Goal: Task Accomplishment & Management: Use online tool/utility

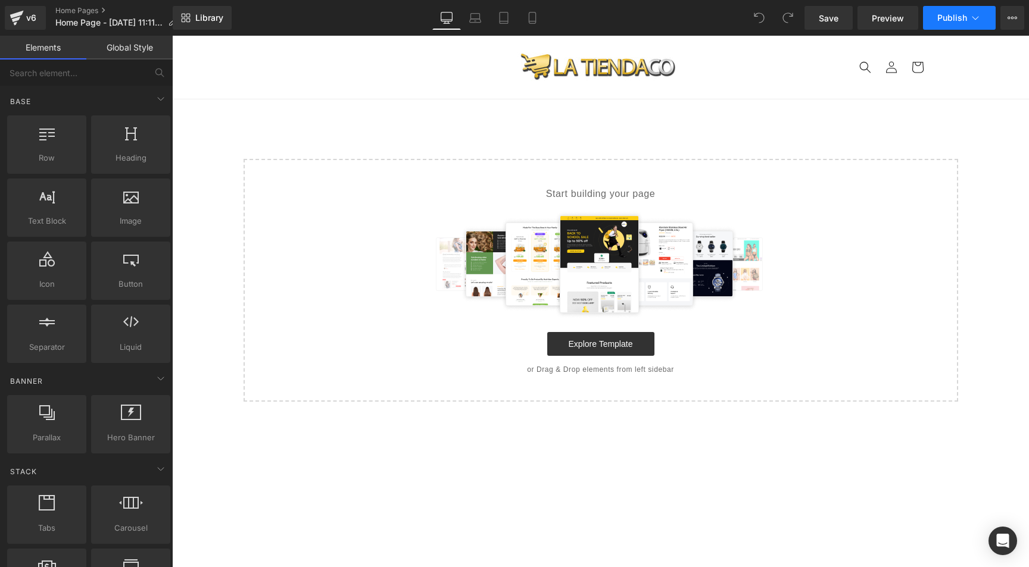
click at [970, 16] on icon at bounding box center [975, 18] width 12 height 12
click at [1000, 26] on button "Upgrade Plan View Live Page View with current Template Save Template to Library…" at bounding box center [1012, 18] width 24 height 24
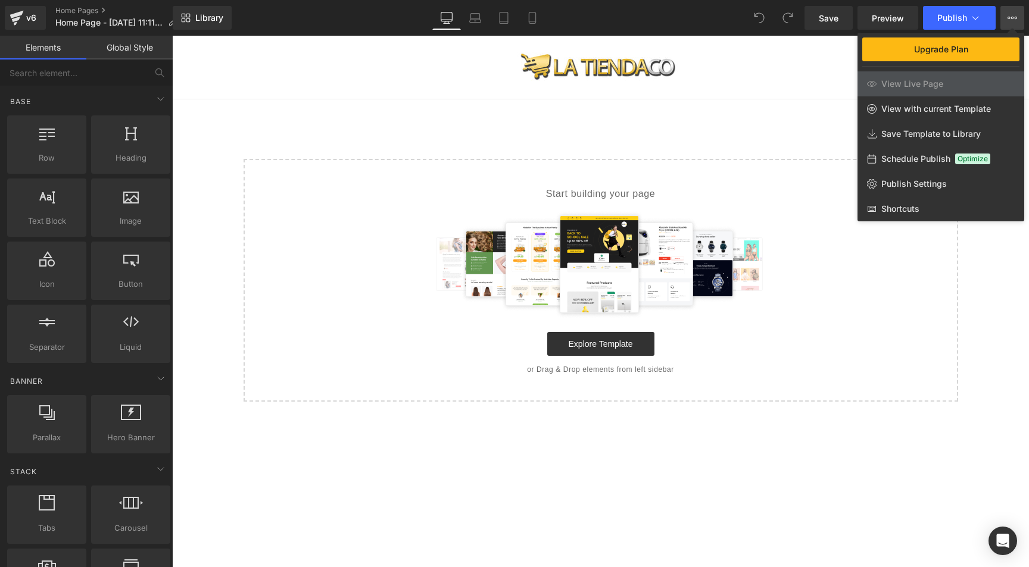
click at [899, 160] on span "Schedule Publish" at bounding box center [915, 159] width 69 height 11
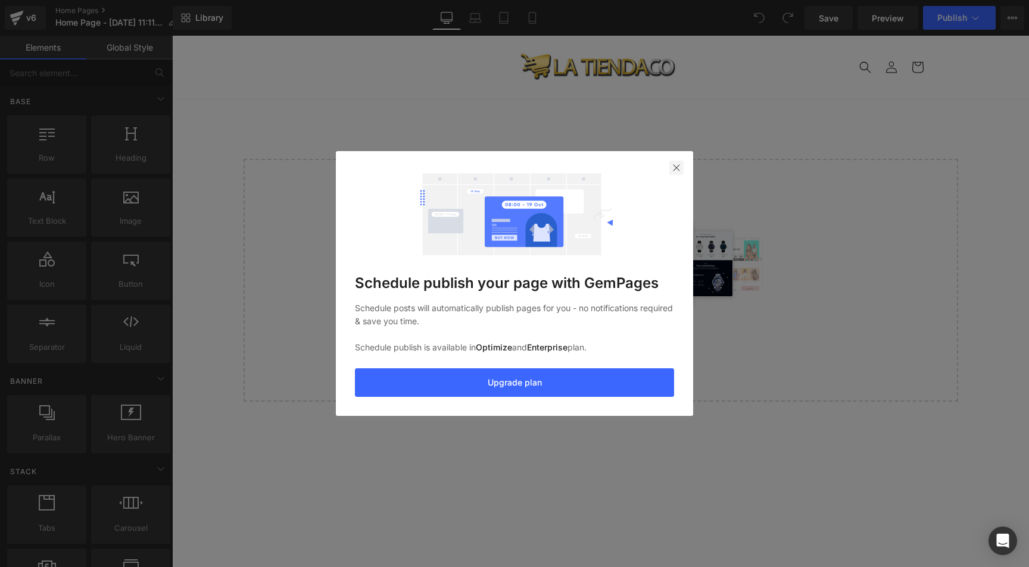
click at [673, 167] on img at bounding box center [677, 168] width 10 height 10
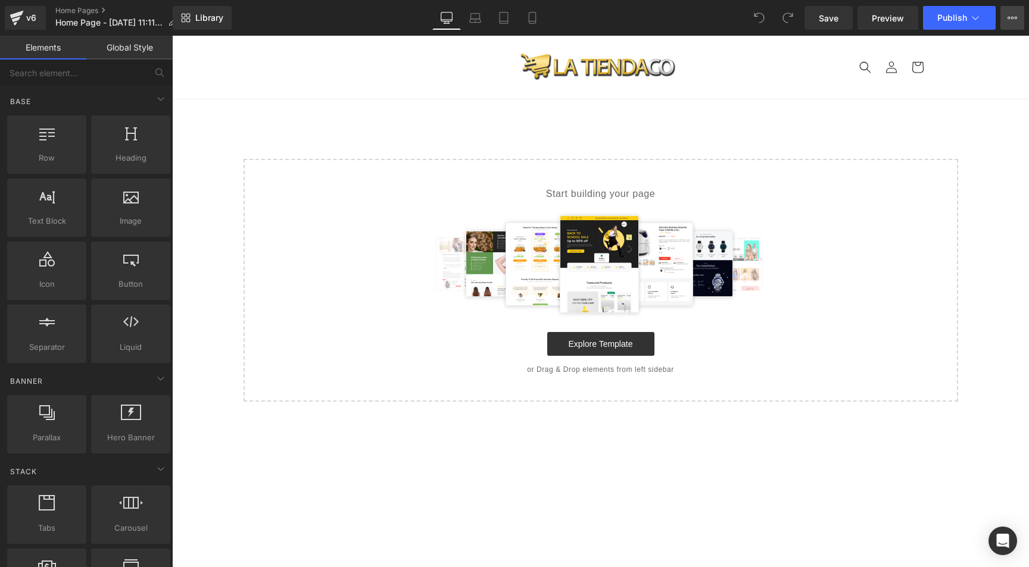
click at [1007, 17] on icon at bounding box center [1012, 18] width 10 height 10
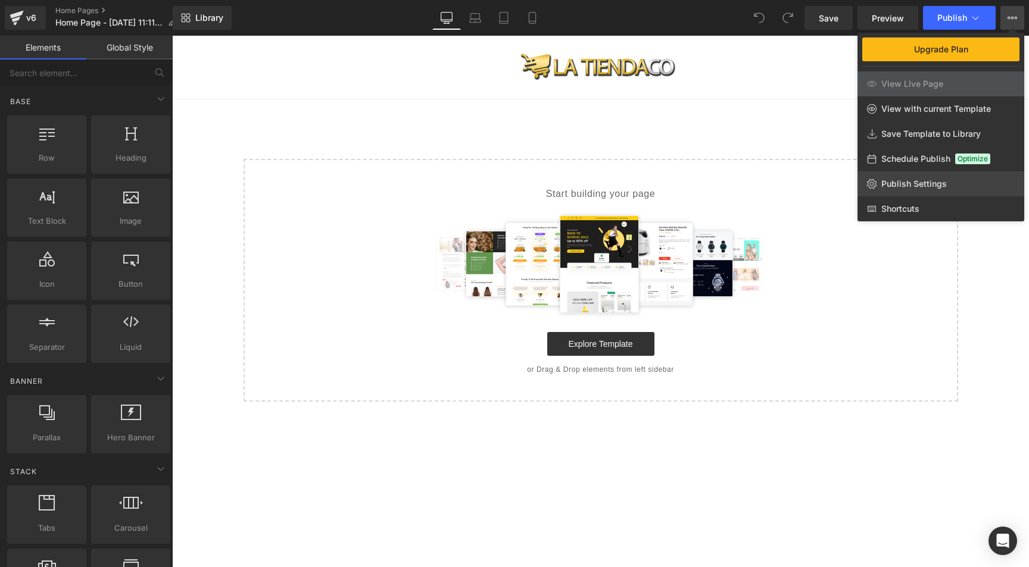
click at [906, 181] on span "Publish Settings" at bounding box center [913, 184] width 65 height 11
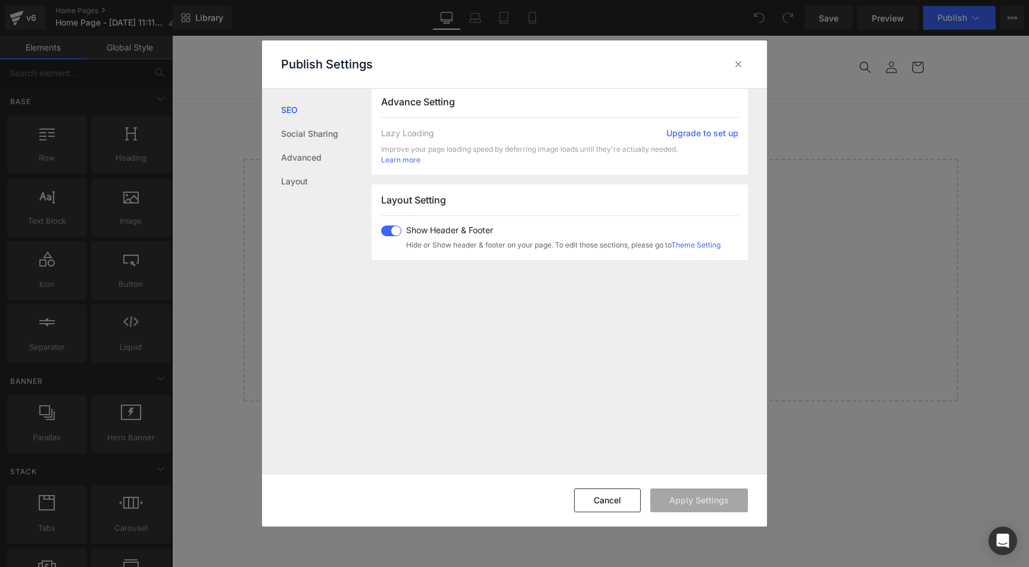
scroll to position [213, 0]
click at [385, 229] on span at bounding box center [391, 229] width 20 height 11
click at [698, 505] on button "Apply Settings" at bounding box center [699, 501] width 98 height 24
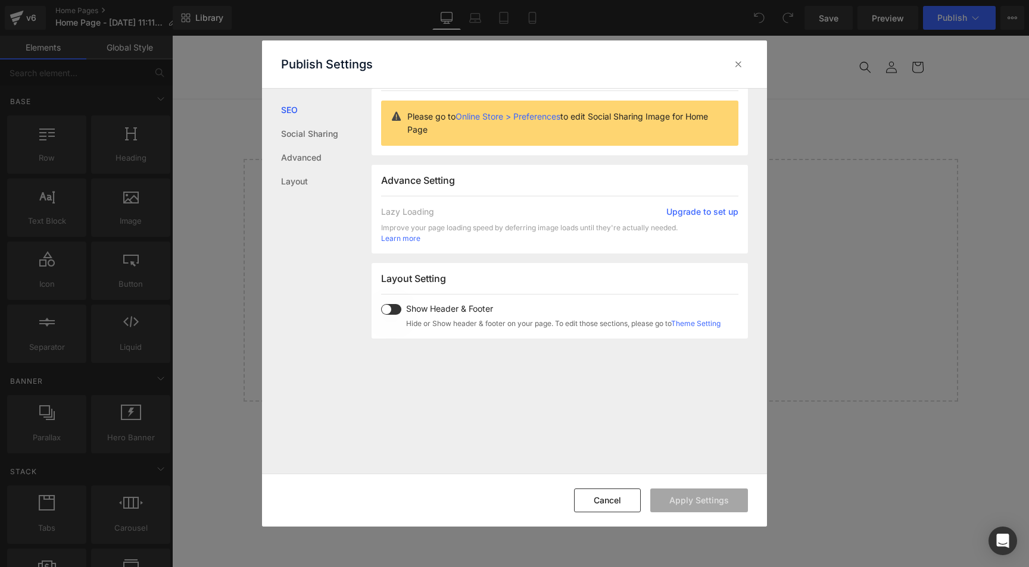
scroll to position [118, 0]
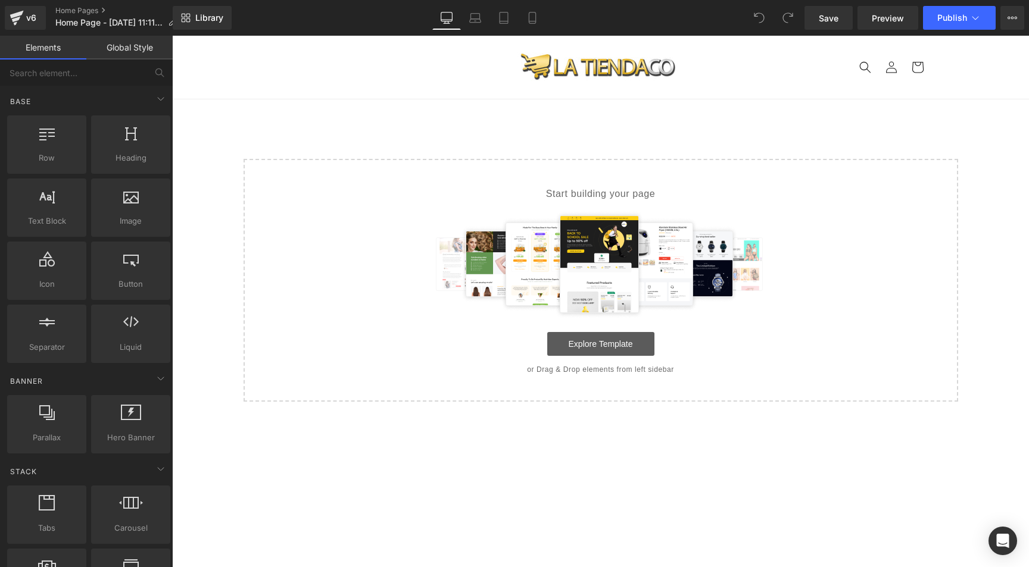
click at [616, 340] on link "Explore Template" at bounding box center [600, 344] width 107 height 24
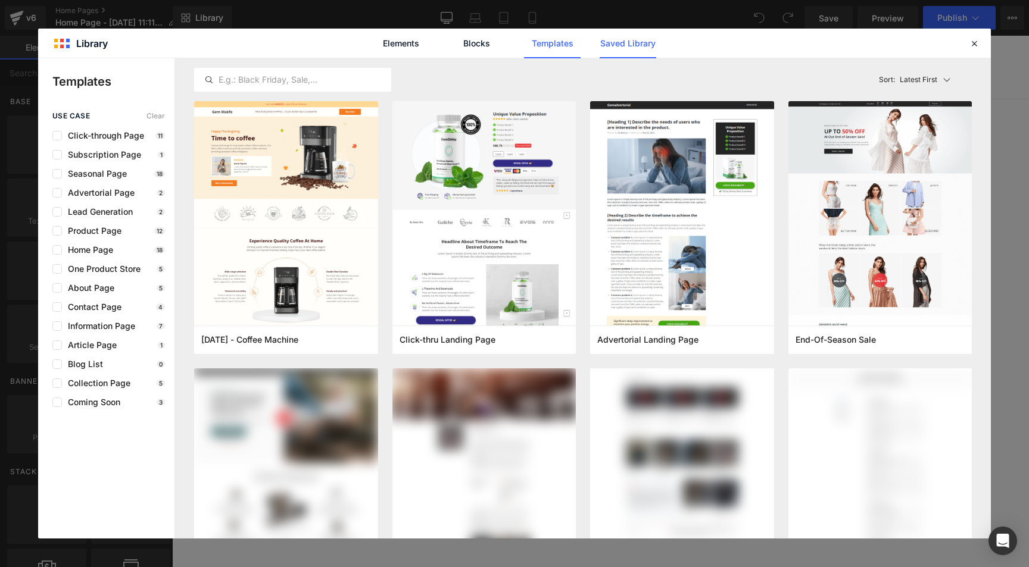
click at [641, 42] on link "Saved Library" at bounding box center [628, 44] width 57 height 30
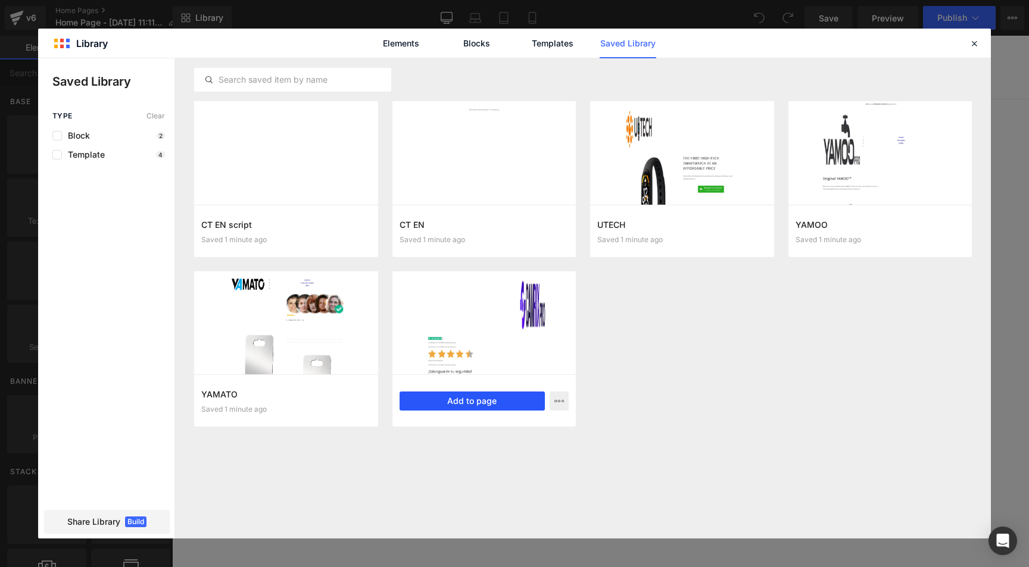
click at [475, 399] on button "Add to page" at bounding box center [473, 401] width 146 height 19
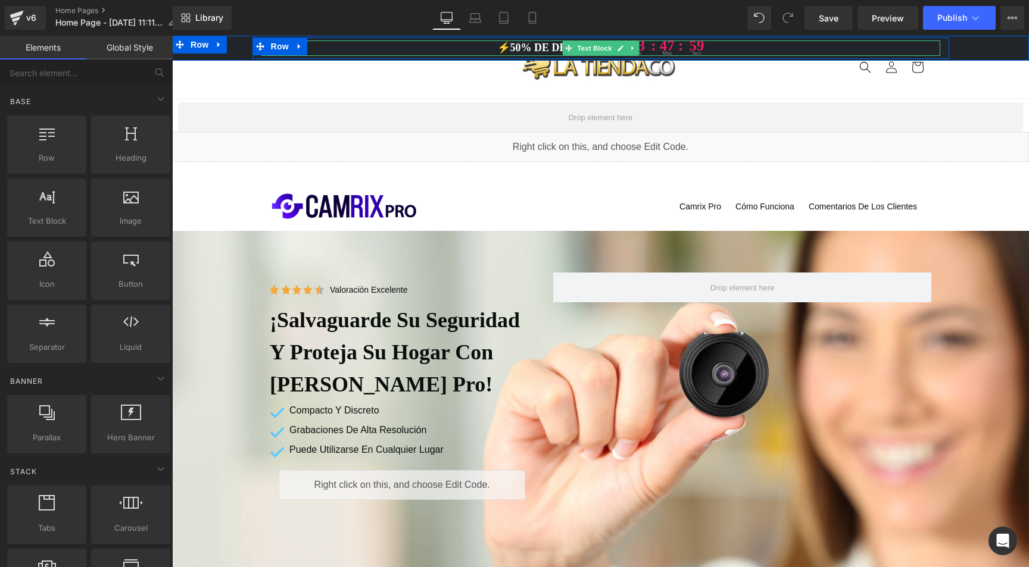
click at [557, 44] on p "⚡️50% DE DESCUENTO 13 hrs : 47 : mins 59 secs" at bounding box center [600, 47] width 679 height 15
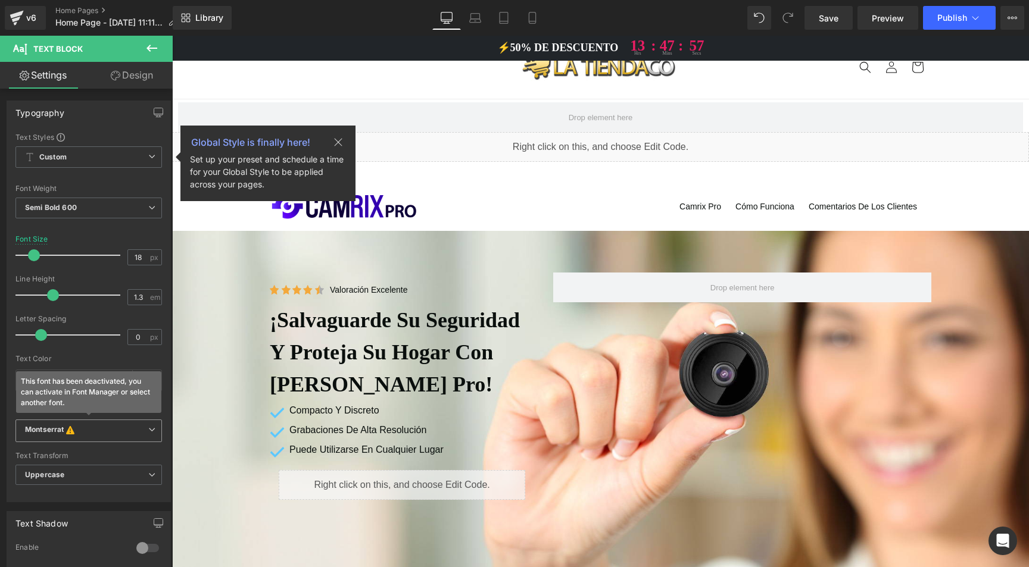
click at [88, 438] on span "Montserrat This font has been deactivated, you can activate in Font Manager or …" at bounding box center [88, 431] width 146 height 23
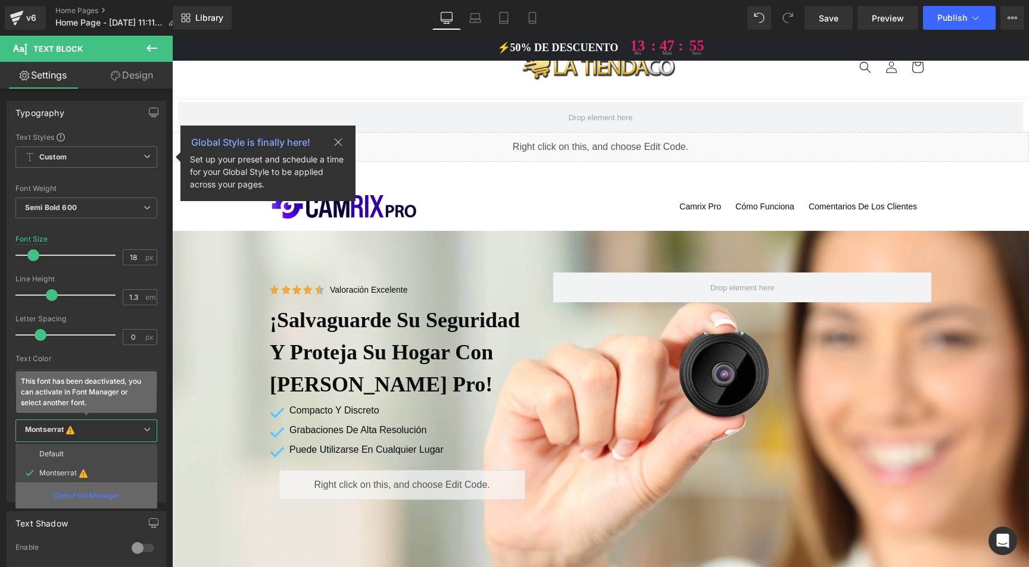
click at [70, 495] on p "Open Font Manager" at bounding box center [86, 496] width 67 height 11
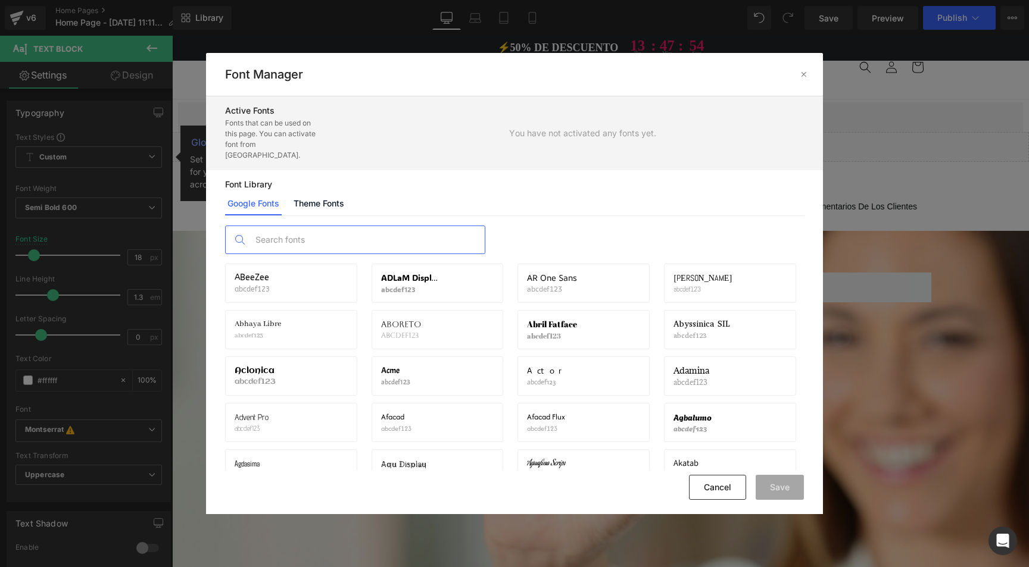
click at [276, 238] on input "text" at bounding box center [366, 239] width 235 height 27
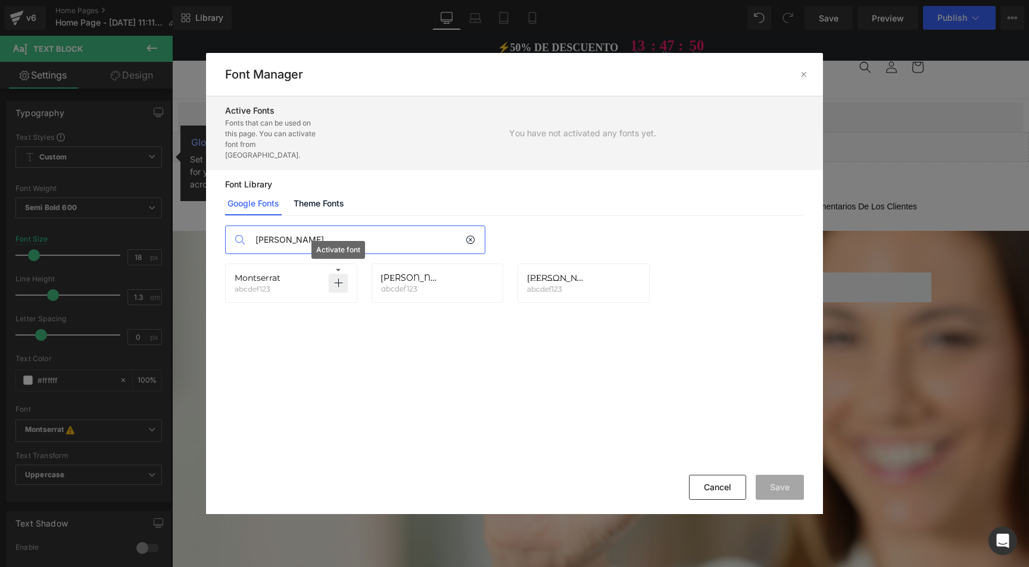
click at [339, 279] on icon at bounding box center [338, 284] width 10 height 10
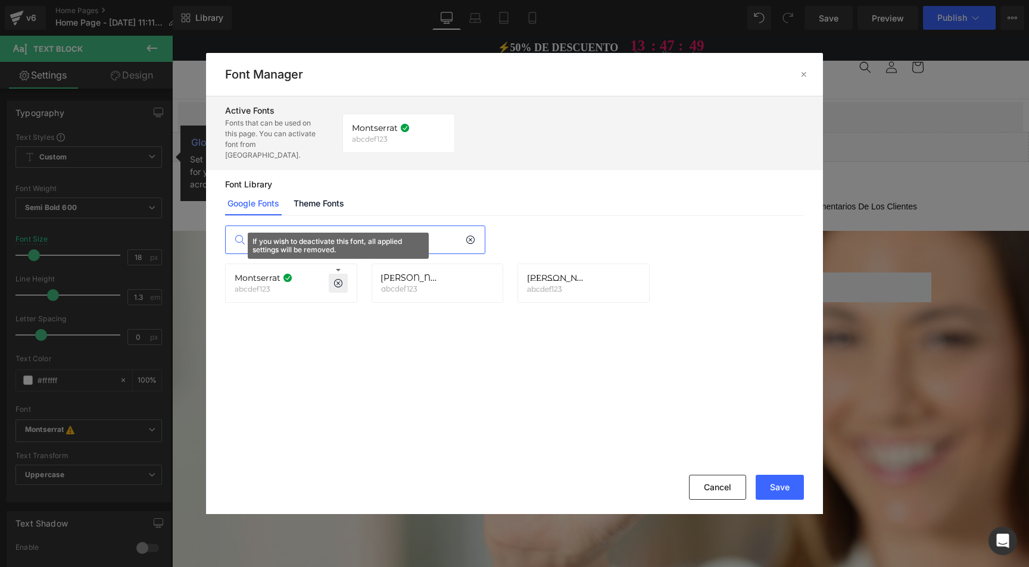
click at [304, 230] on input "[PERSON_NAME]" at bounding box center [357, 239] width 216 height 27
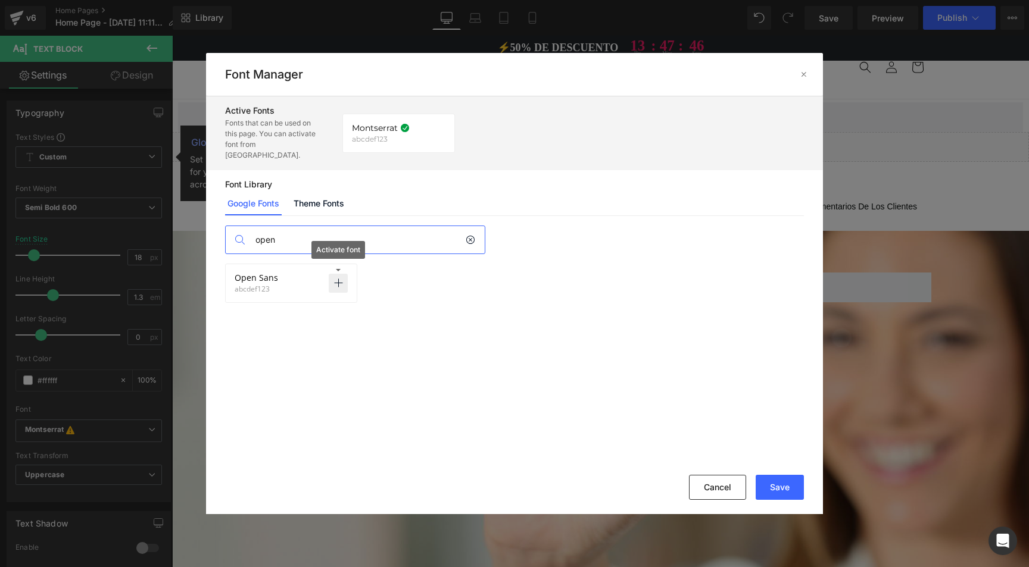
click at [338, 279] on icon at bounding box center [338, 284] width 10 height 10
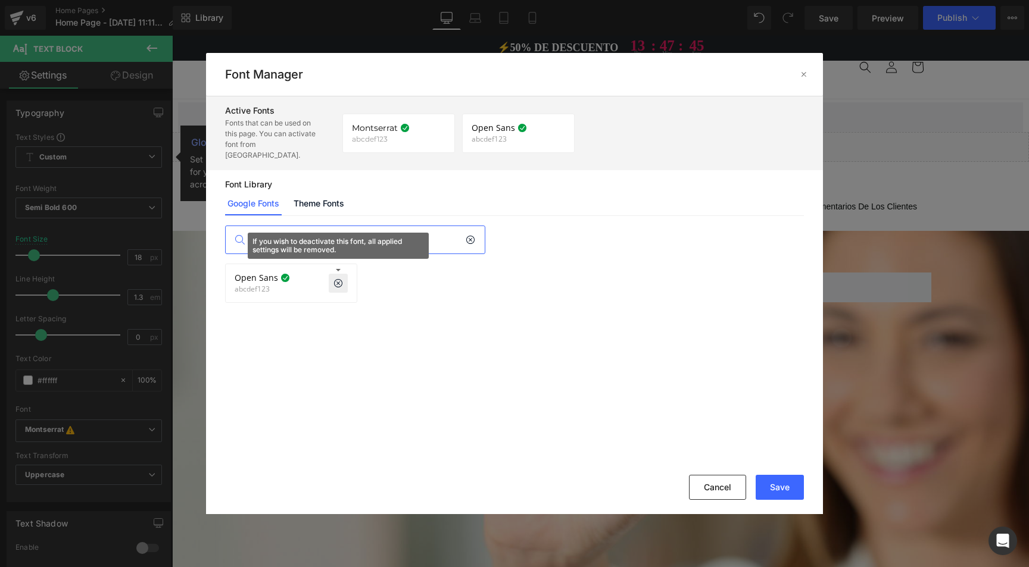
click at [284, 235] on input "open" at bounding box center [357, 239] width 216 height 27
type input "alata"
click at [336, 279] on icon at bounding box center [338, 284] width 10 height 10
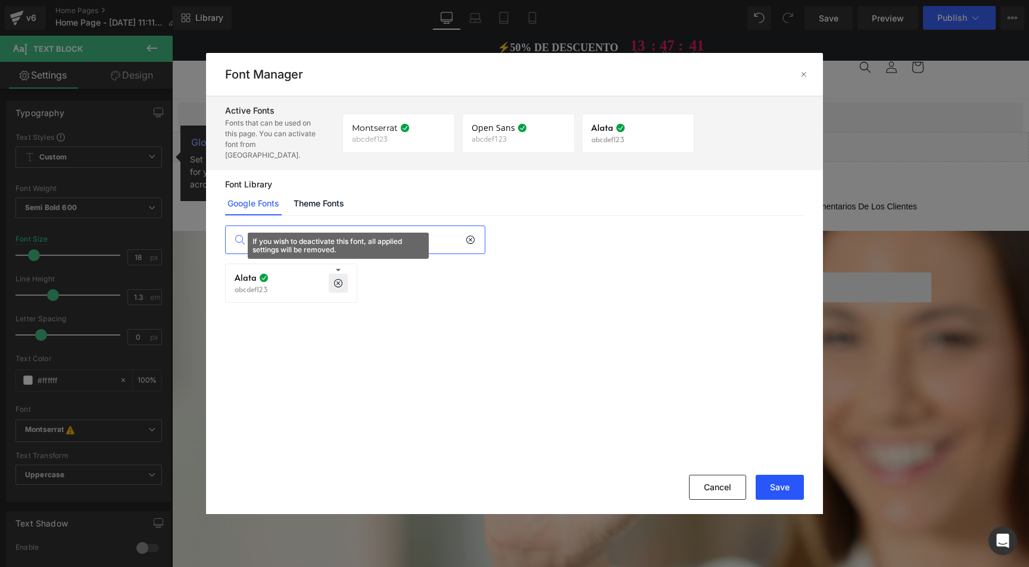
click at [770, 484] on button "Save" at bounding box center [780, 487] width 48 height 25
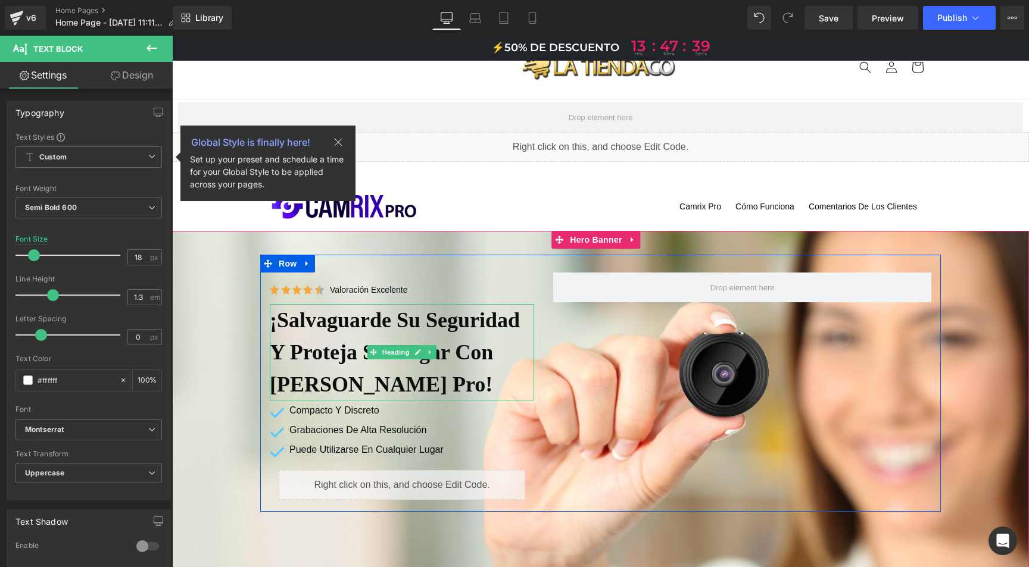
click at [386, 320] on h1 "¡Salvaguarde su seguridad y proteja su hogar con [PERSON_NAME] Pro!" at bounding box center [402, 352] width 264 height 96
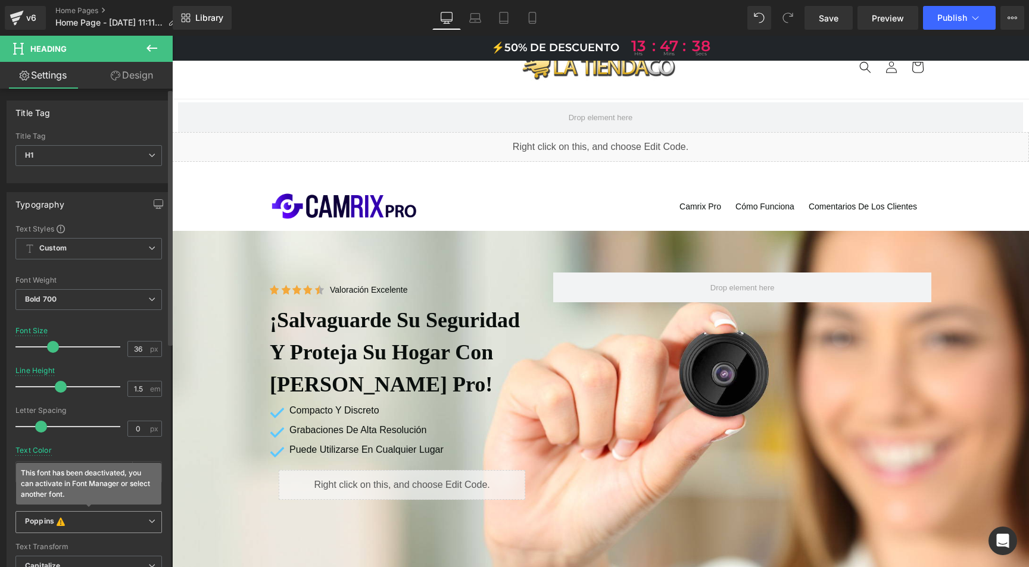
click at [84, 523] on b "Poppins This font has been deactivated, you can activate in Font Manager or sel…" at bounding box center [86, 523] width 123 height 12
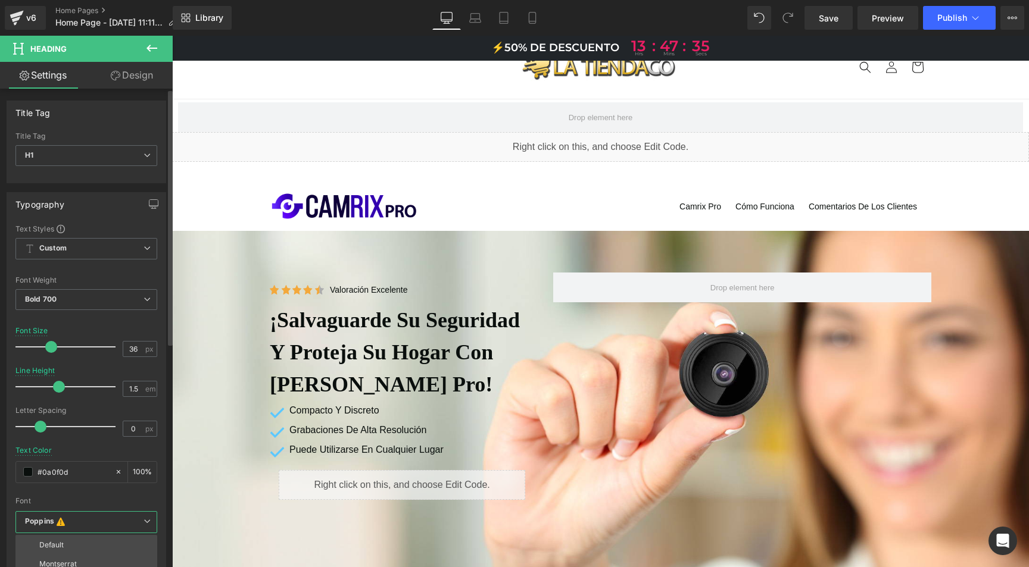
click at [110, 494] on div at bounding box center [86, 493] width 142 height 8
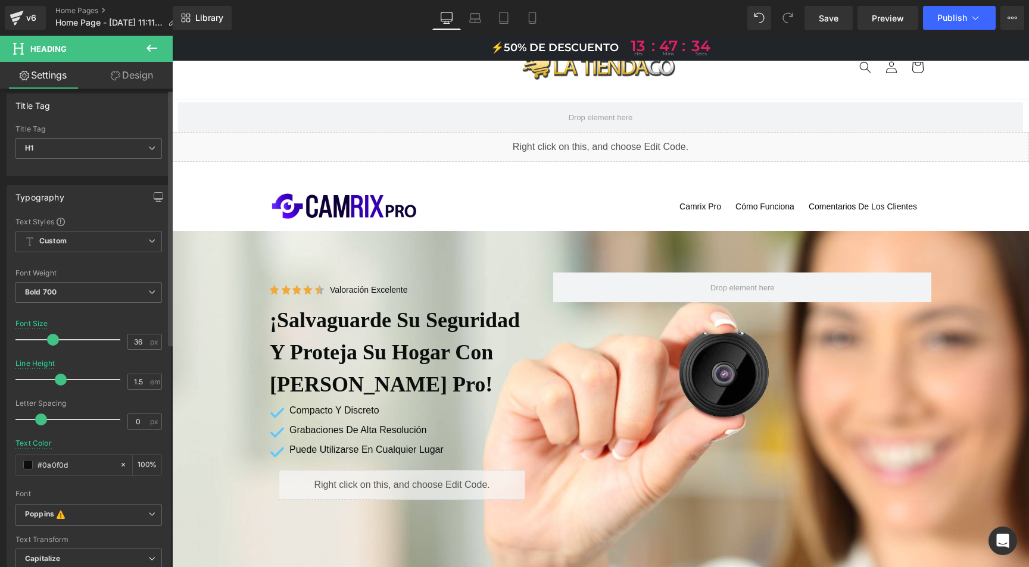
scroll to position [194, 0]
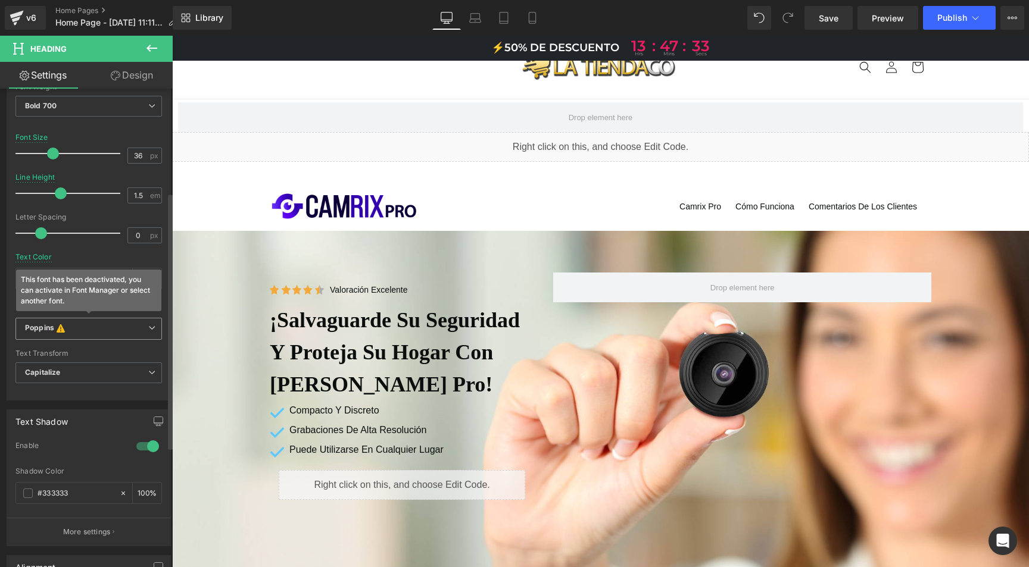
click at [102, 330] on b "Poppins This font has been deactivated, you can activate in Font Manager or sel…" at bounding box center [86, 329] width 123 height 12
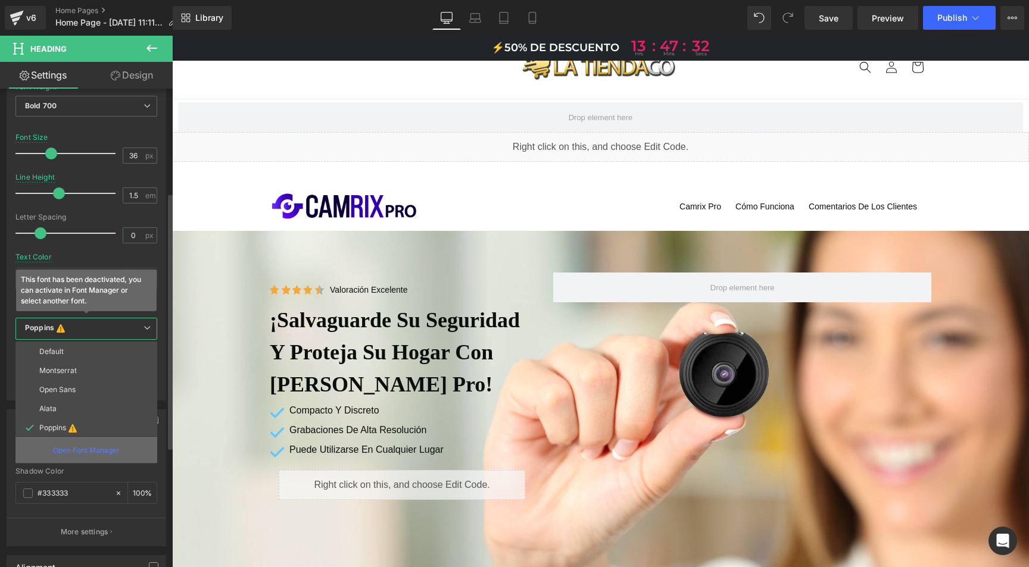
click at [80, 442] on div "Open Font Manager" at bounding box center [86, 451] width 142 height 26
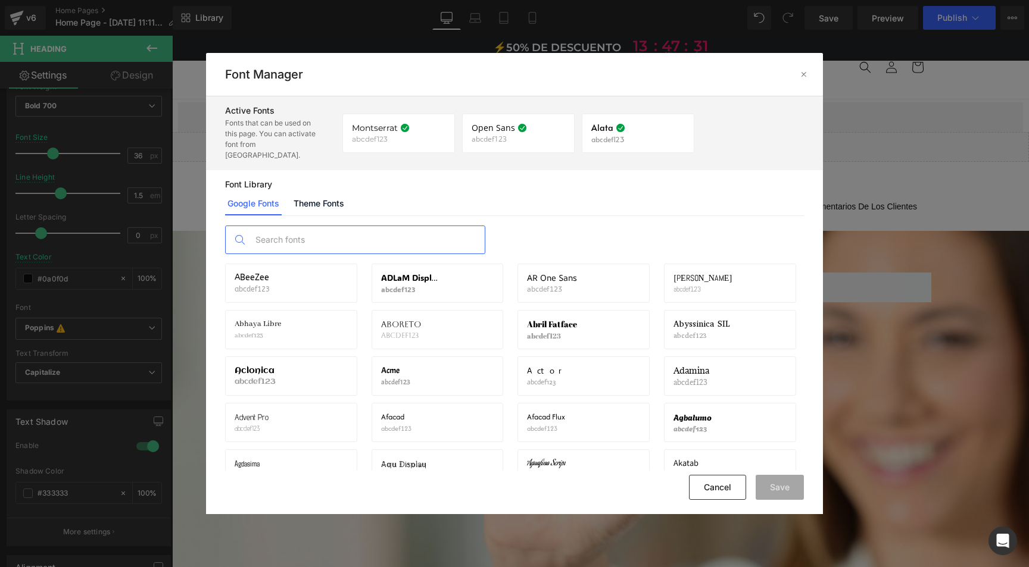
click at [326, 239] on input "text" at bounding box center [366, 239] width 235 height 27
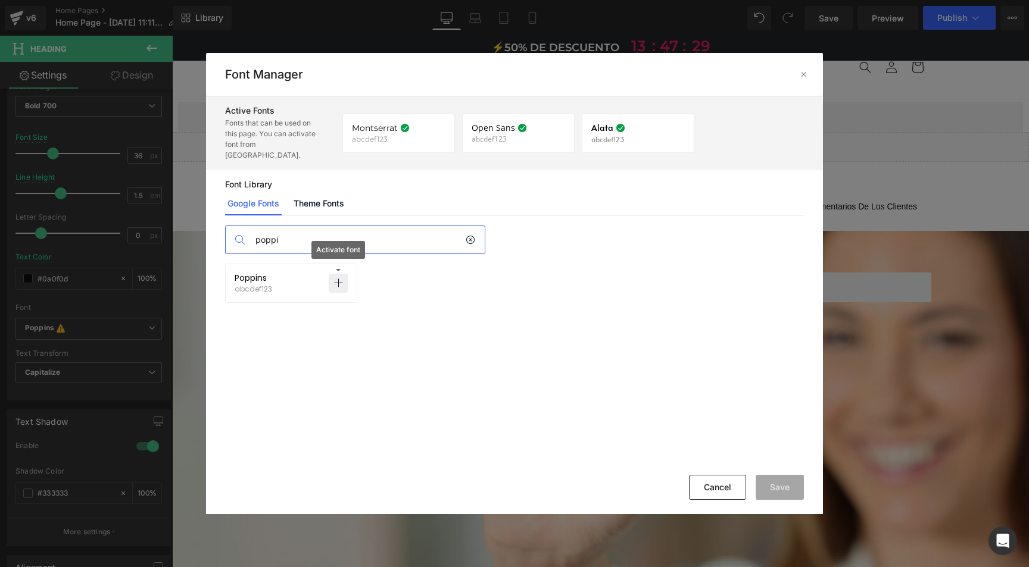
type input "poppi"
click at [342, 279] on icon at bounding box center [338, 284] width 10 height 10
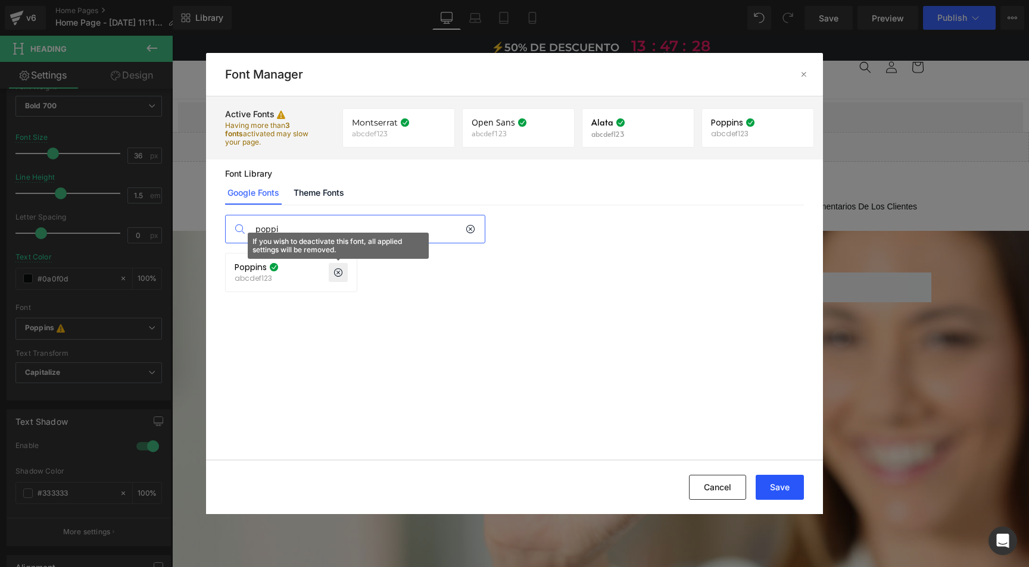
click at [773, 478] on button "Save" at bounding box center [780, 487] width 48 height 25
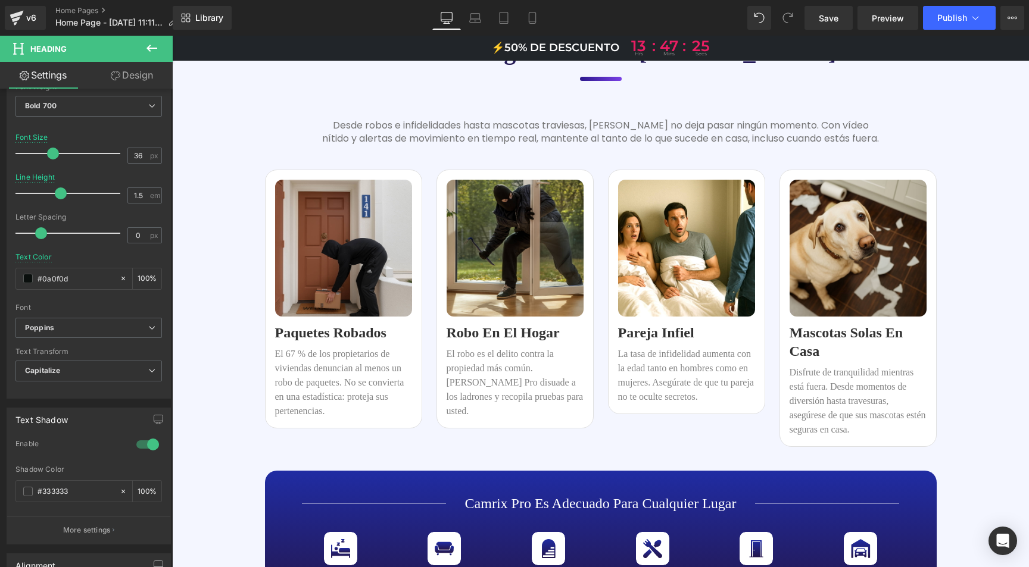
scroll to position [1085, 0]
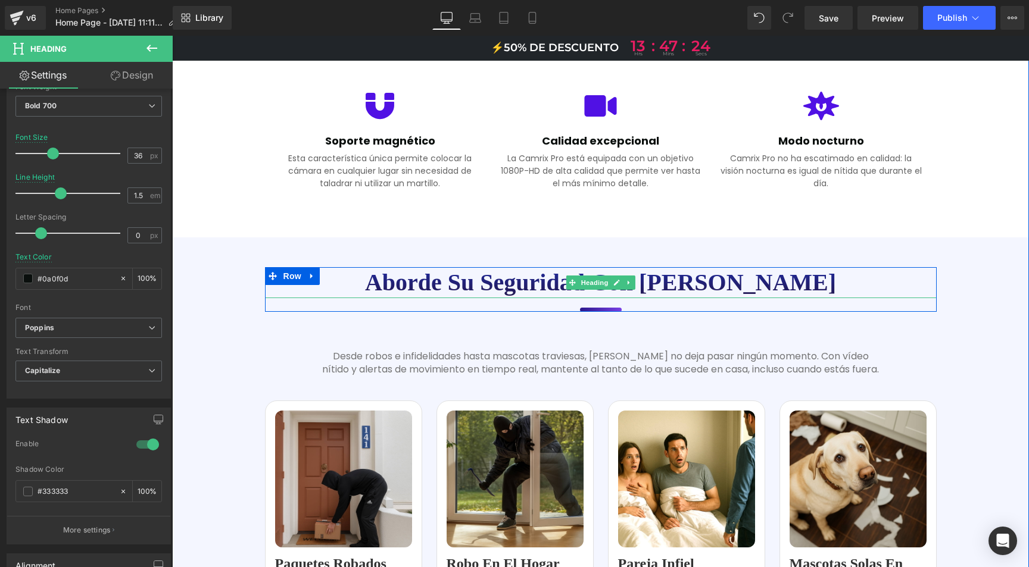
click at [535, 267] on h1 "Aborde su seguridad con [PERSON_NAME]" at bounding box center [601, 282] width 672 height 31
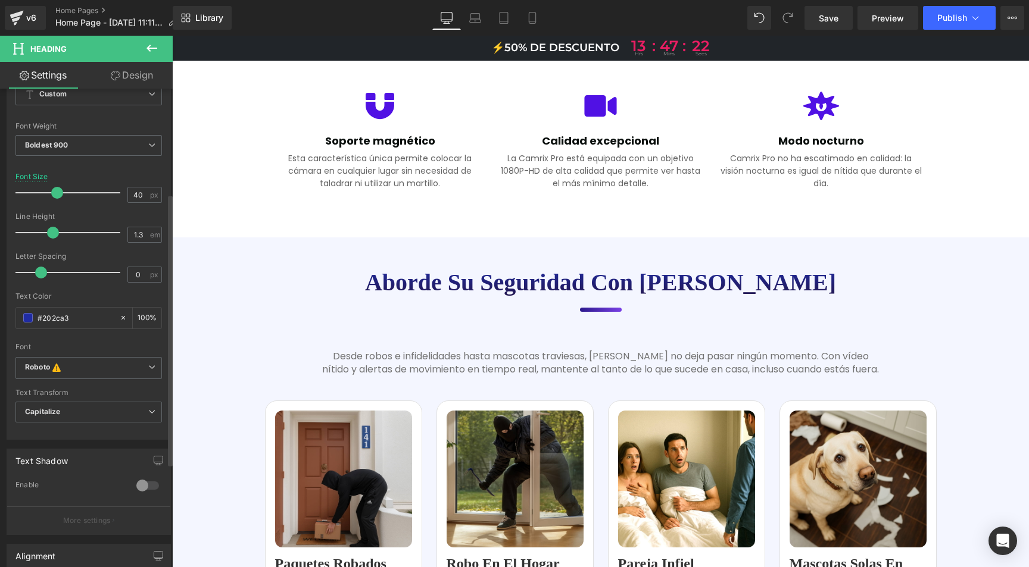
scroll to position [185, 0]
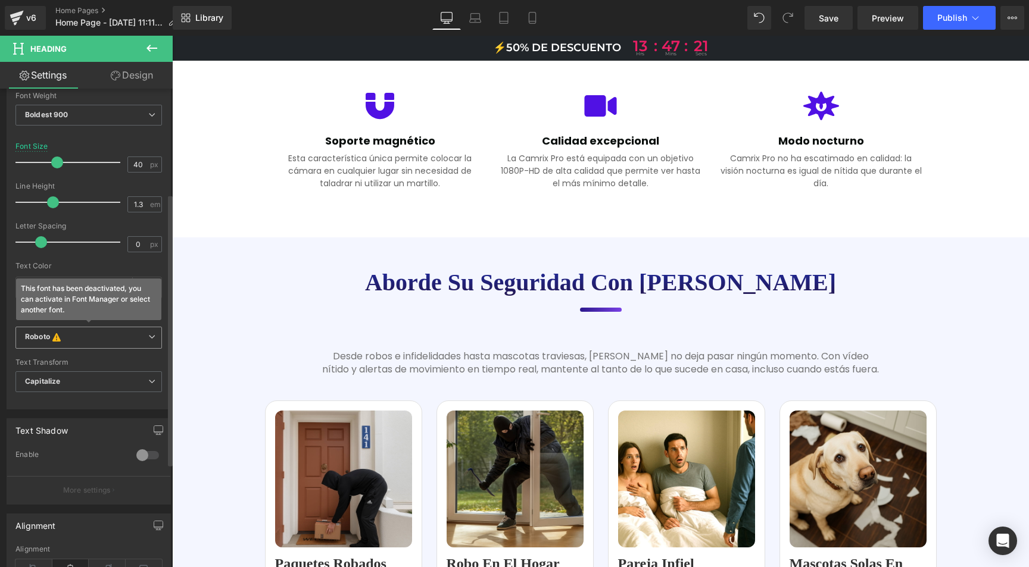
click at [148, 338] on icon at bounding box center [151, 336] width 7 height 7
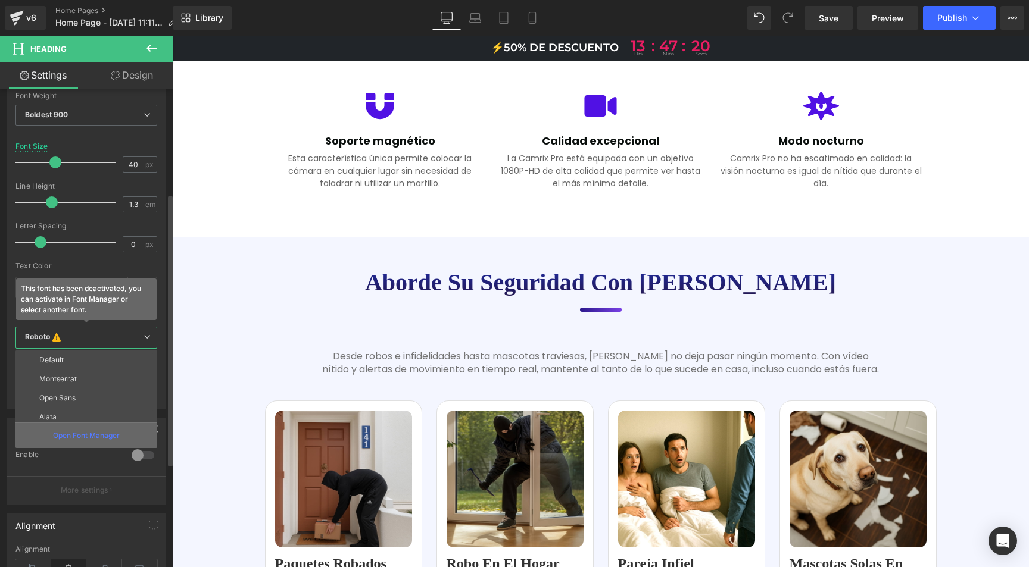
click at [68, 438] on p "Open Font Manager" at bounding box center [86, 435] width 67 height 11
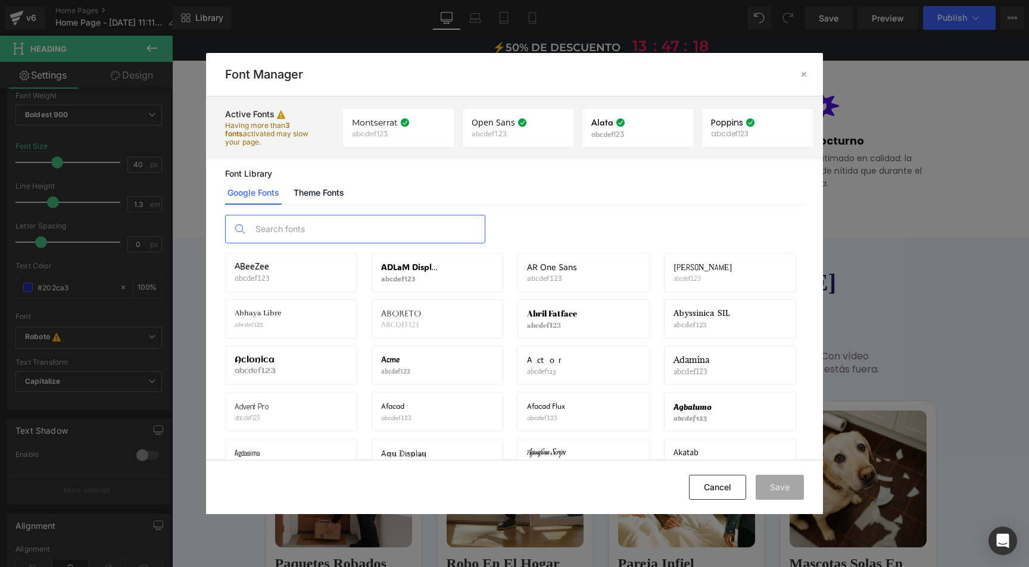
click at [311, 235] on input "text" at bounding box center [366, 229] width 235 height 27
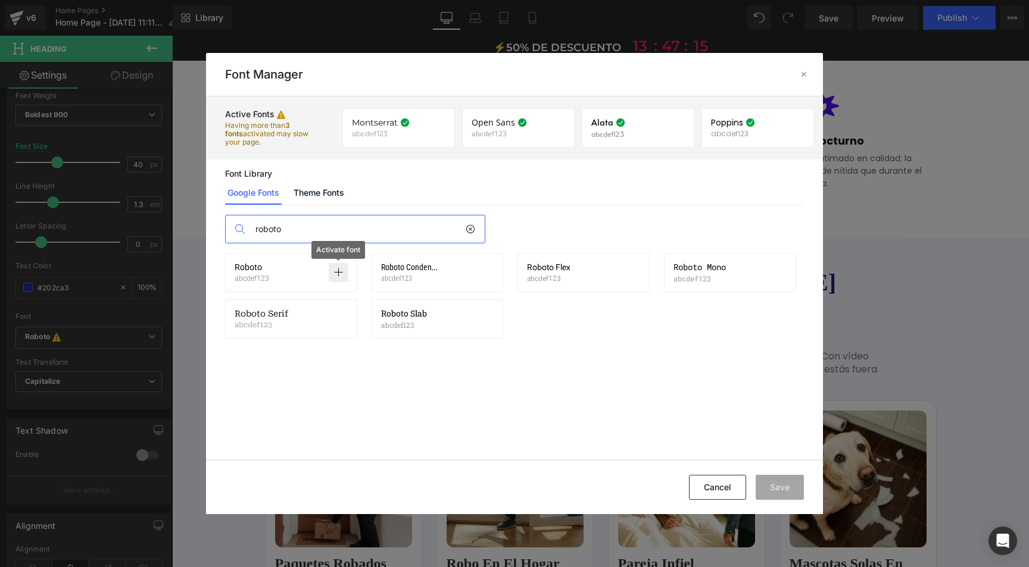
type input "roboto"
click at [342, 271] on icon at bounding box center [338, 273] width 10 height 10
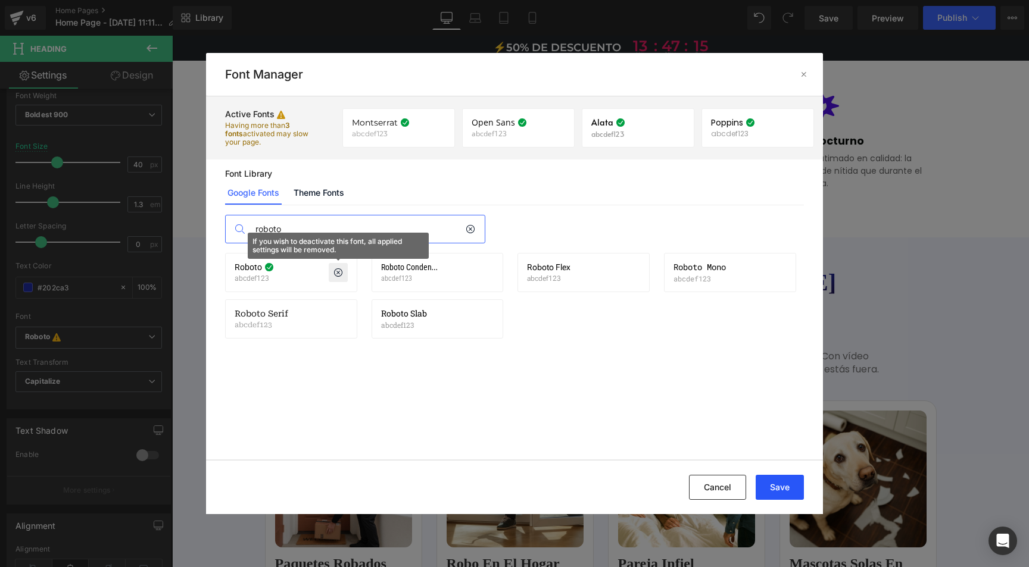
click at [781, 484] on button "Save" at bounding box center [780, 487] width 48 height 25
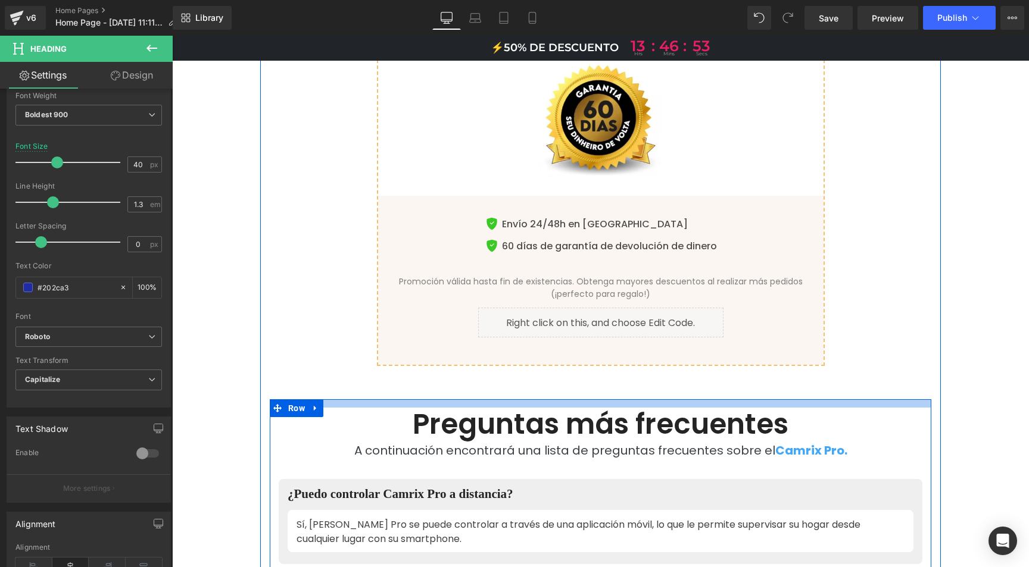
scroll to position [6091, 0]
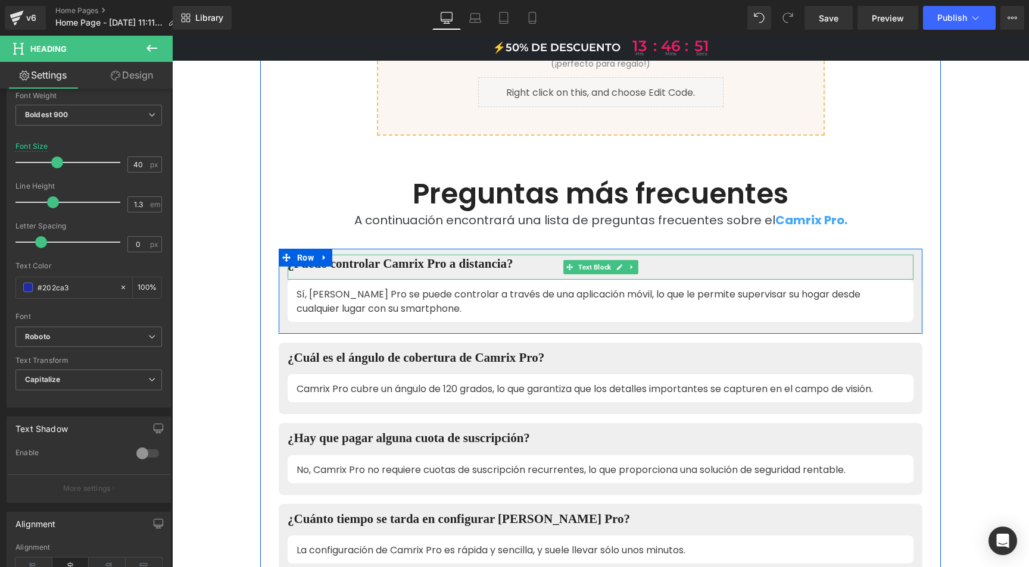
click at [405, 255] on div "¿Puedo controlar Camrix Pro a distancia?" at bounding box center [601, 267] width 626 height 25
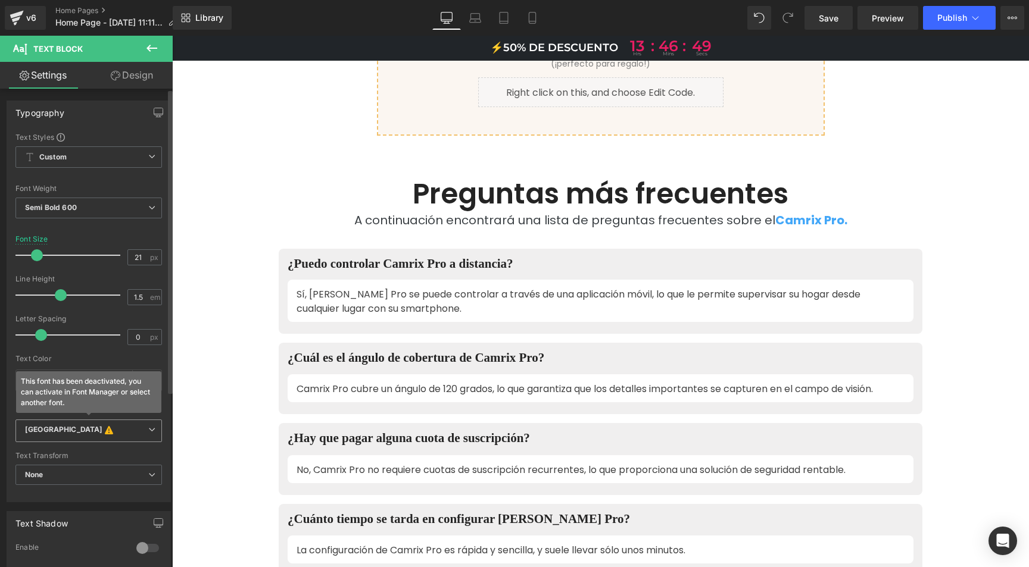
click at [148, 427] on icon at bounding box center [151, 429] width 7 height 7
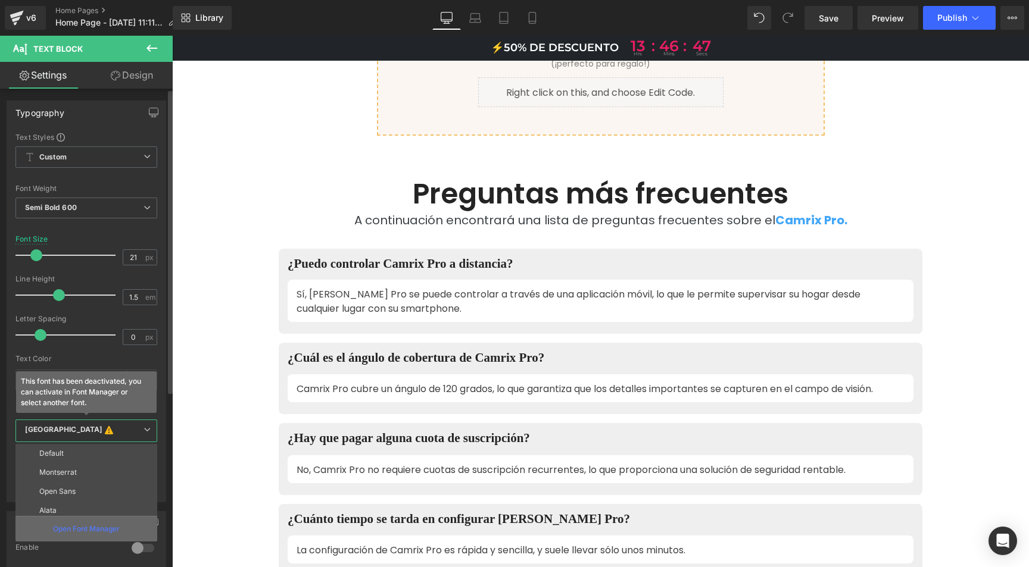
click at [79, 519] on div "Open Font Manager" at bounding box center [86, 529] width 142 height 26
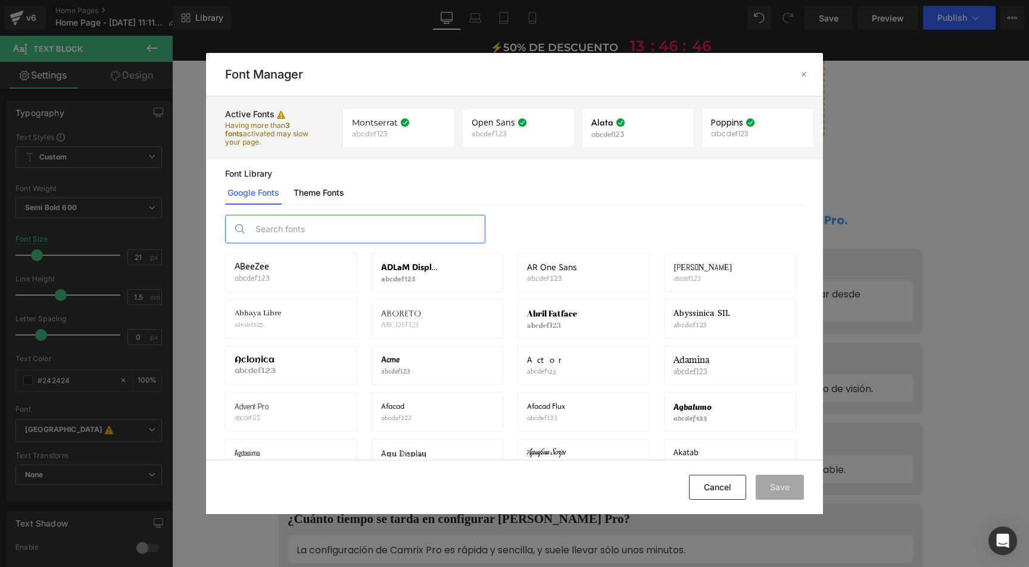
click at [313, 229] on input "text" at bounding box center [366, 229] width 235 height 27
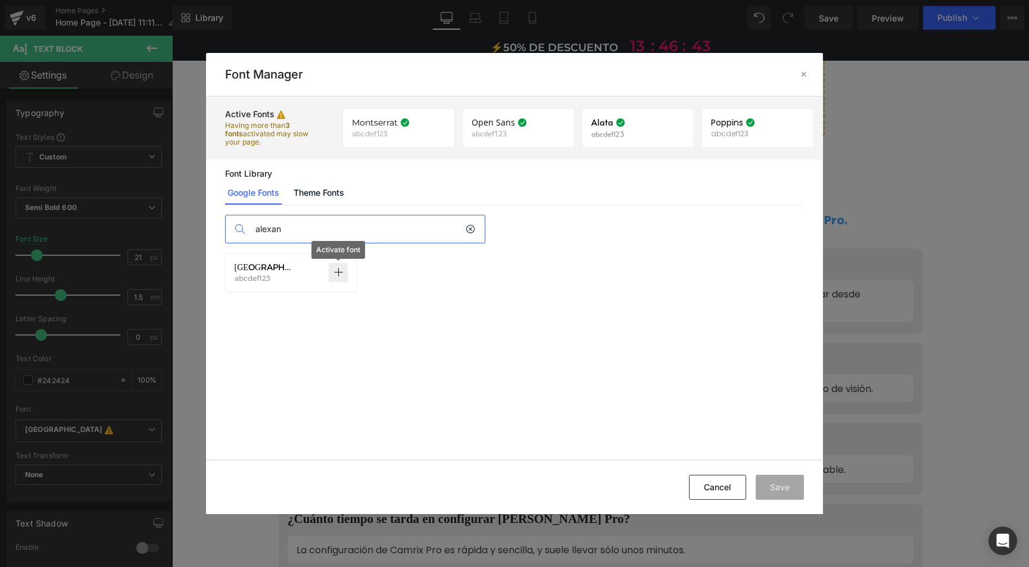
type input "alexan"
click at [338, 270] on icon at bounding box center [338, 273] width 10 height 10
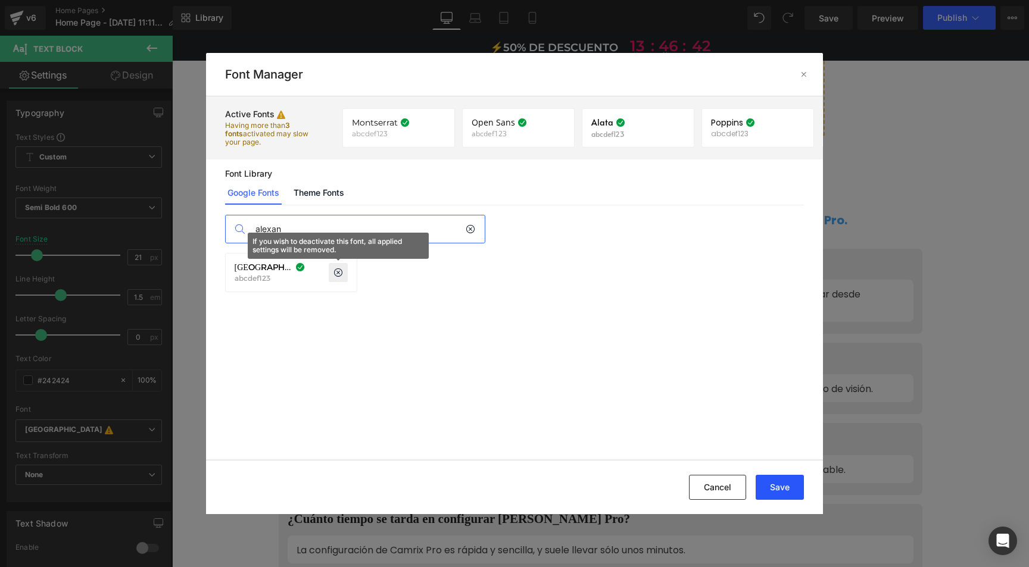
click at [768, 487] on button "Save" at bounding box center [780, 487] width 48 height 25
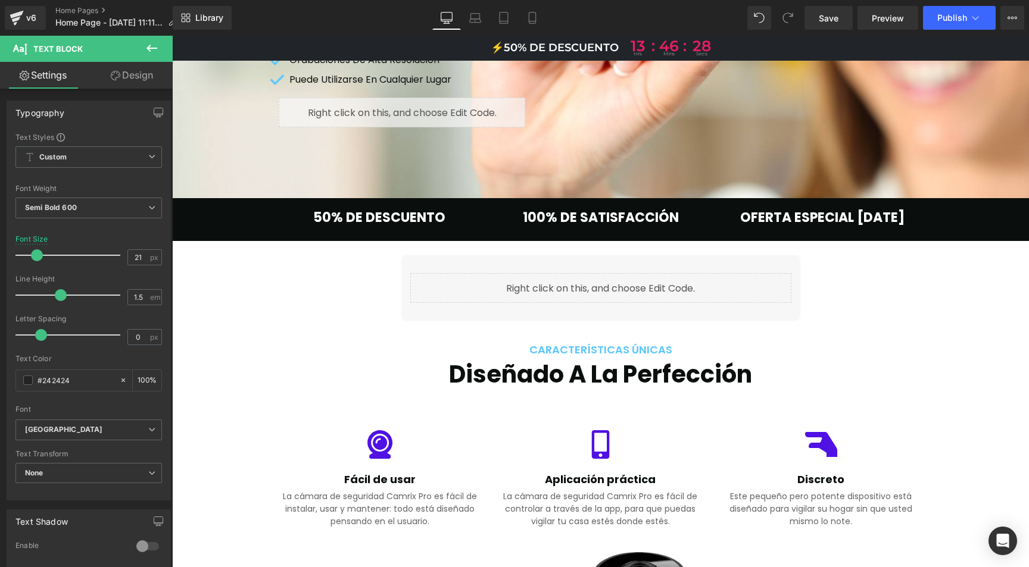
scroll to position [0, 0]
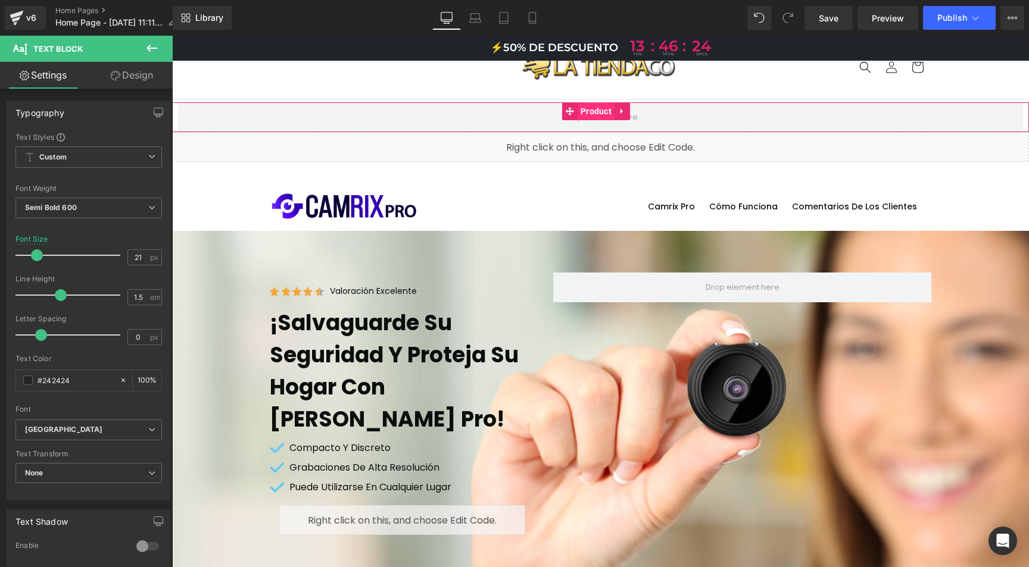
click at [588, 114] on span "Product" at bounding box center [596, 111] width 37 height 18
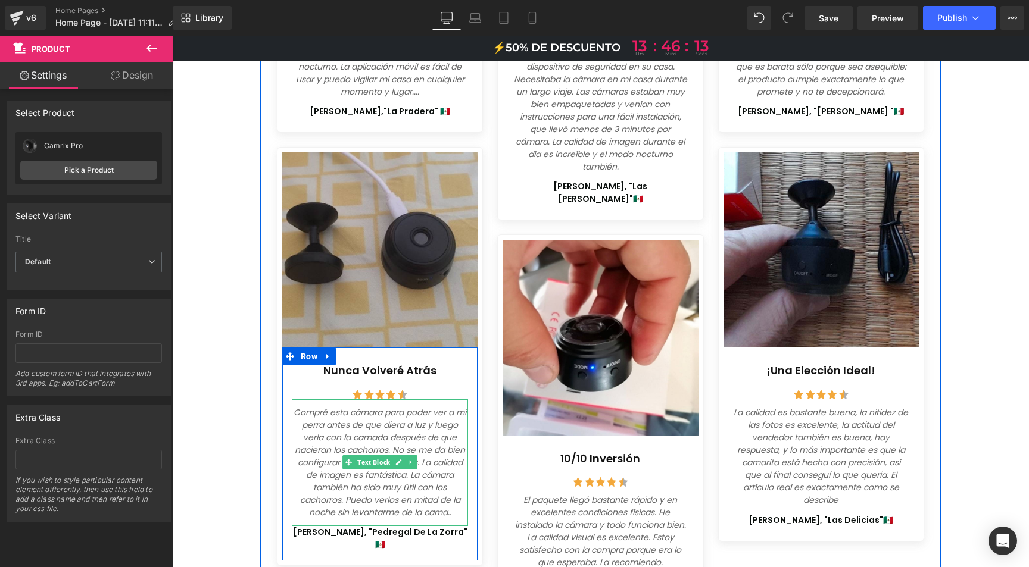
scroll to position [4559, 0]
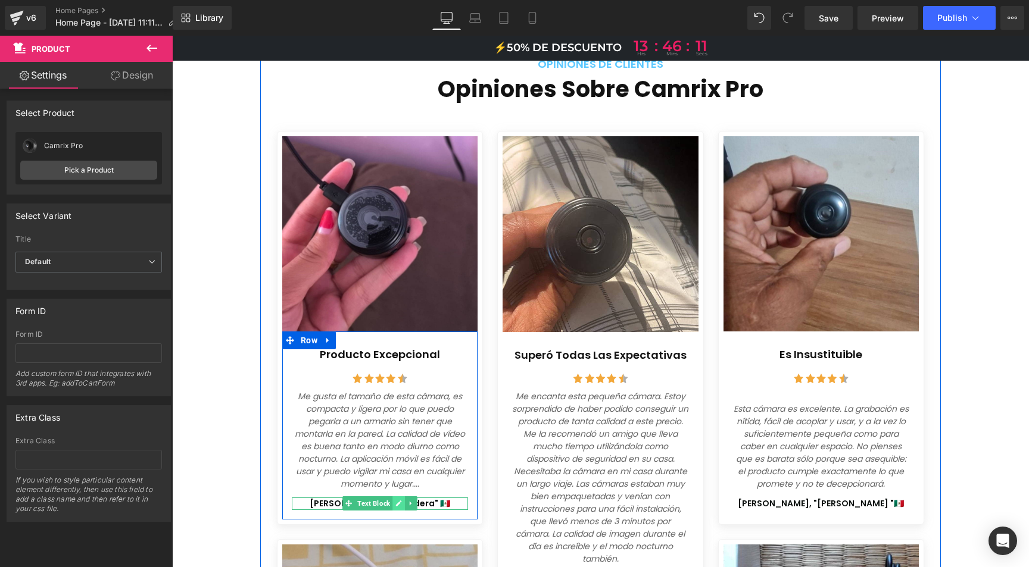
click at [396, 500] on icon at bounding box center [398, 503] width 7 height 7
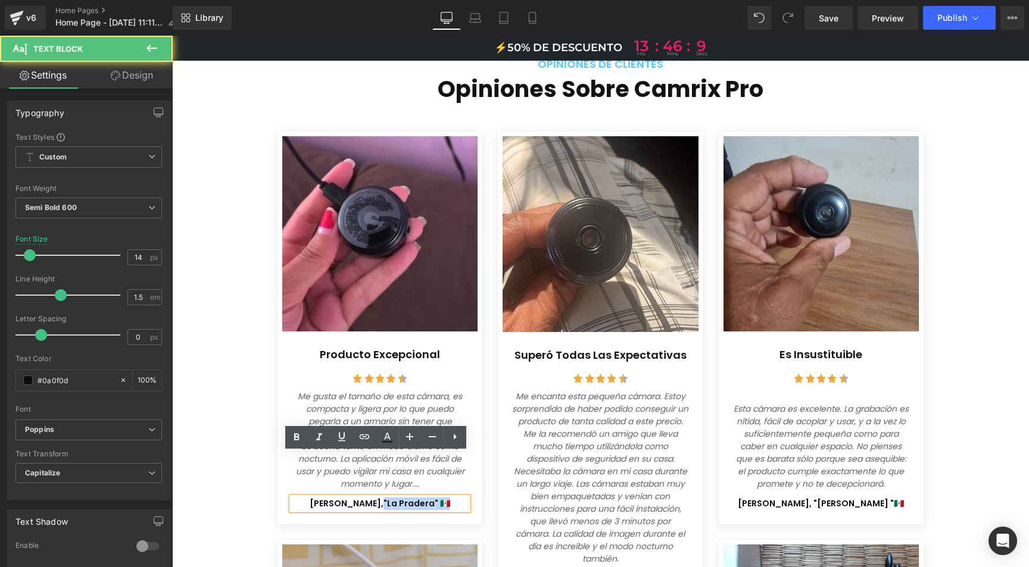
drag, startPoint x: 382, startPoint y: 453, endPoint x: 373, endPoint y: 457, distance: 10.2
click at [373, 498] on p "[PERSON_NAME],"La Pradera" 🇲🇽" at bounding box center [380, 504] width 176 height 13
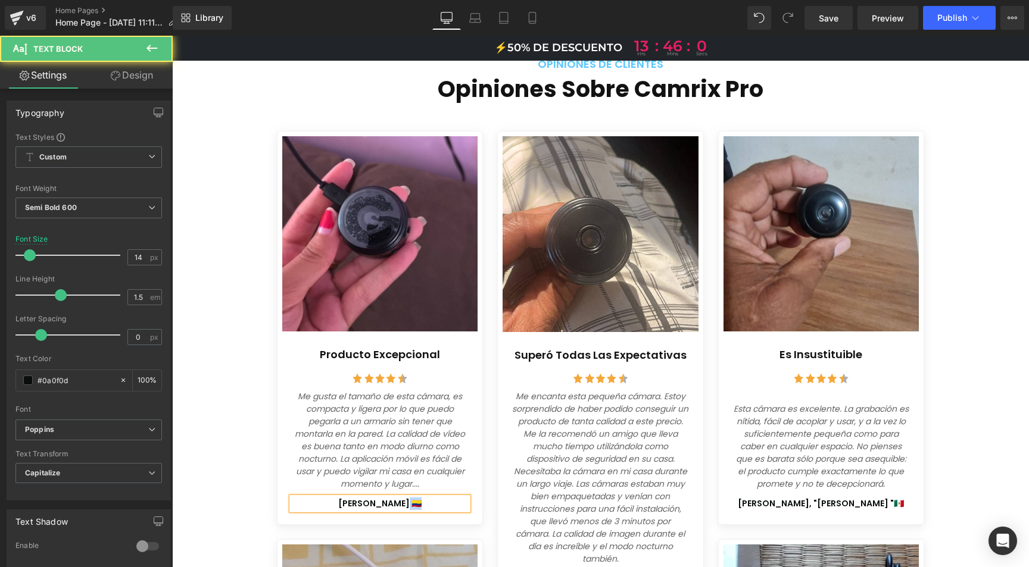
drag, startPoint x: 407, startPoint y: 462, endPoint x: 400, endPoint y: 460, distance: 7.9
click at [400, 498] on p "[PERSON_NAME] 🇨🇴" at bounding box center [380, 504] width 176 height 13
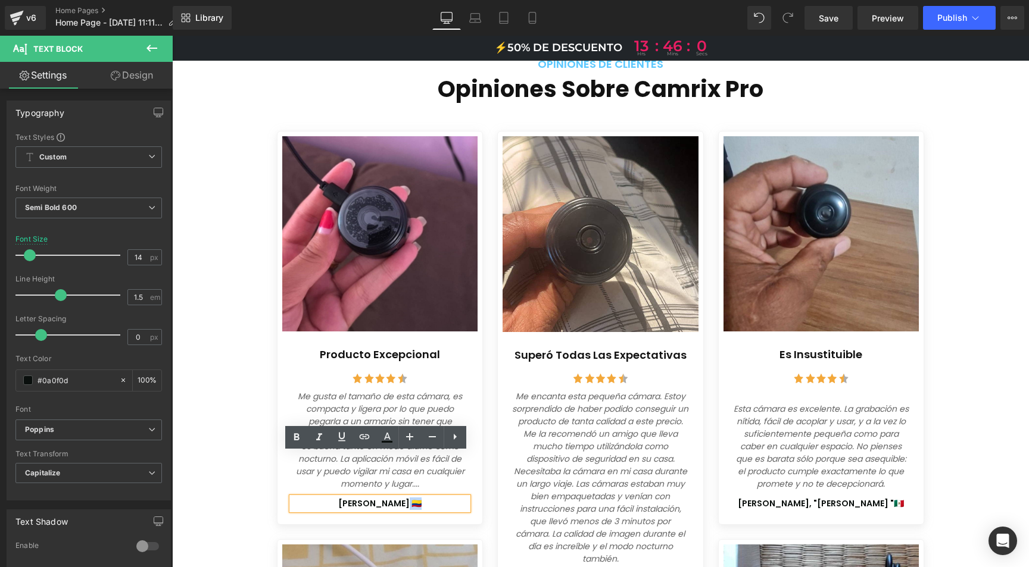
copy p "🇨🇴"
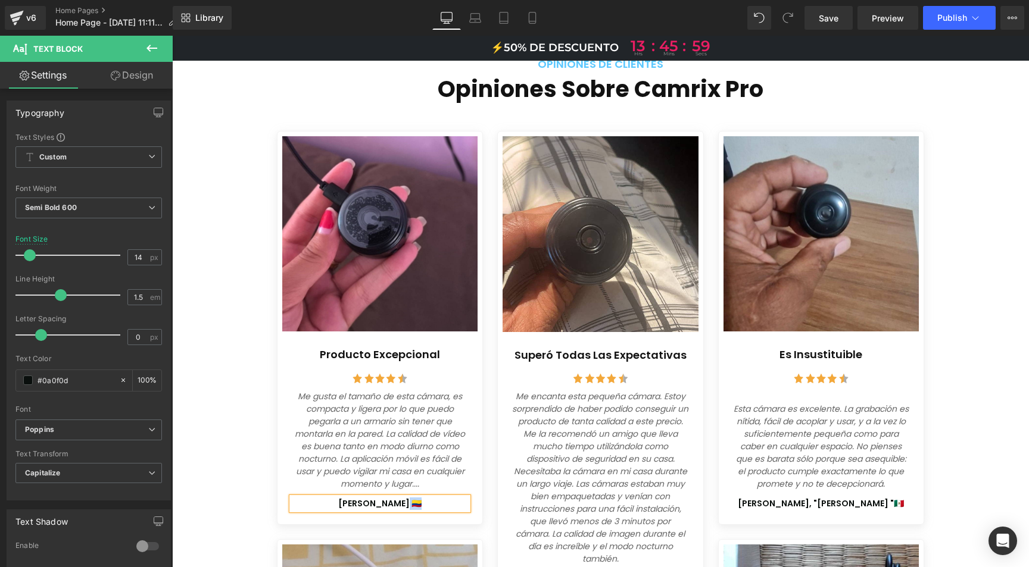
click at [597, 406] on icon "Me encanta esta pequeña cámara. Estoy sorprendido de haber podido conseguir un …" at bounding box center [600, 478] width 176 height 174
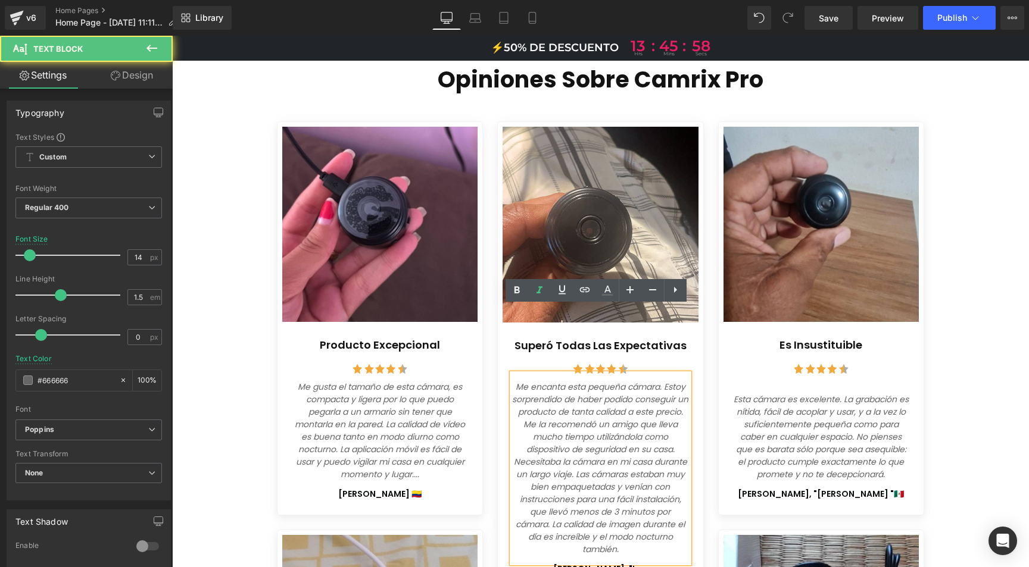
scroll to position [4746, 0]
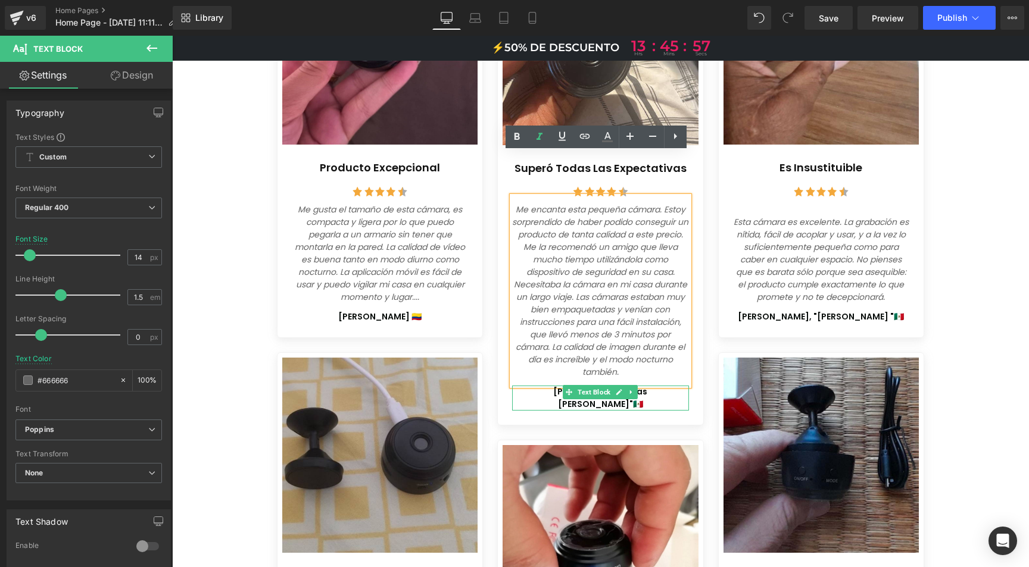
click at [647, 386] on p "[PERSON_NAME], "Las [PERSON_NAME]"🇲🇽" at bounding box center [600, 398] width 176 height 25
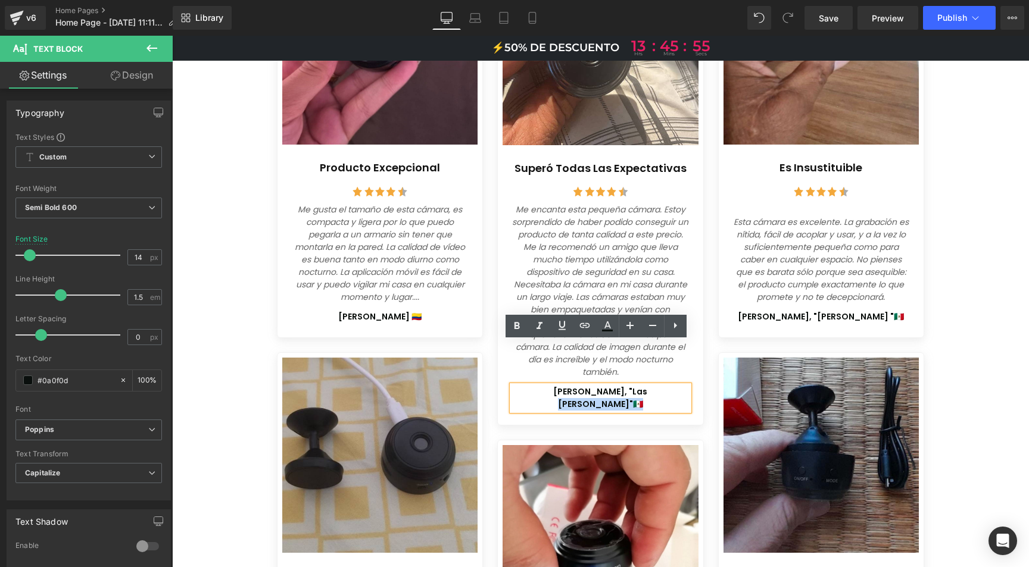
drag, startPoint x: 673, startPoint y: 348, endPoint x: 610, endPoint y: 350, distance: 63.1
click at [610, 386] on p "[PERSON_NAME], "Las [PERSON_NAME]"🇲🇽" at bounding box center [600, 398] width 176 height 25
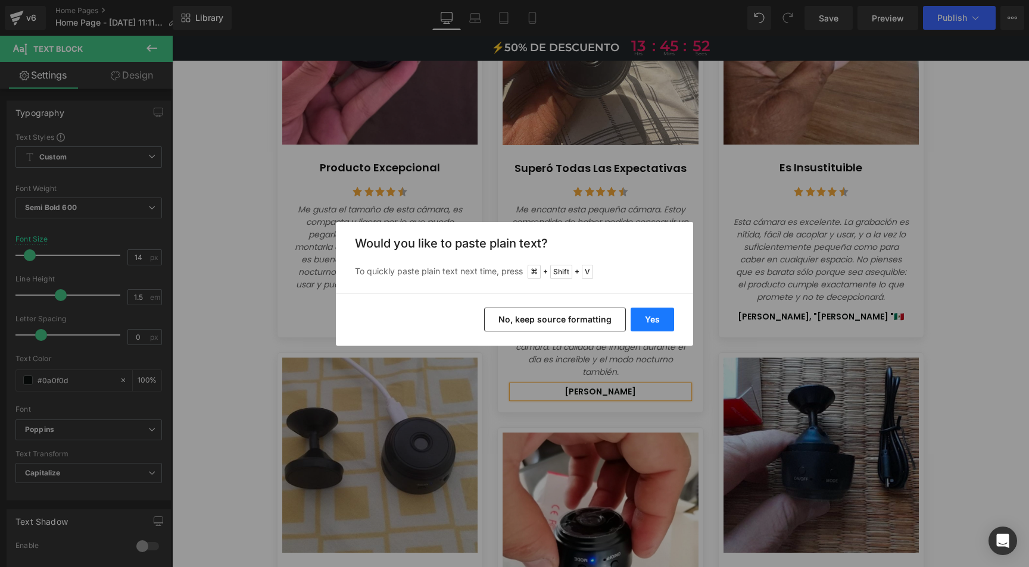
click at [649, 318] on button "Yes" at bounding box center [652, 320] width 43 height 24
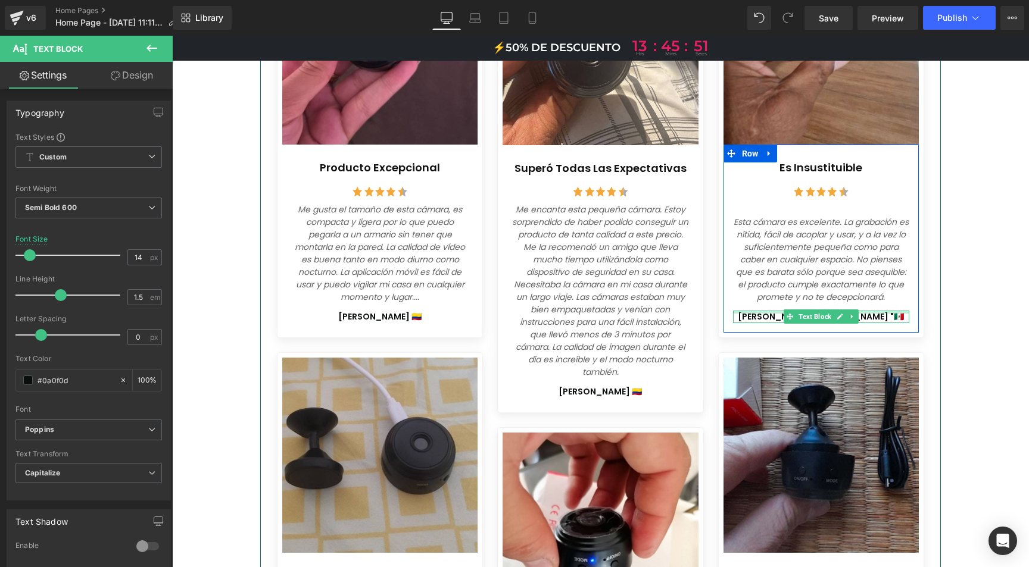
click at [886, 311] on div at bounding box center [821, 312] width 176 height 3
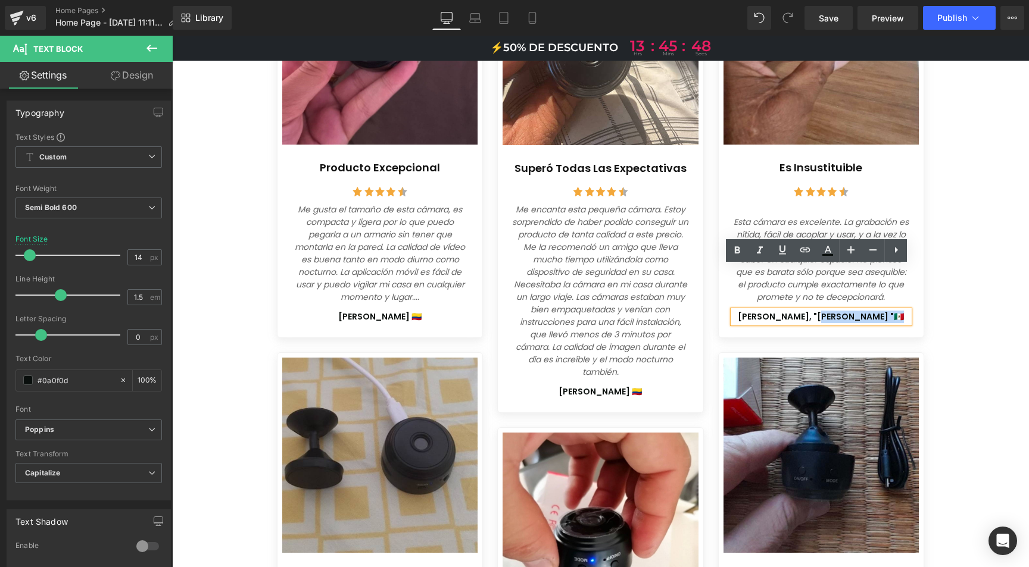
drag, startPoint x: 880, startPoint y: 270, endPoint x: 822, endPoint y: 273, distance: 58.4
click at [822, 311] on p "[PERSON_NAME], "[PERSON_NAME] "🇲🇽" at bounding box center [821, 317] width 176 height 13
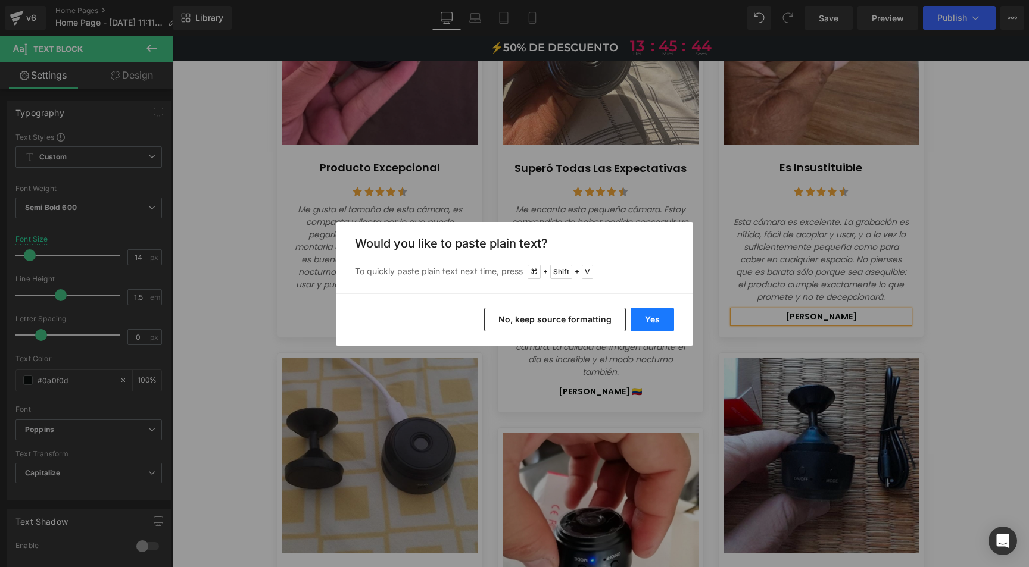
click at [667, 312] on button "Yes" at bounding box center [652, 320] width 43 height 24
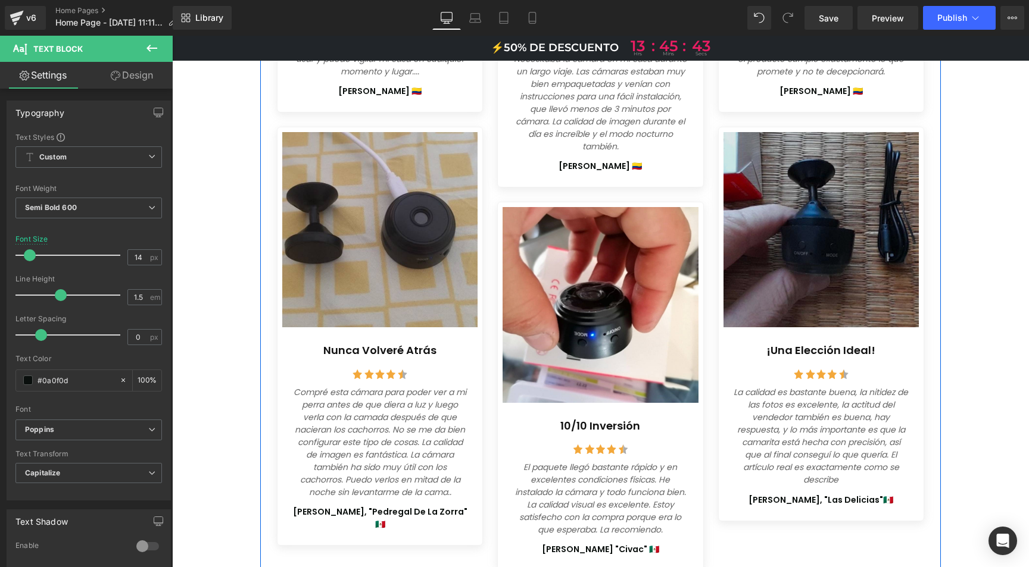
scroll to position [4973, 0]
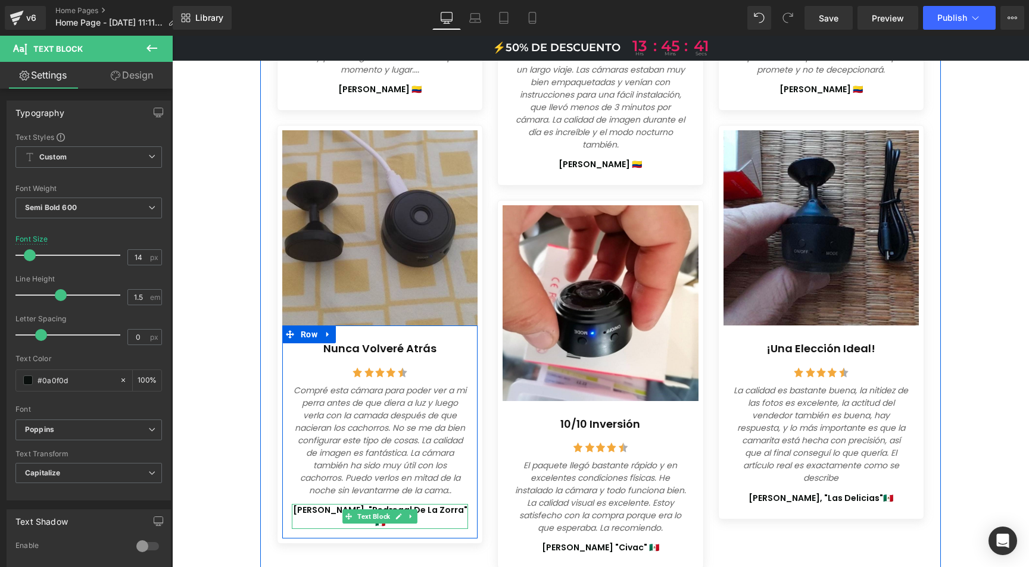
click at [422, 504] on p "[PERSON_NAME], "Pedregal de la zorra" 🇲🇽" at bounding box center [380, 516] width 176 height 25
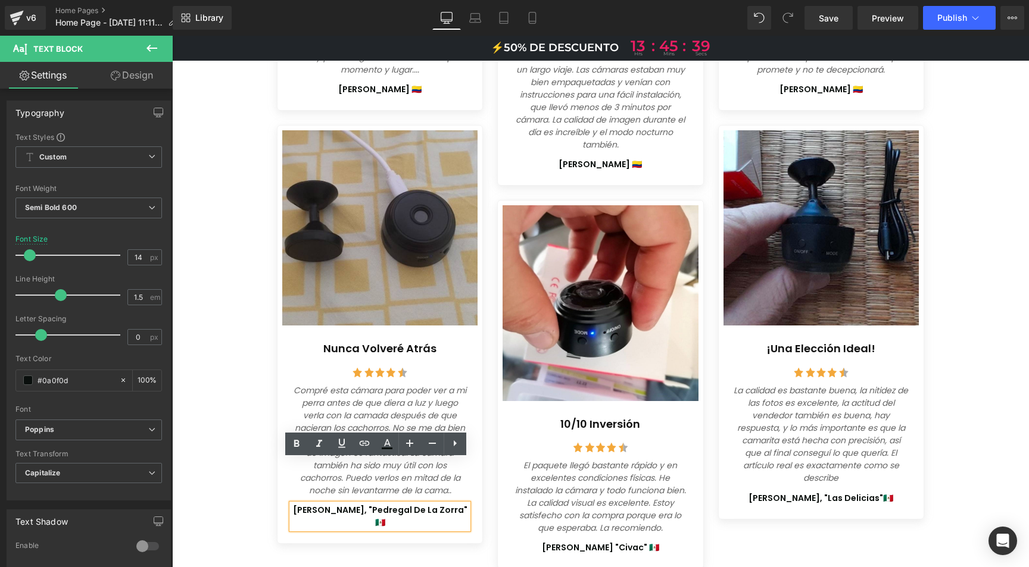
drag, startPoint x: 380, startPoint y: 478, endPoint x: 366, endPoint y: 469, distance: 17.2
click at [366, 504] on p "[PERSON_NAME], "Pedregal de la zorra" 🇲🇽" at bounding box center [380, 516] width 176 height 25
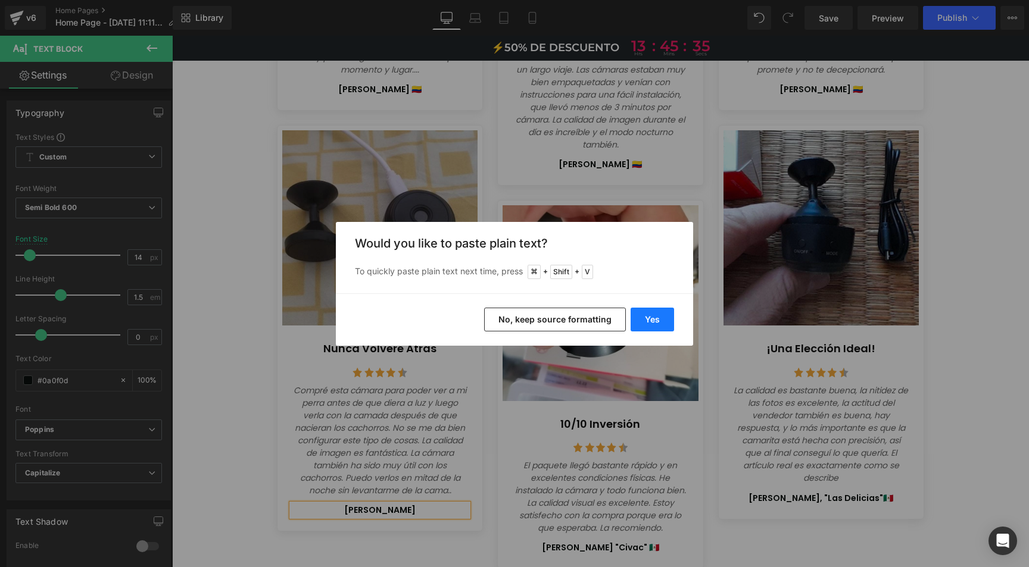
click at [653, 319] on button "Yes" at bounding box center [652, 320] width 43 height 24
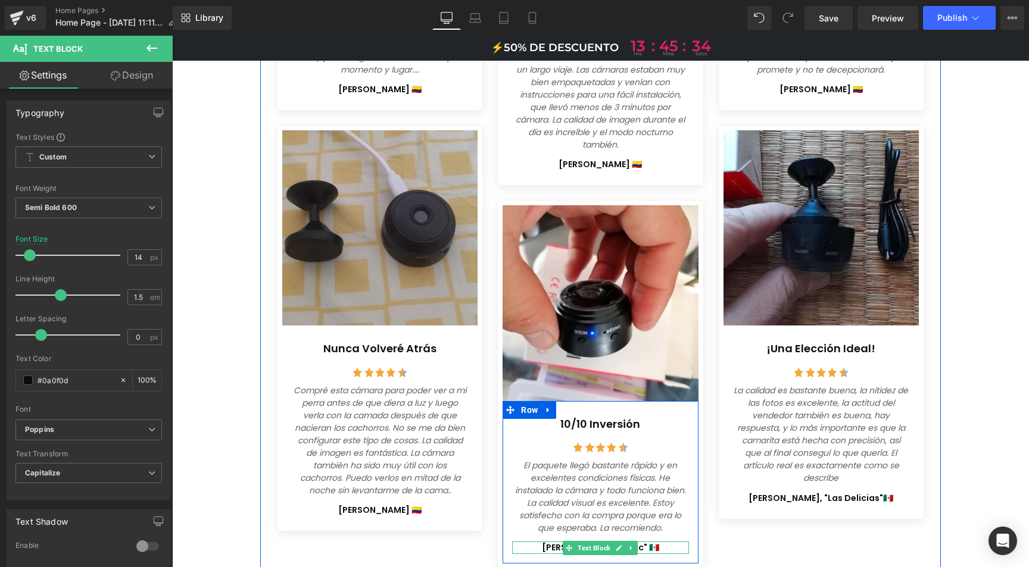
click at [643, 542] on p "[PERSON_NAME] "Civac" 🇲🇽" at bounding box center [600, 548] width 176 height 13
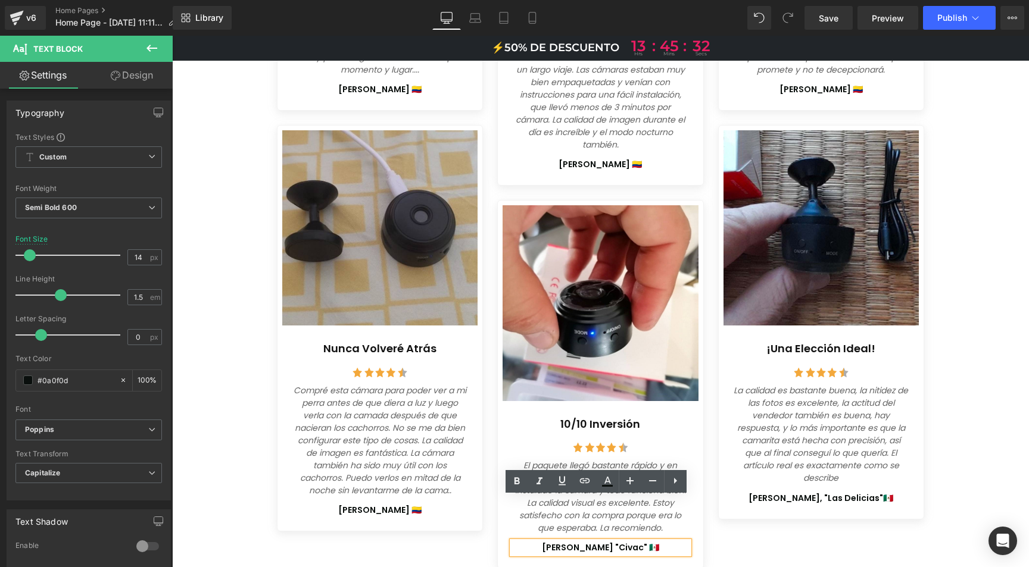
drag, startPoint x: 651, startPoint y: 503, endPoint x: 614, endPoint y: 503, distance: 36.9
click at [614, 542] on p "[PERSON_NAME] "Civac" 🇲🇽" at bounding box center [600, 548] width 176 height 13
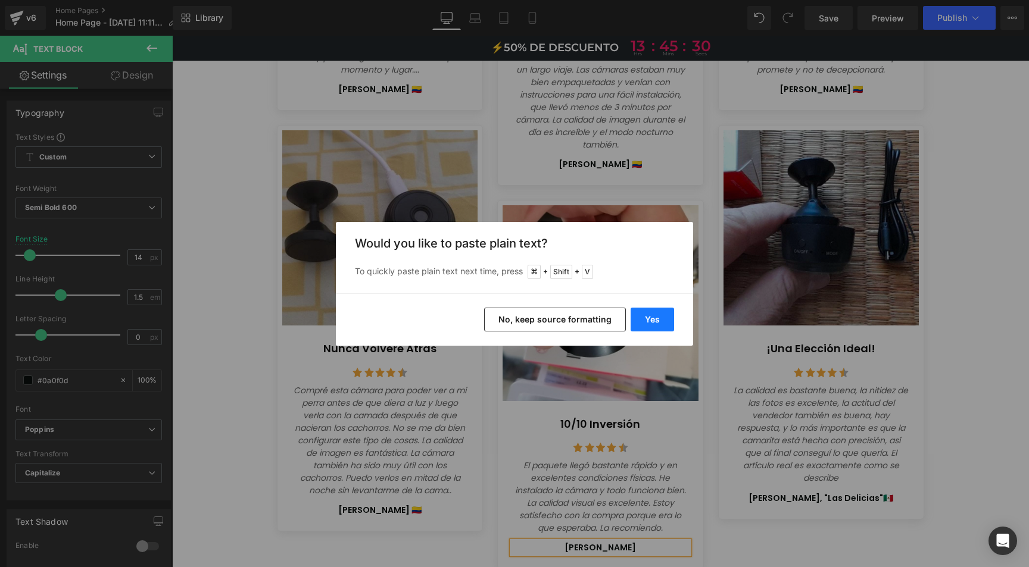
click at [654, 324] on button "Yes" at bounding box center [652, 320] width 43 height 24
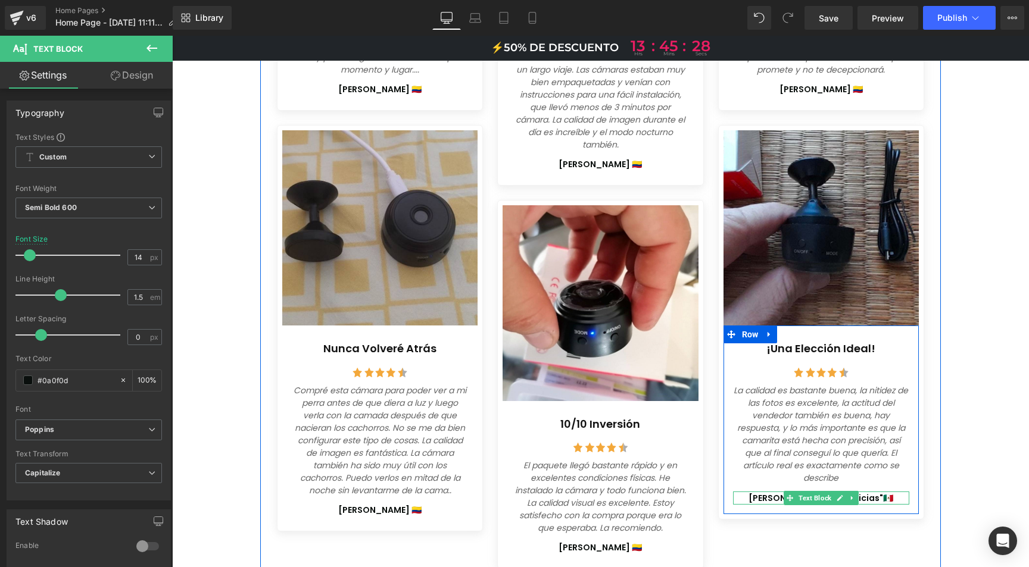
click at [864, 492] on span ", "Las delicias"🇲🇽" at bounding box center [856, 498] width 73 height 12
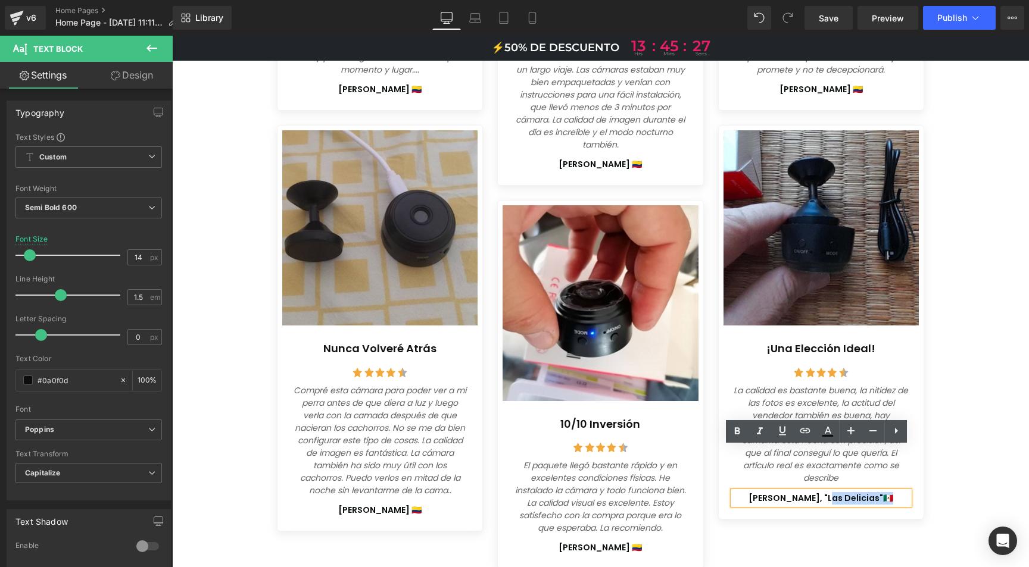
drag, startPoint x: 866, startPoint y: 456, endPoint x: 823, endPoint y: 464, distance: 44.3
click at [821, 492] on div "[PERSON_NAME] , "Las delicias"🇲🇽" at bounding box center [821, 498] width 176 height 13
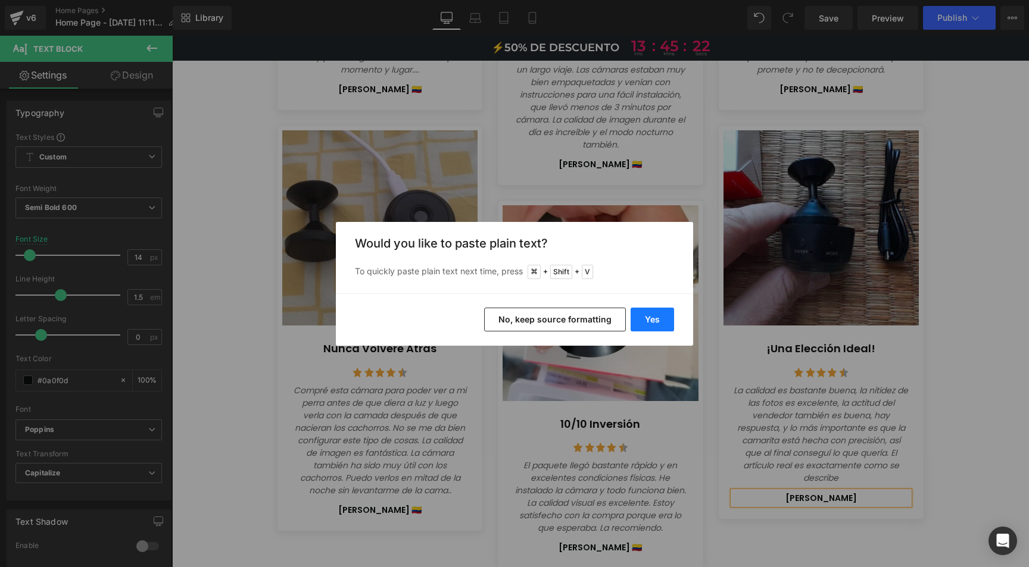
click at [638, 320] on button "Yes" at bounding box center [652, 320] width 43 height 24
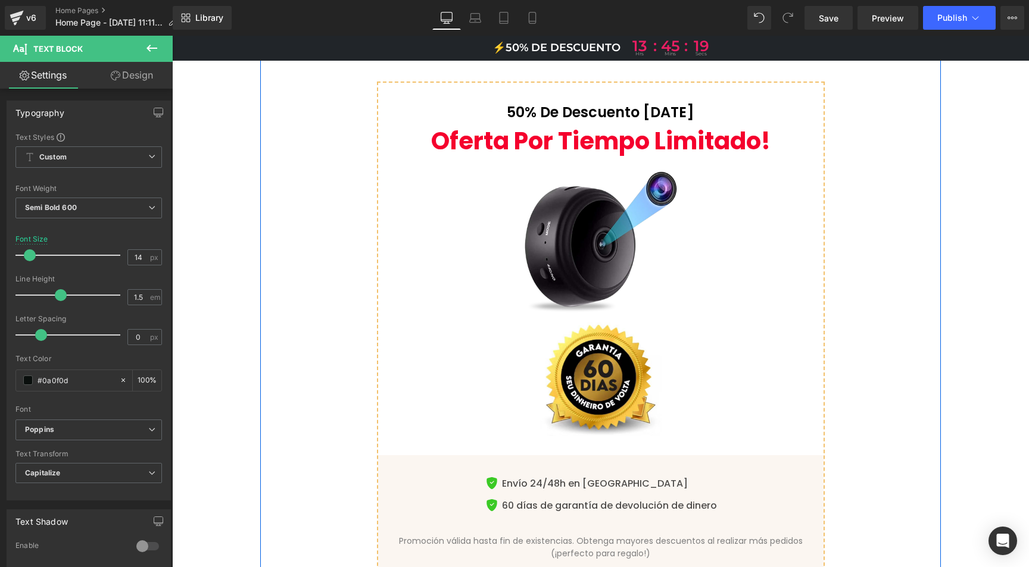
scroll to position [5752, 0]
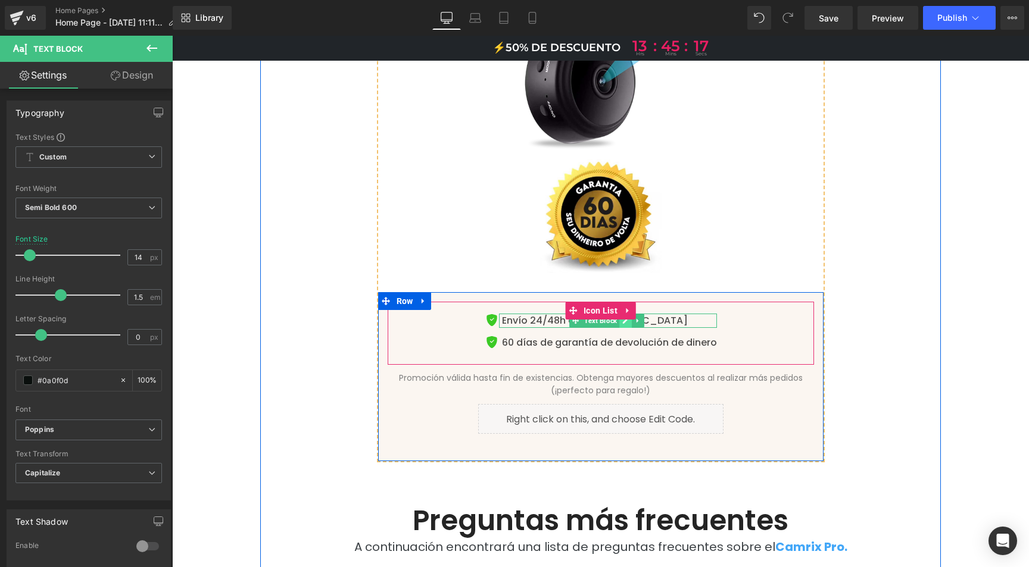
click at [625, 317] on icon at bounding box center [625, 320] width 7 height 7
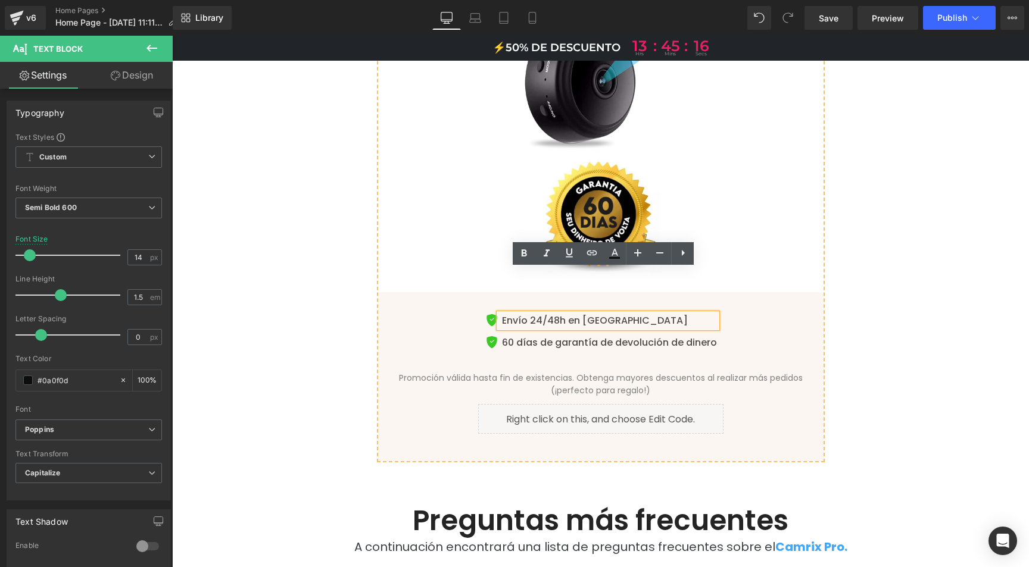
click at [616, 314] on p "Envío 24/48h en [GEOGRAPHIC_DATA]" at bounding box center [609, 321] width 215 height 14
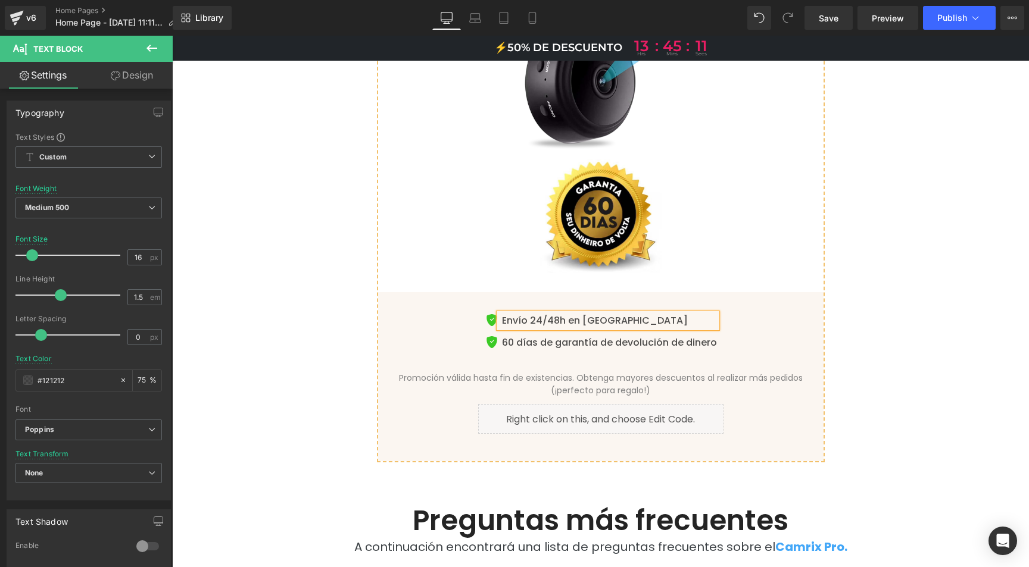
drag, startPoint x: 283, startPoint y: 294, endPoint x: 305, endPoint y: 286, distance: 22.8
click at [283, 294] on div "Todo el mundo necesita Camrix Pro en su vida Heading 50% de descuento [DATE] He…" at bounding box center [601, 165] width 662 height 613
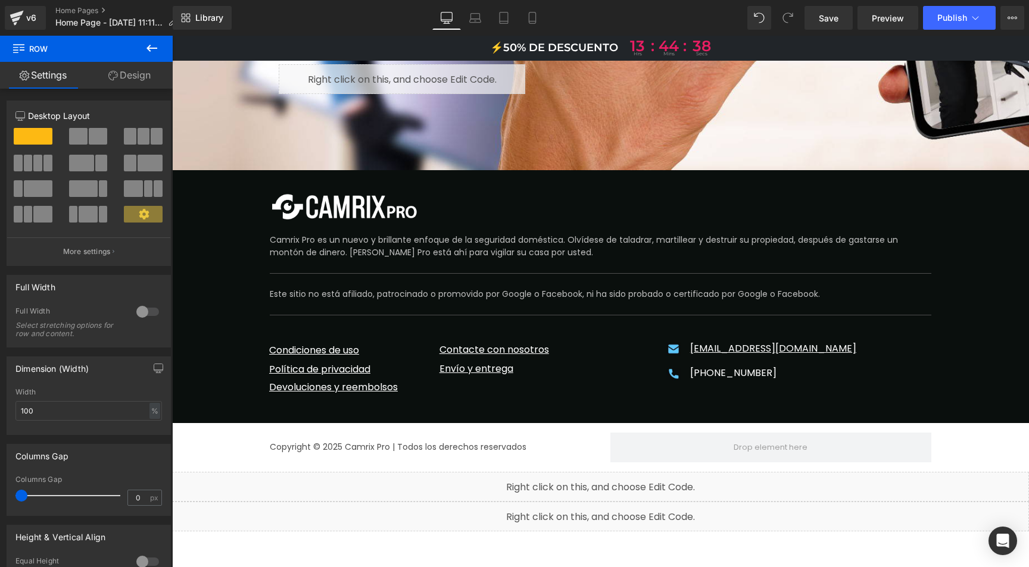
scroll to position [7277, 0]
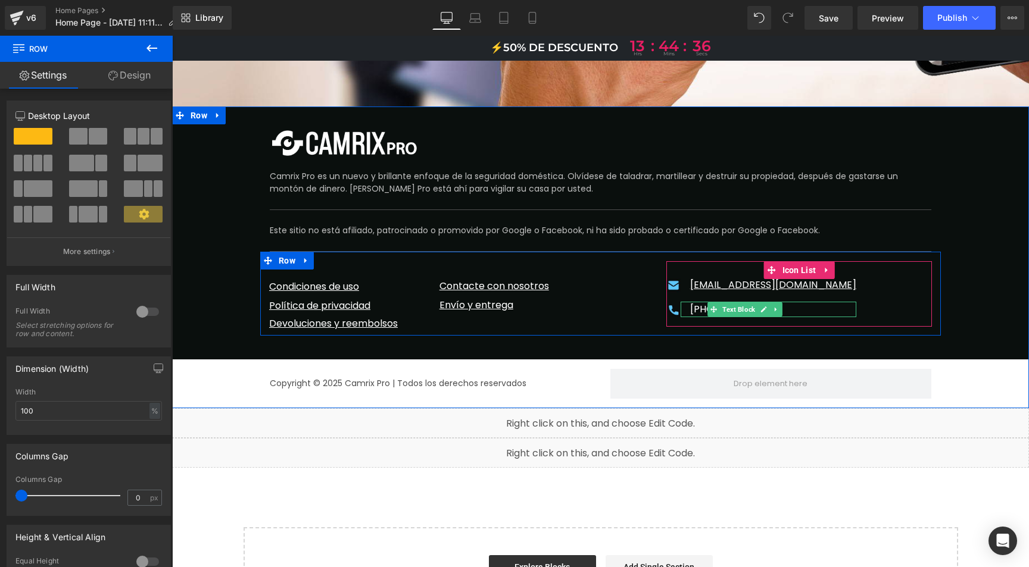
click at [762, 306] on icon at bounding box center [763, 309] width 7 height 7
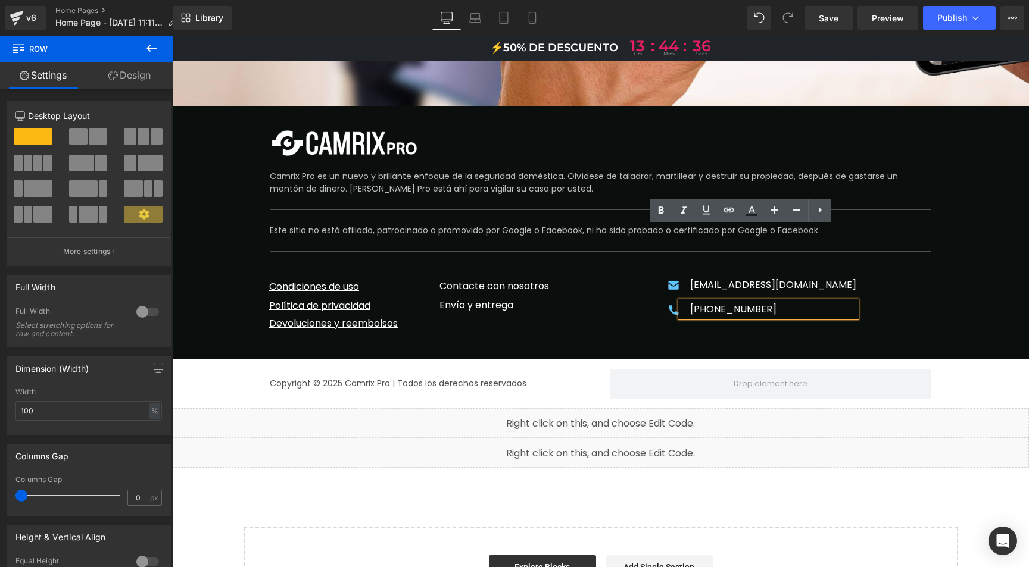
click at [741, 302] on div "[PHONE_NUMBER]" at bounding box center [769, 309] width 176 height 15
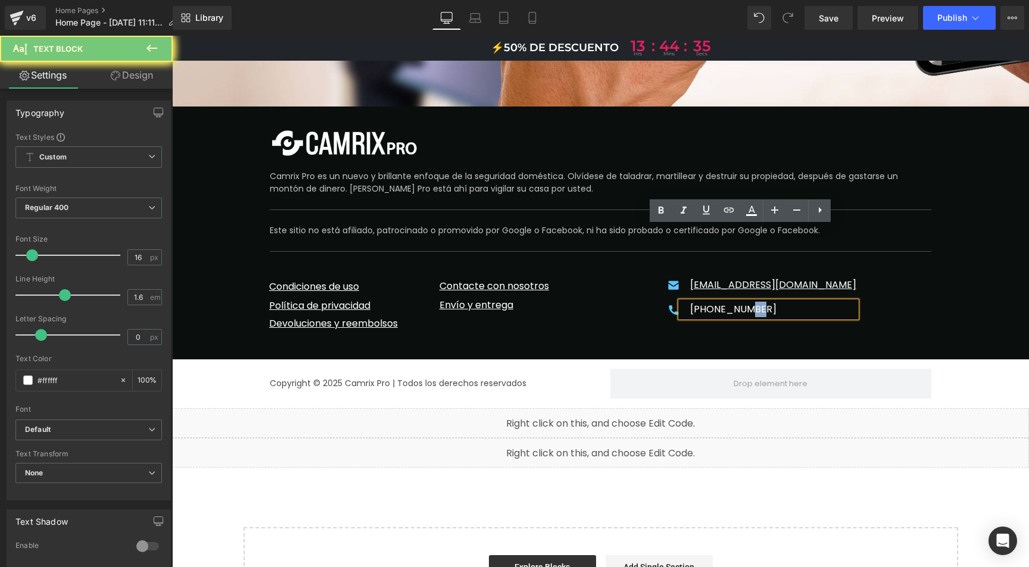
click at [741, 302] on div "[PHONE_NUMBER]" at bounding box center [769, 309] width 176 height 15
paste div
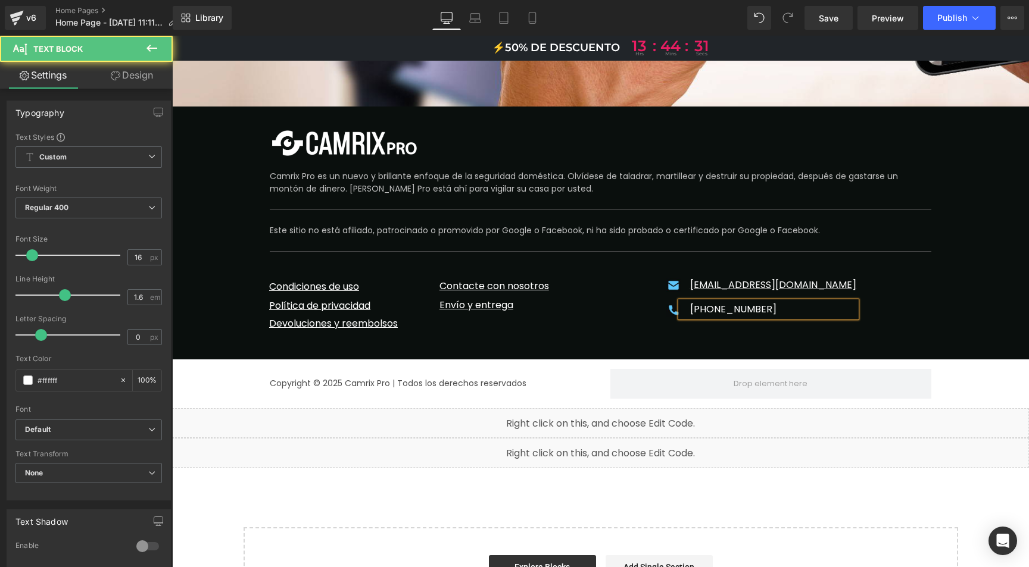
drag, startPoint x: 734, startPoint y: 234, endPoint x: 674, endPoint y: 232, distance: 59.6
click at [681, 302] on div "[PHONE_NUMBER]" at bounding box center [769, 309] width 176 height 15
click at [741, 302] on div "998 255 1597998 255 1597" at bounding box center [769, 309] width 176 height 15
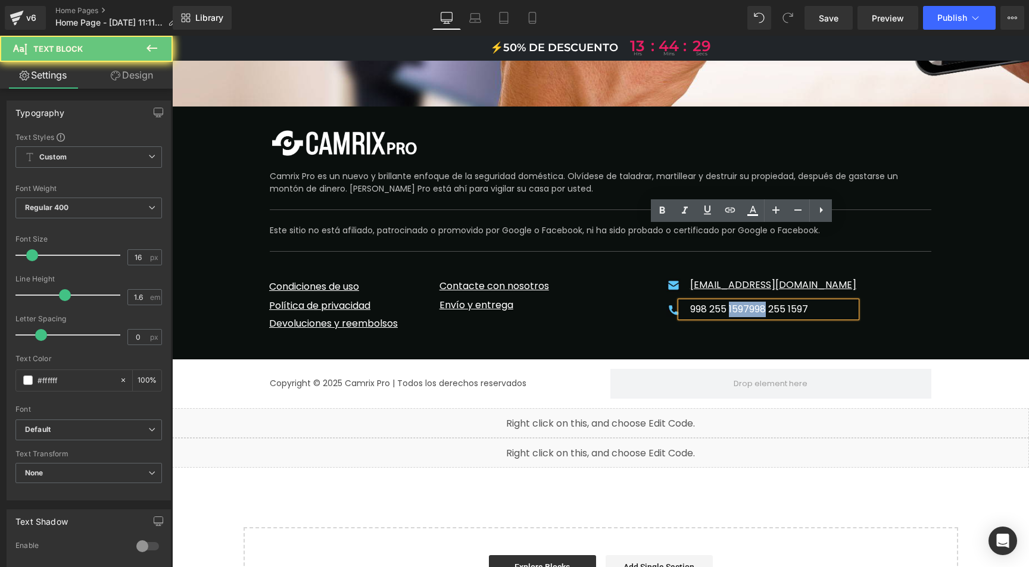
click at [741, 302] on div "998 255 1597998 255 1597" at bounding box center [769, 309] width 176 height 15
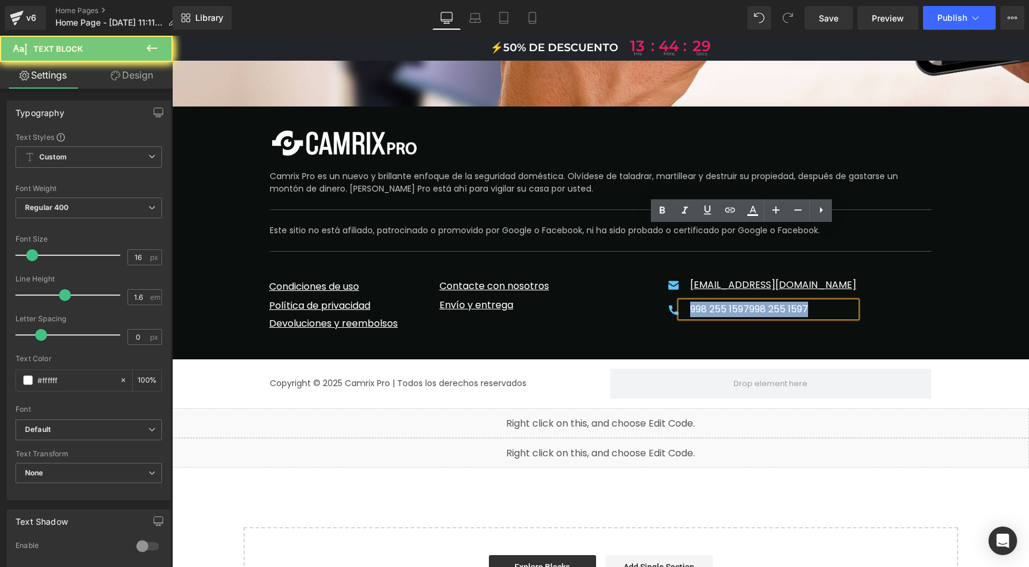
click at [741, 302] on div "998 255 1597998 255 1597" at bounding box center [769, 309] width 176 height 15
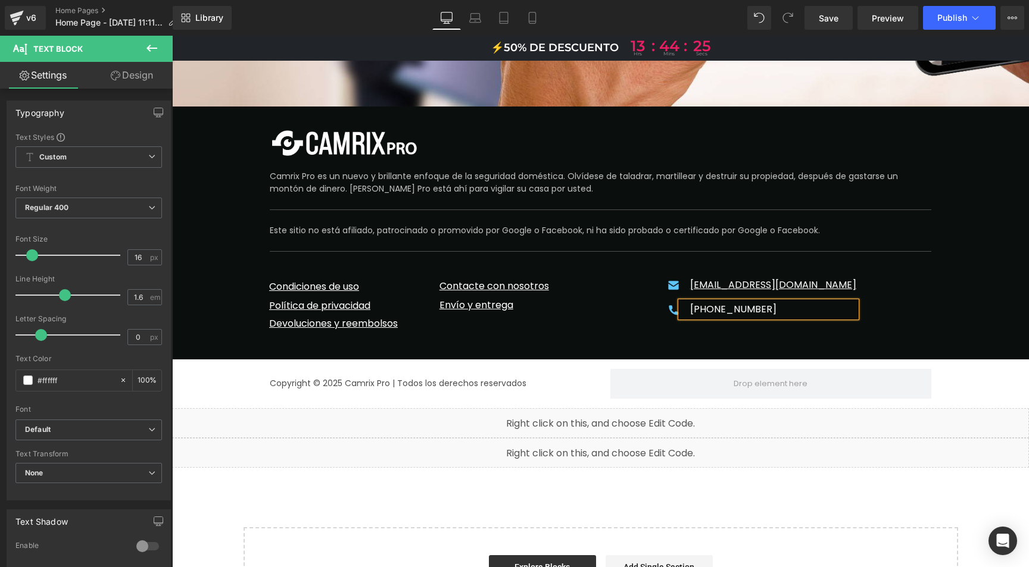
click at [687, 302] on div "[PHONE_NUMBER]" at bounding box center [769, 309] width 176 height 15
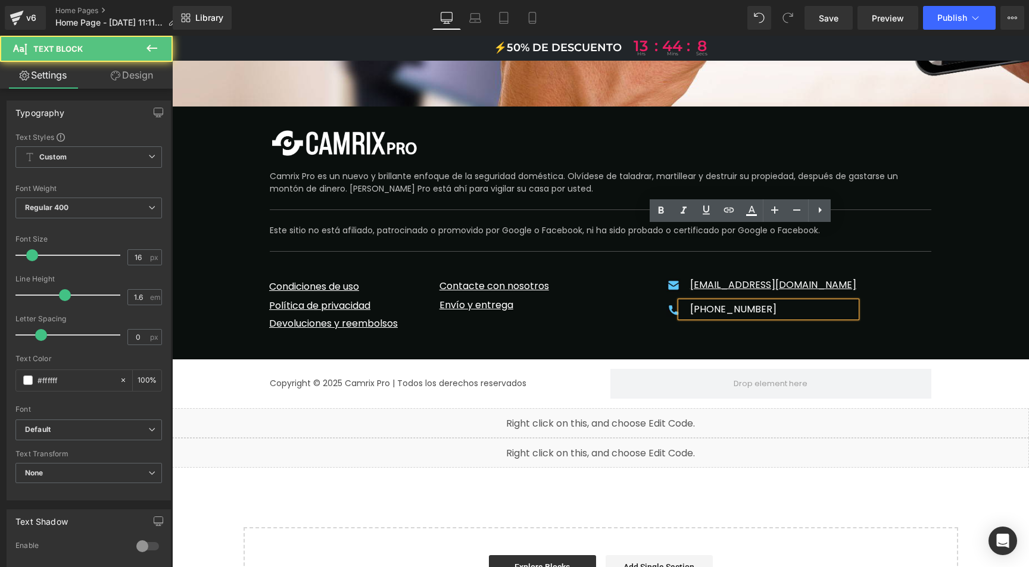
click at [711, 302] on div "[PHONE_NUMBER]" at bounding box center [769, 309] width 176 height 15
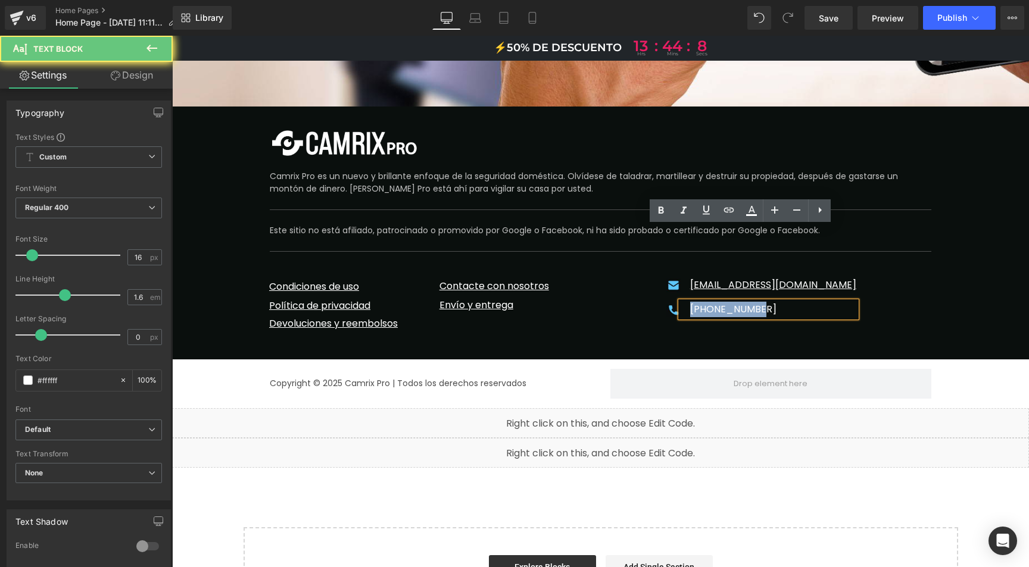
click at [711, 302] on div "[PHONE_NUMBER]" at bounding box center [769, 309] width 176 height 15
drag, startPoint x: 748, startPoint y: 234, endPoint x: 681, endPoint y: 236, distance: 67.3
click at [681, 302] on div "[PHONE_NUMBER]" at bounding box center [769, 309] width 176 height 15
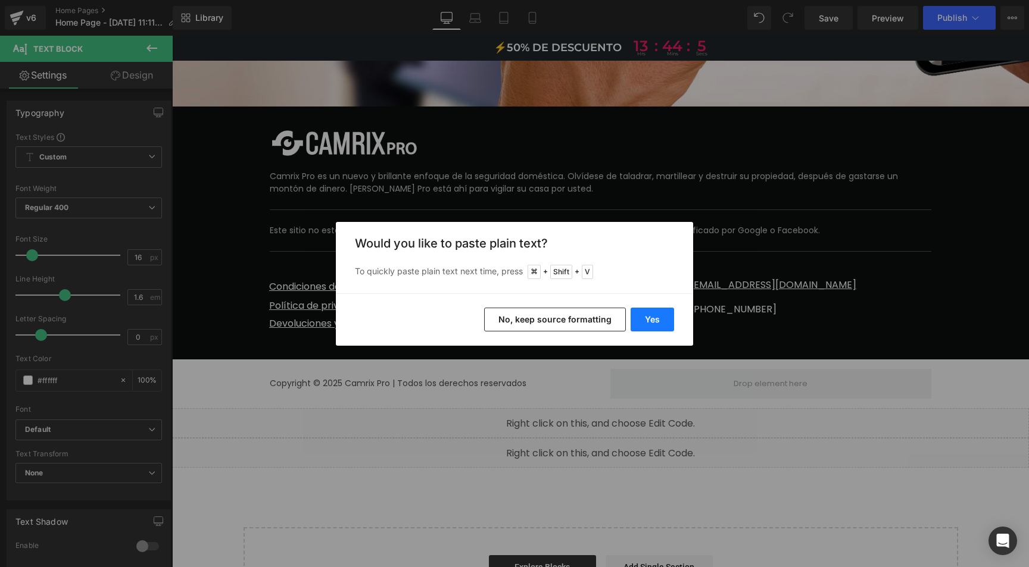
click at [656, 316] on button "Yes" at bounding box center [652, 320] width 43 height 24
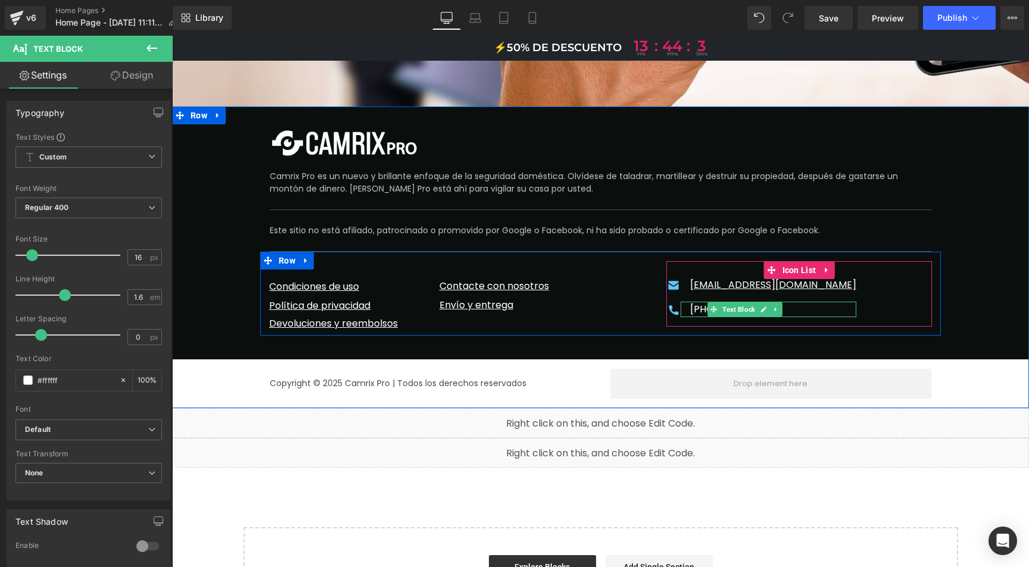
click at [689, 302] on div "[PHONE_NUMBER]" at bounding box center [769, 309] width 176 height 15
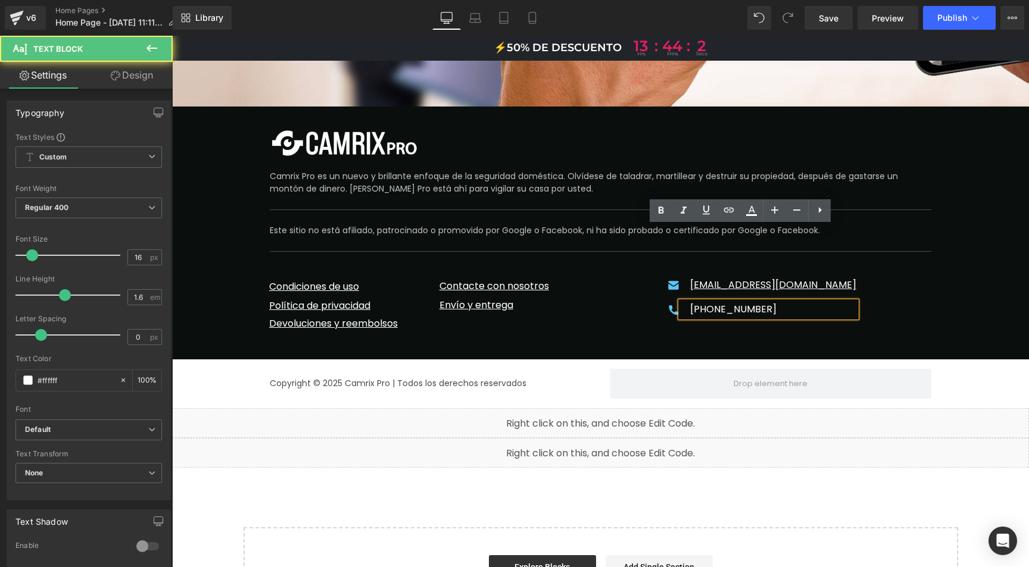
click at [698, 302] on div "[PHONE_NUMBER]" at bounding box center [769, 309] width 176 height 15
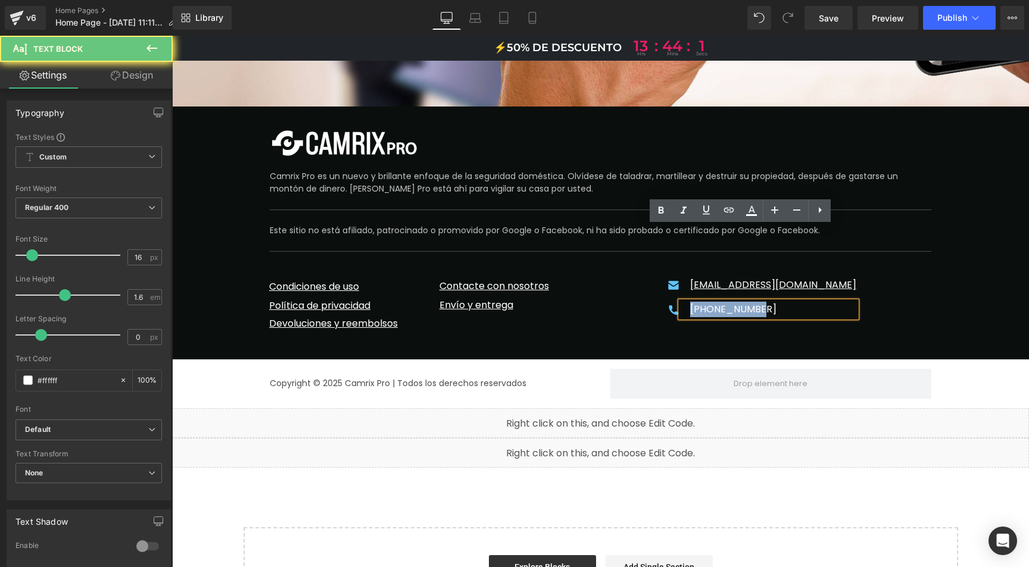
click at [698, 302] on div "[PHONE_NUMBER]" at bounding box center [769, 309] width 176 height 15
drag, startPoint x: 685, startPoint y: 232, endPoint x: 787, endPoint y: 233, distance: 101.2
click at [775, 302] on div "[PHONE_NUMBER]" at bounding box center [769, 309] width 176 height 15
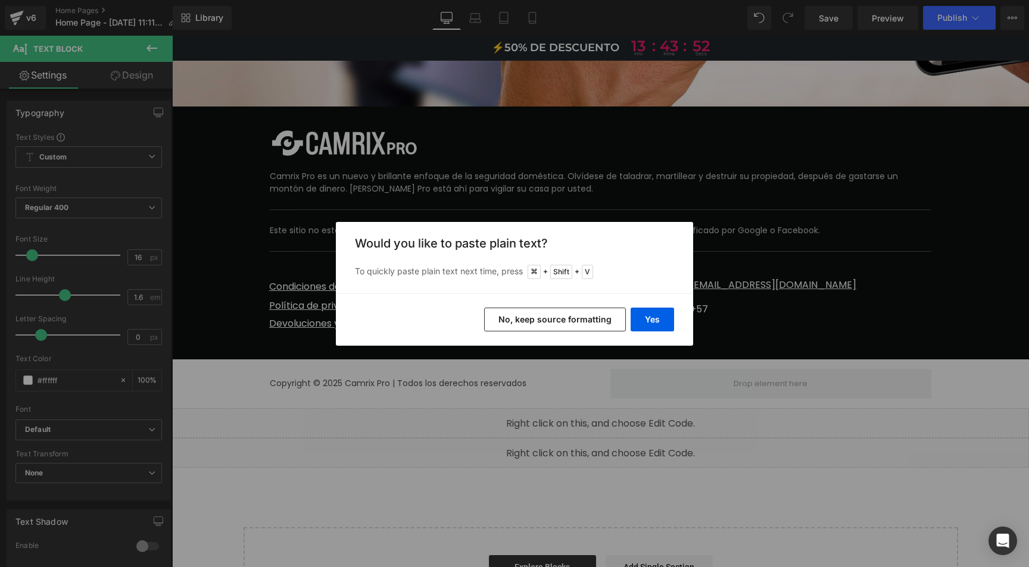
click at [558, 316] on button "No, keep source formatting" at bounding box center [555, 320] width 142 height 24
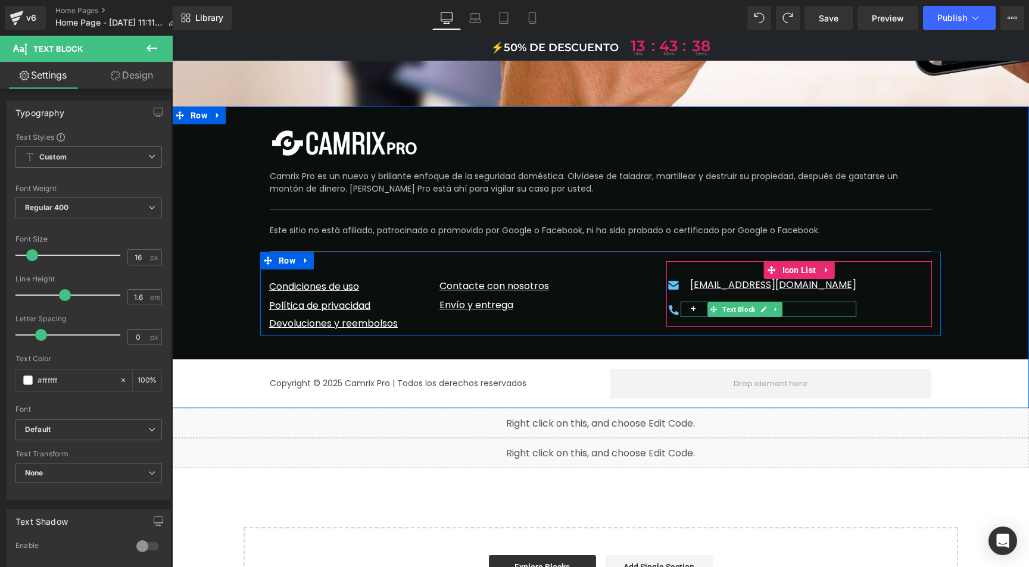
click at [695, 302] on div "+" at bounding box center [769, 309] width 176 height 15
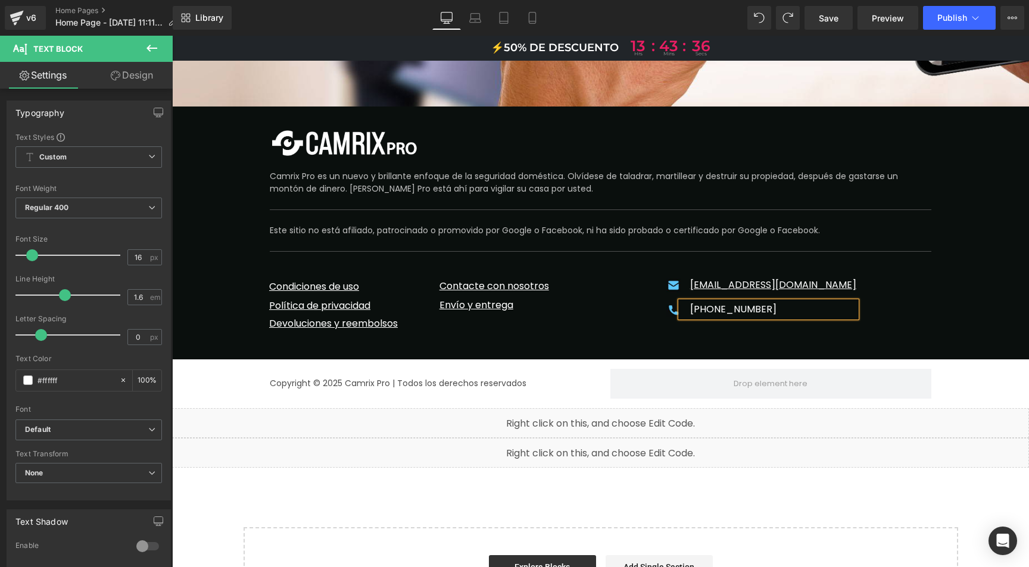
click at [692, 302] on div "[PHONE_NUMBER]" at bounding box center [769, 309] width 176 height 15
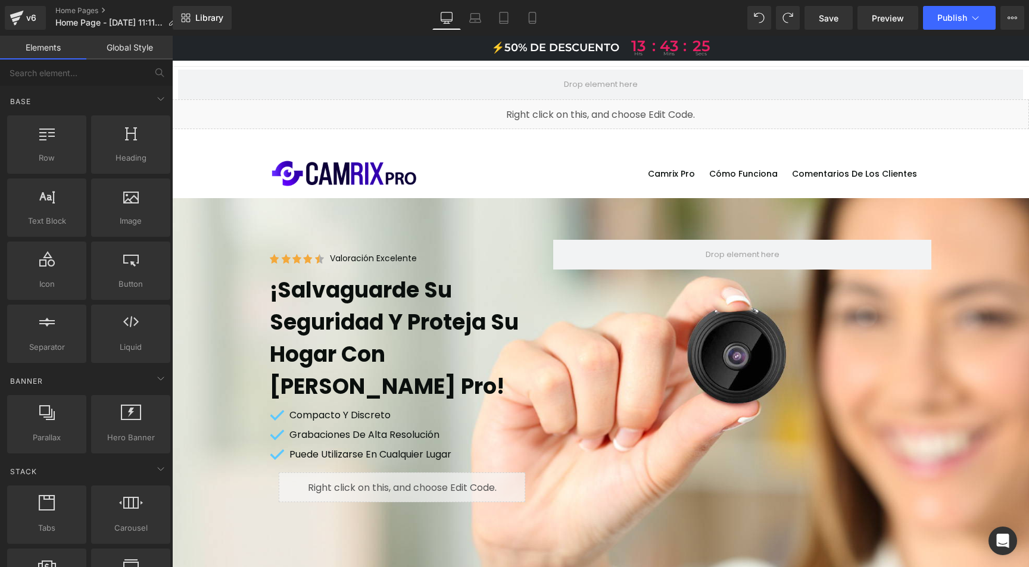
scroll to position [0, 0]
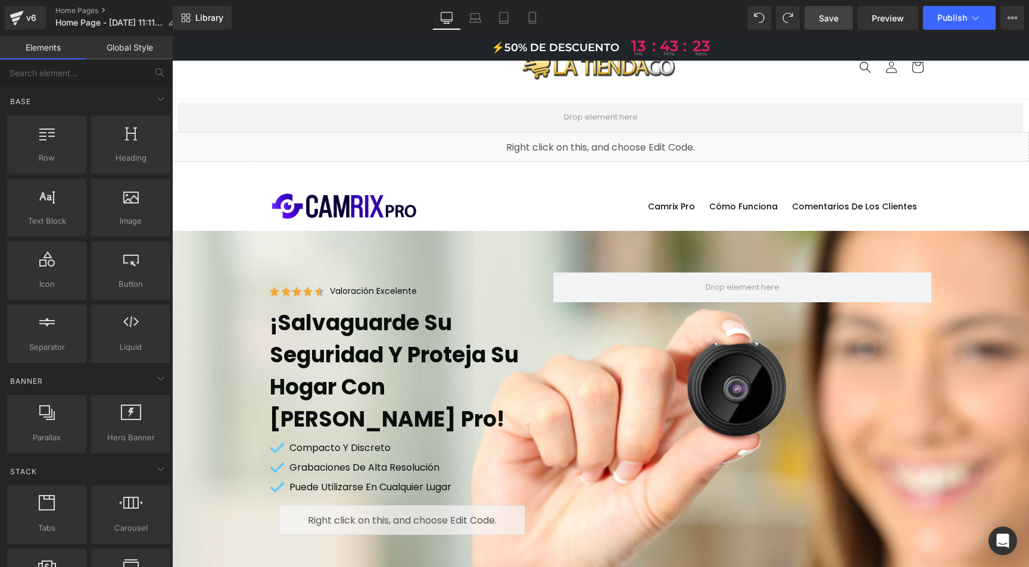
click at [830, 22] on span "Save" at bounding box center [829, 18] width 20 height 13
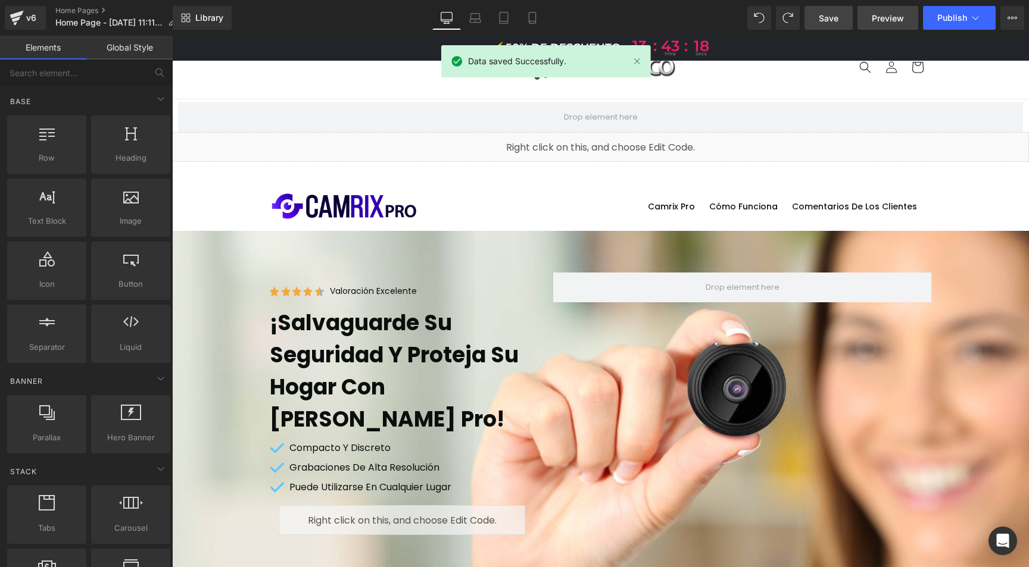
click at [883, 22] on span "Preview" at bounding box center [888, 18] width 32 height 13
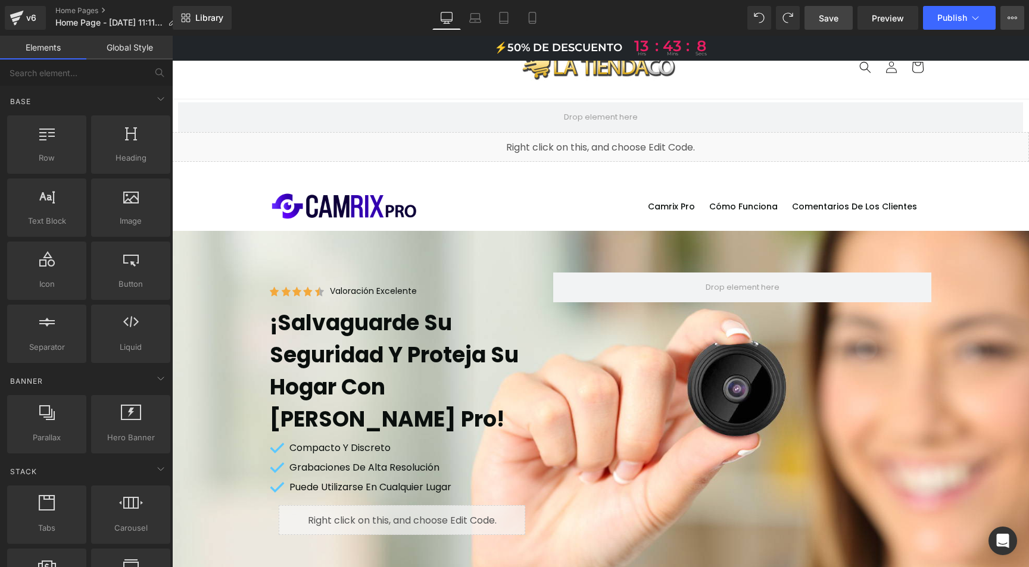
click at [1019, 20] on button "Upgrade Plan View Live Page View with current Template Save Template to Library…" at bounding box center [1012, 18] width 24 height 24
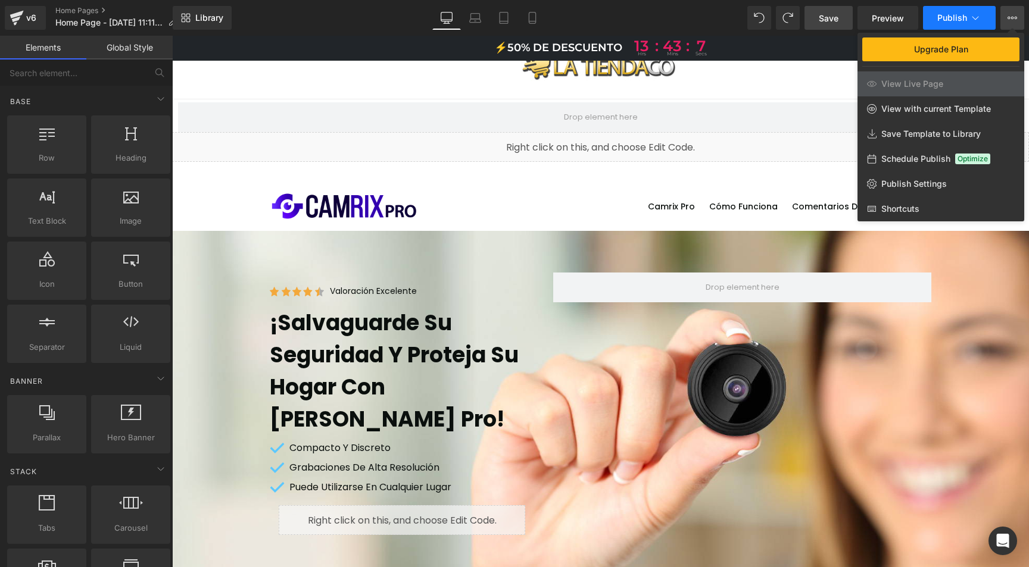
click at [974, 14] on icon at bounding box center [975, 18] width 12 height 12
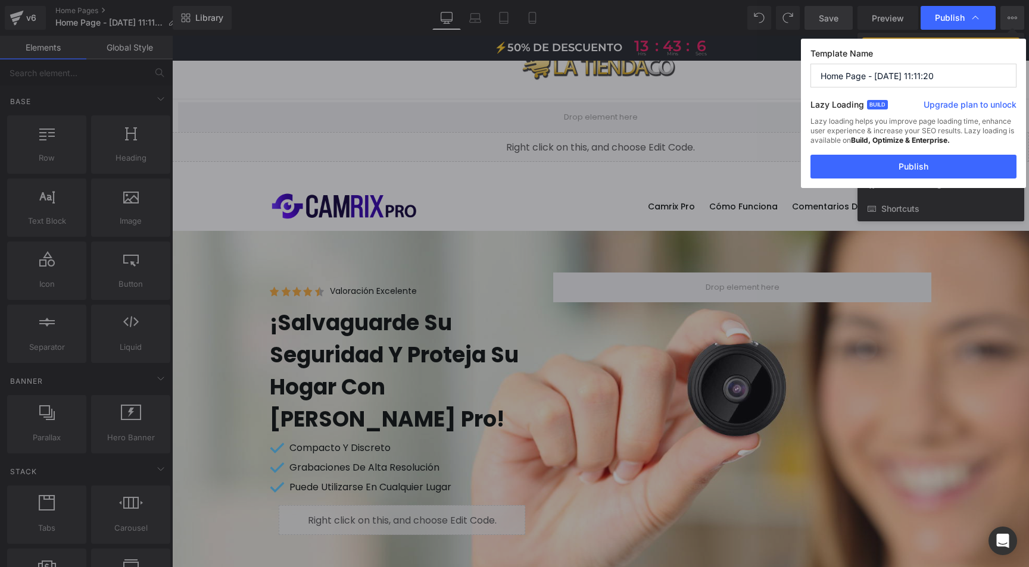
click at [886, 79] on input "Home Page - [DATE] 11:11:20" at bounding box center [913, 76] width 206 height 24
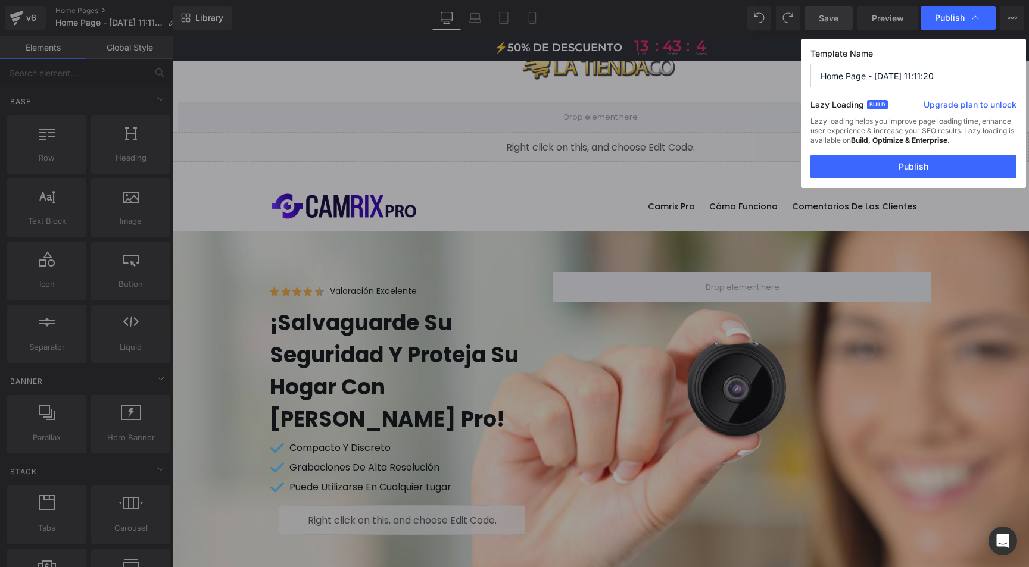
drag, startPoint x: 947, startPoint y: 73, endPoint x: 784, endPoint y: 74, distance: 162.6
click at [784, 74] on div "Publish Template Name Home Page - [DATE] 11:11:20 Lazy Loading Build Upgrade pl…" at bounding box center [514, 283] width 1029 height 567
type input "CMX"
click at [898, 173] on button "Publish" at bounding box center [913, 167] width 206 height 24
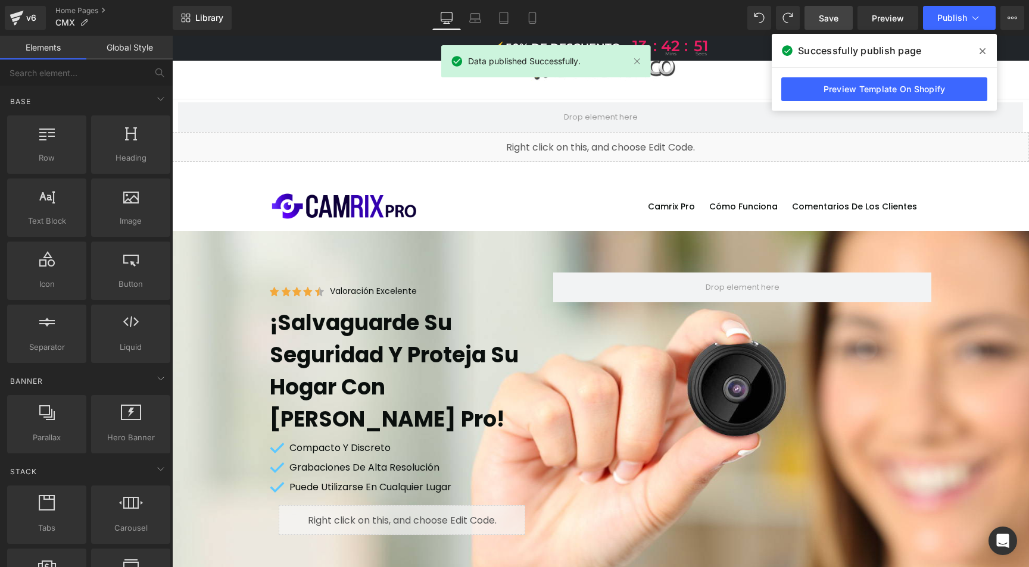
click at [988, 52] on span at bounding box center [982, 51] width 19 height 19
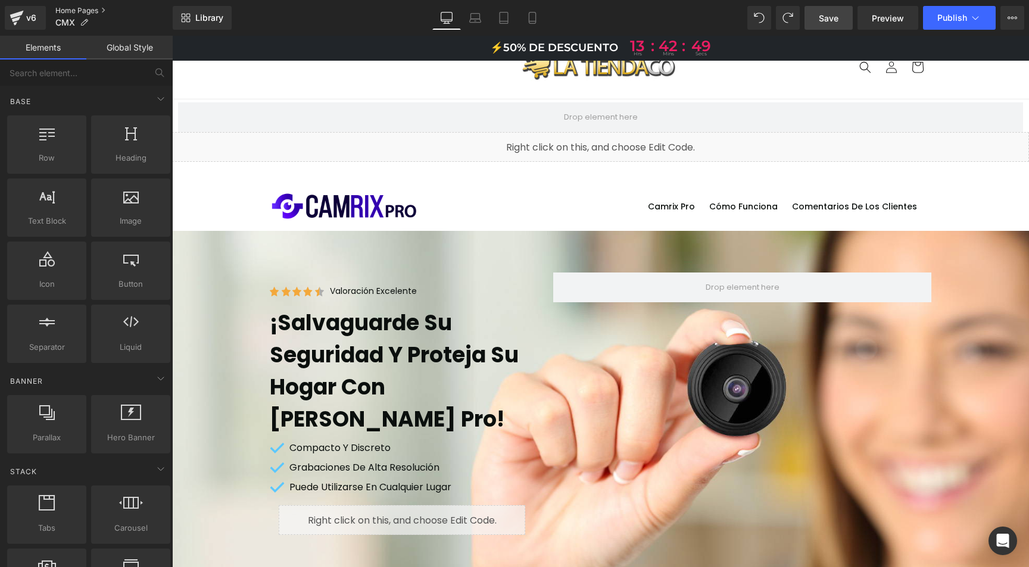
click at [89, 10] on link "Home Pages" at bounding box center [113, 11] width 117 height 10
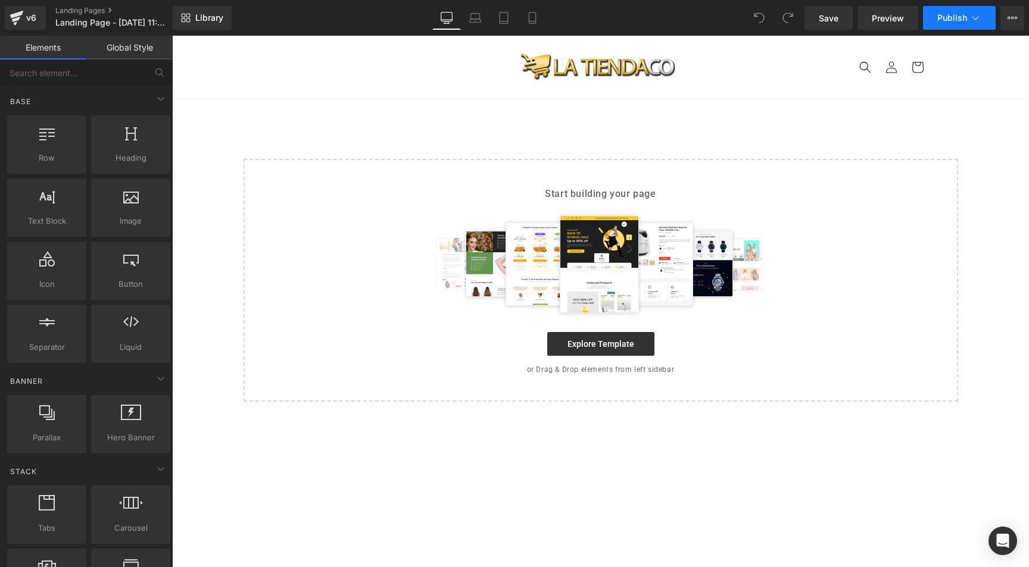
click at [981, 23] on button "Publish" at bounding box center [959, 18] width 73 height 24
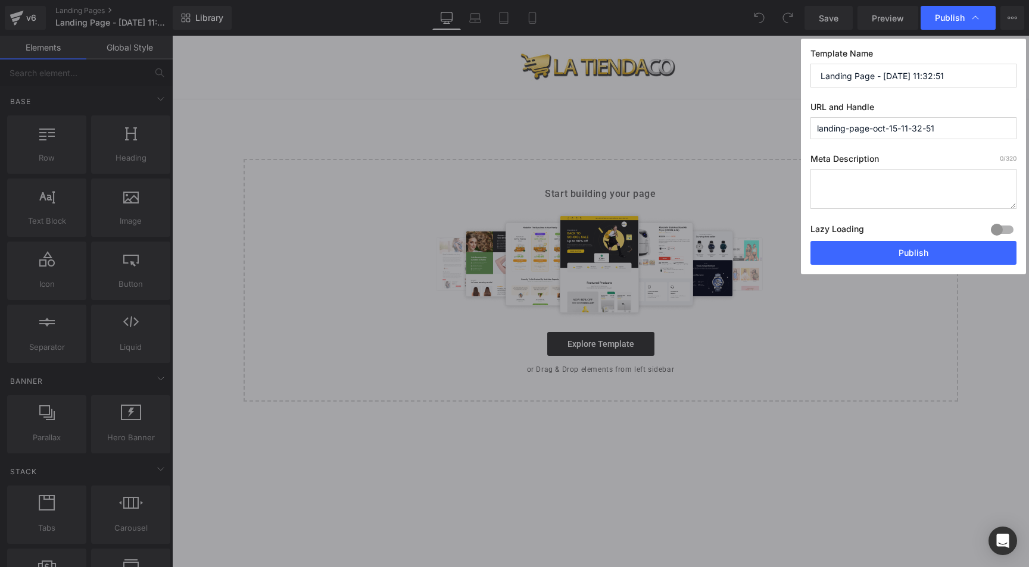
click at [860, 74] on input "Landing Page - Oct 15, 11:32:51" at bounding box center [913, 76] width 206 height 24
click at [859, 74] on input "Landing Page - Oct 15, 11:32:51" at bounding box center [913, 76] width 206 height 24
type input "UTECH"
click at [882, 132] on input "landing-page-oct-15-11-32-51" at bounding box center [913, 128] width 206 height 22
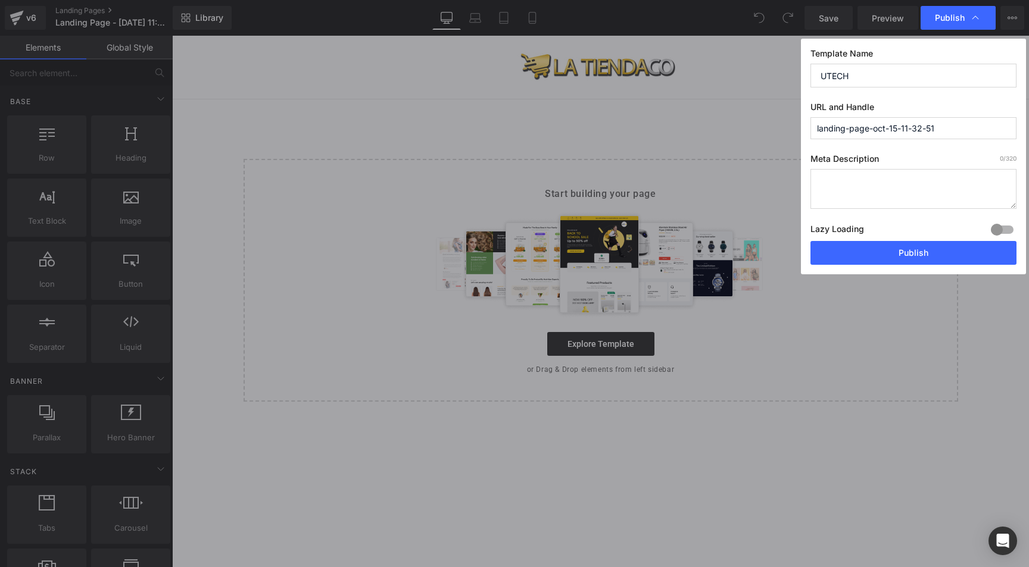
click at [882, 132] on input "landing-page-oct-15-11-32-51" at bounding box center [913, 128] width 206 height 22
type input "utech"
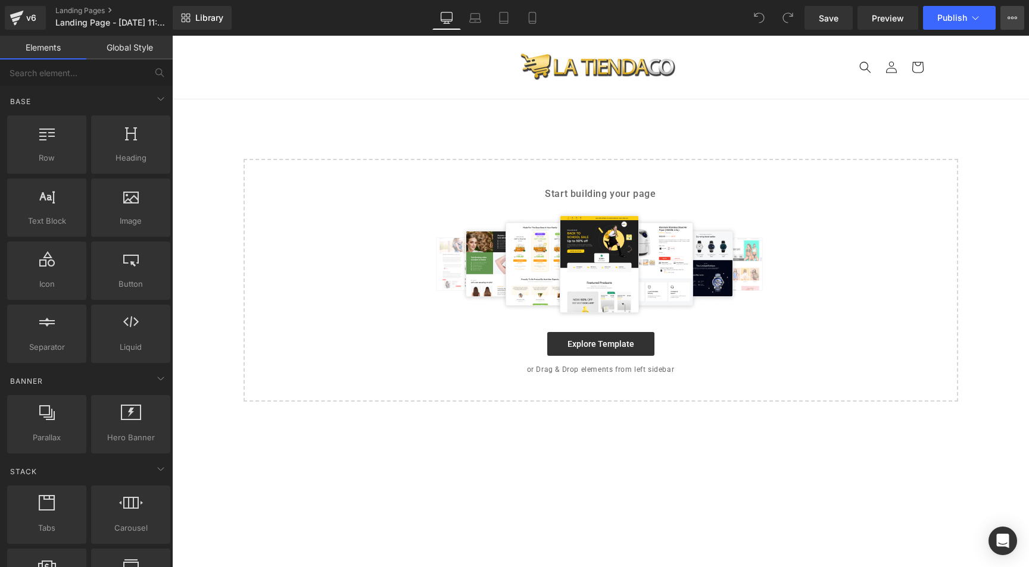
click at [1004, 13] on button "View Live Page View with current Template Save Template to Library Schedule Pub…" at bounding box center [1012, 18] width 24 height 24
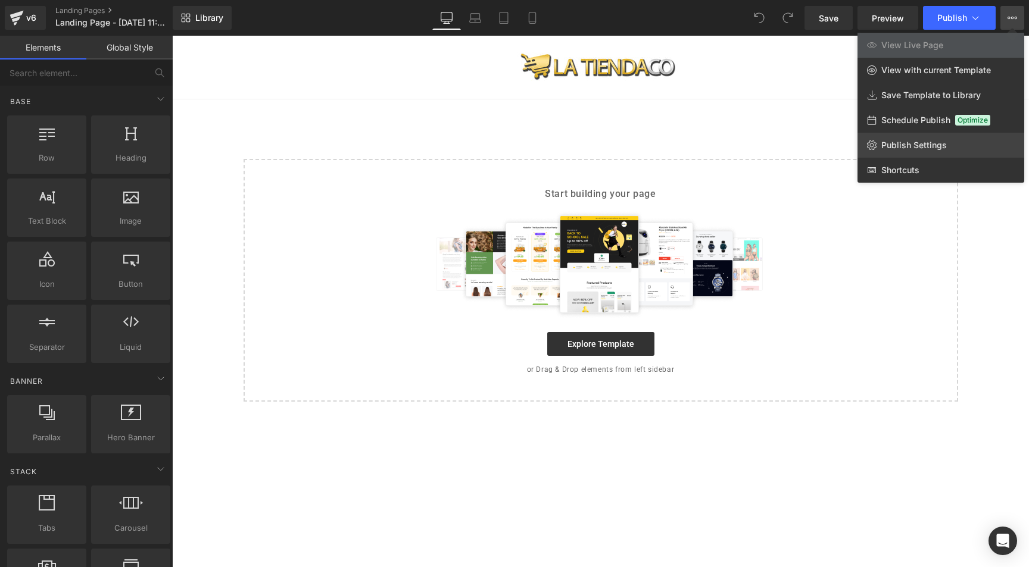
click at [899, 143] on span "Publish Settings" at bounding box center [913, 145] width 65 height 11
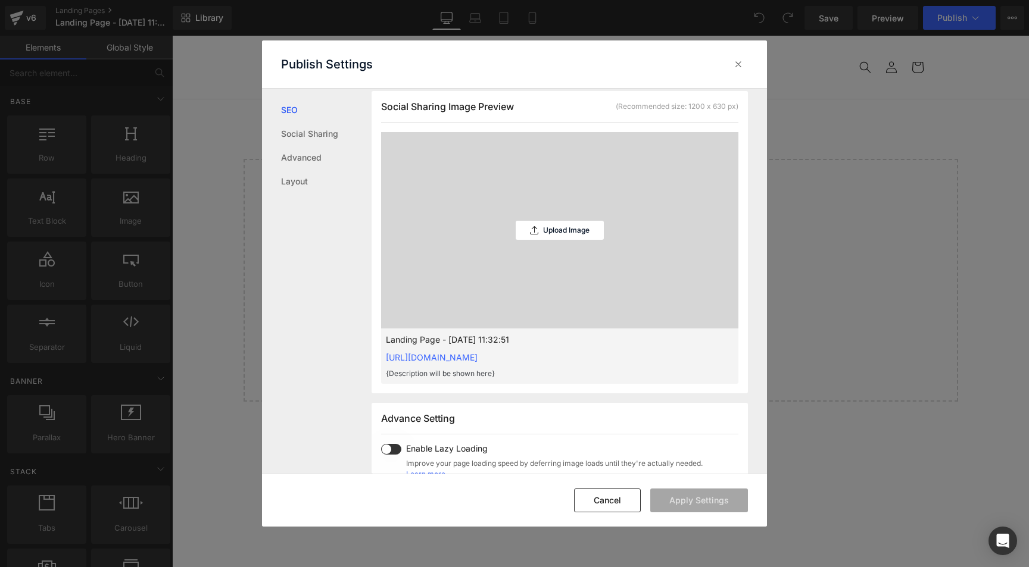
scroll to position [308, 0]
click at [392, 451] on span at bounding box center [391, 450] width 20 height 11
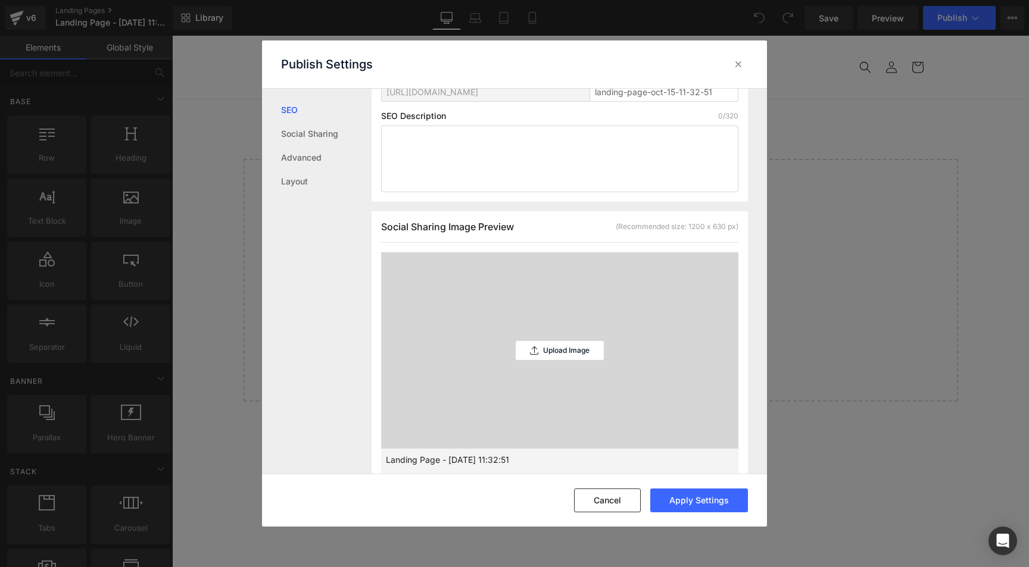
scroll to position [408, 0]
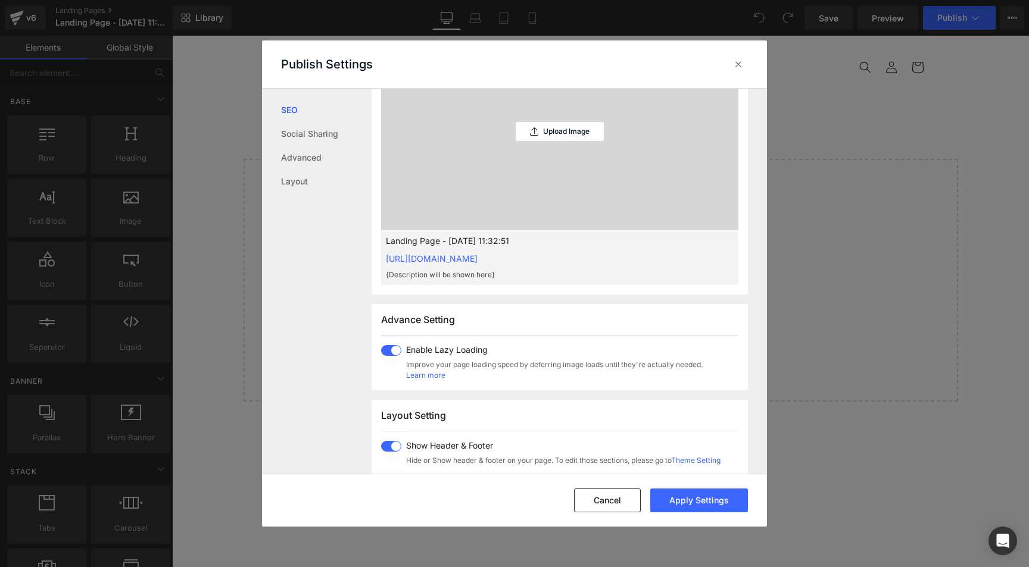
click at [390, 352] on span at bounding box center [391, 350] width 20 height 11
click at [383, 444] on span at bounding box center [391, 446] width 20 height 11
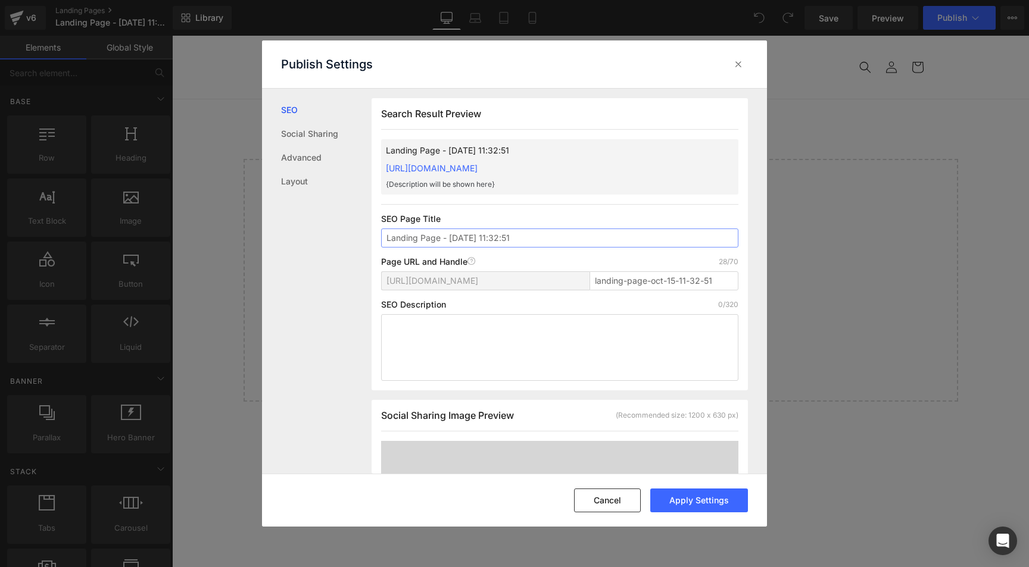
click at [440, 237] on input "Landing Page - Oct 15, 11:32:51" at bounding box center [559, 238] width 357 height 19
type input "UTECH"
click at [696, 503] on button "Apply Settings" at bounding box center [699, 501] width 98 height 24
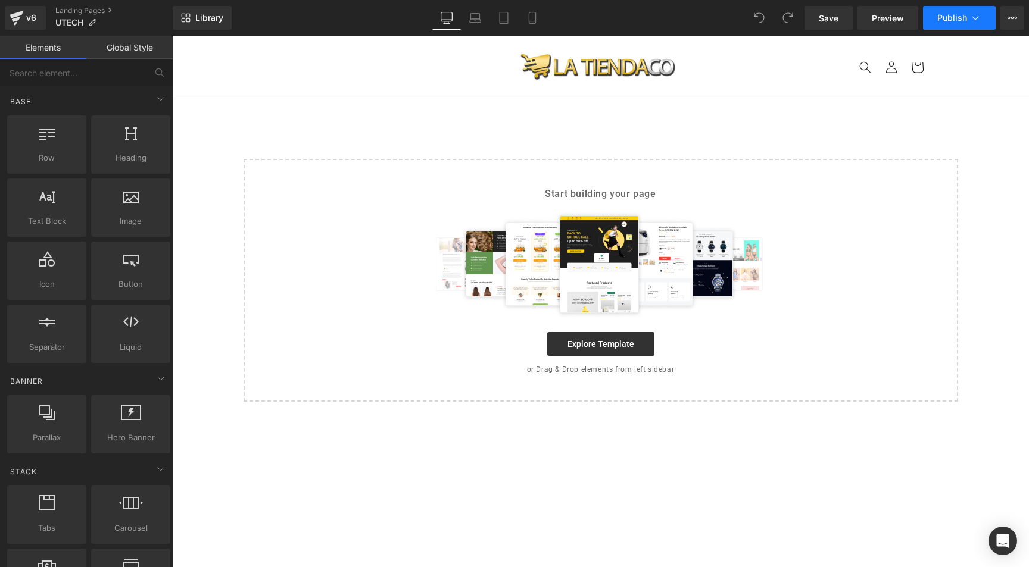
click at [964, 18] on span "Publish" at bounding box center [952, 18] width 30 height 10
click at [604, 346] on link "Explore Template" at bounding box center [600, 344] width 107 height 24
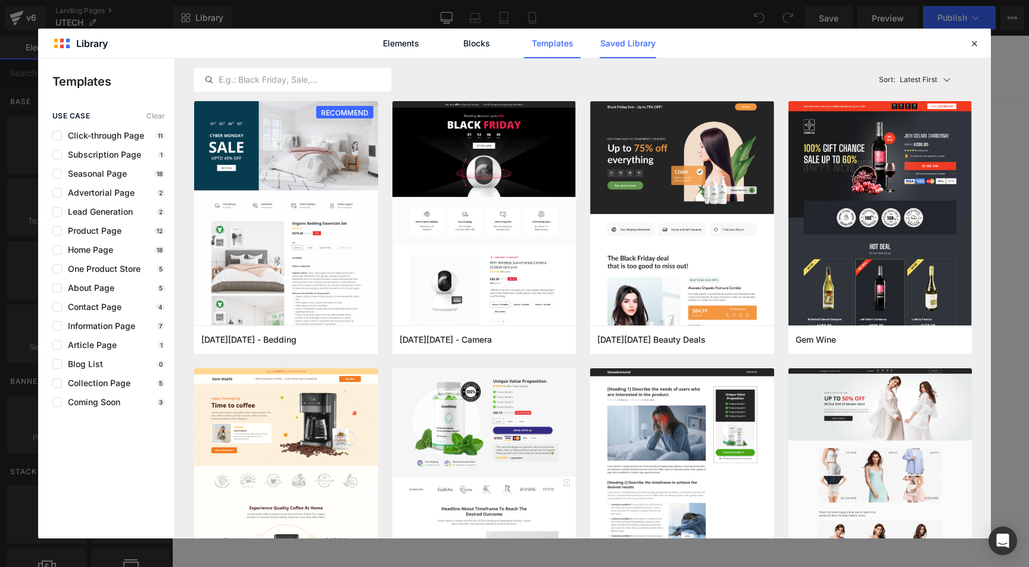
click at [621, 40] on link "Saved Library" at bounding box center [628, 44] width 57 height 30
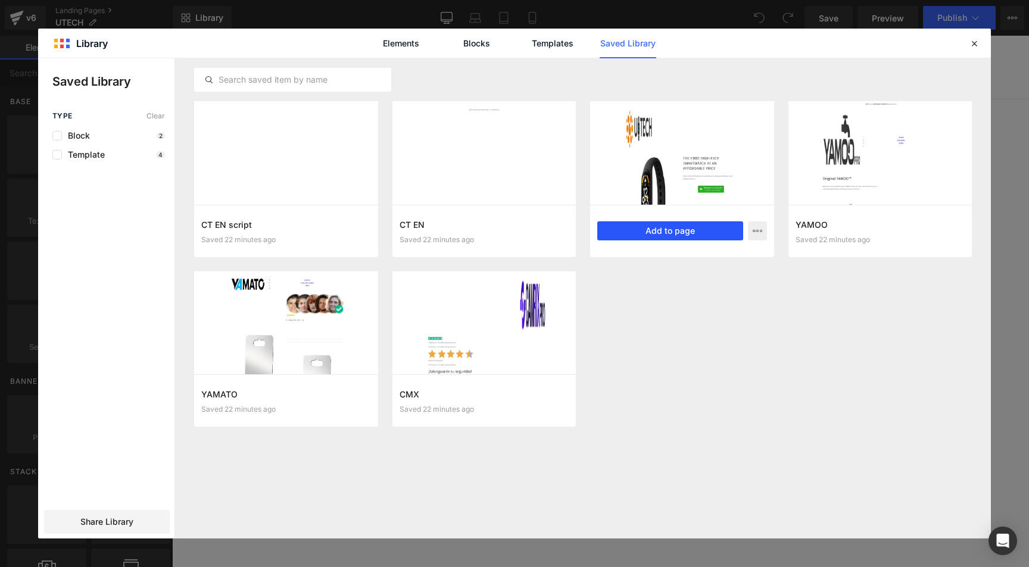
click at [645, 230] on button "Add to page" at bounding box center [670, 231] width 146 height 19
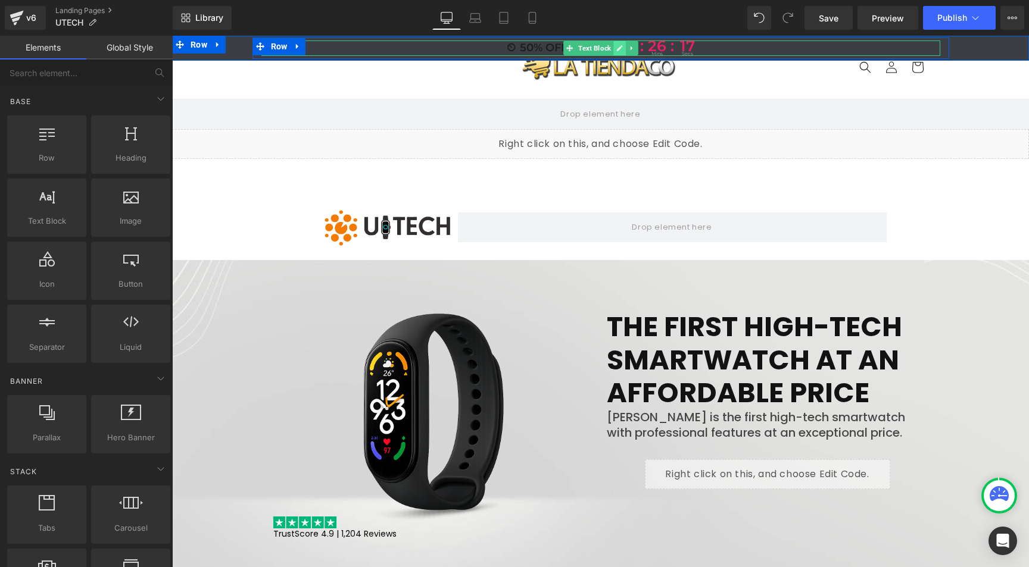
click at [616, 46] on icon at bounding box center [619, 48] width 7 height 7
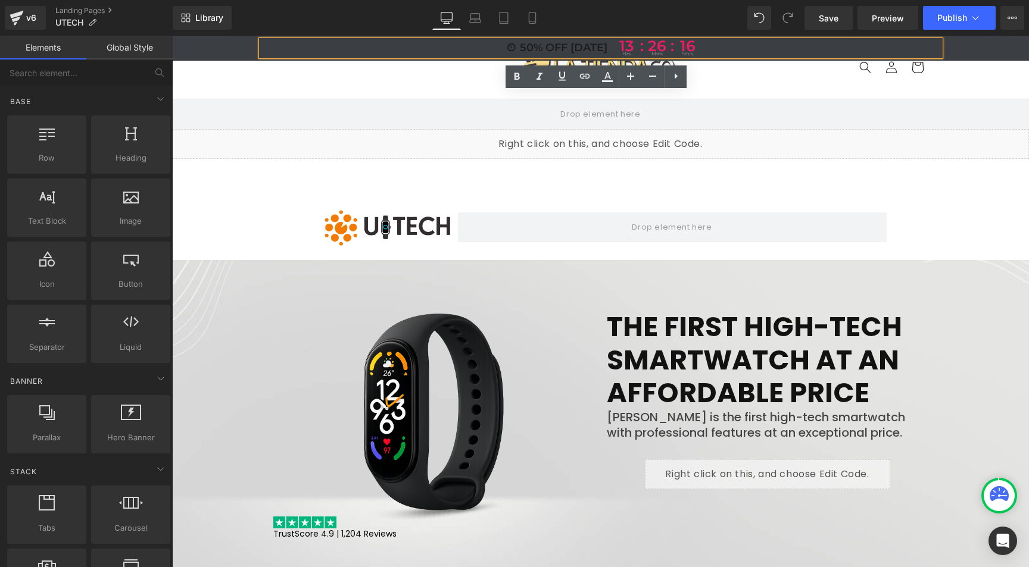
click at [577, 47] on p "⏲ 50% OFF TODAY 13 hrs : 26 : mins 16 secs" at bounding box center [600, 47] width 679 height 15
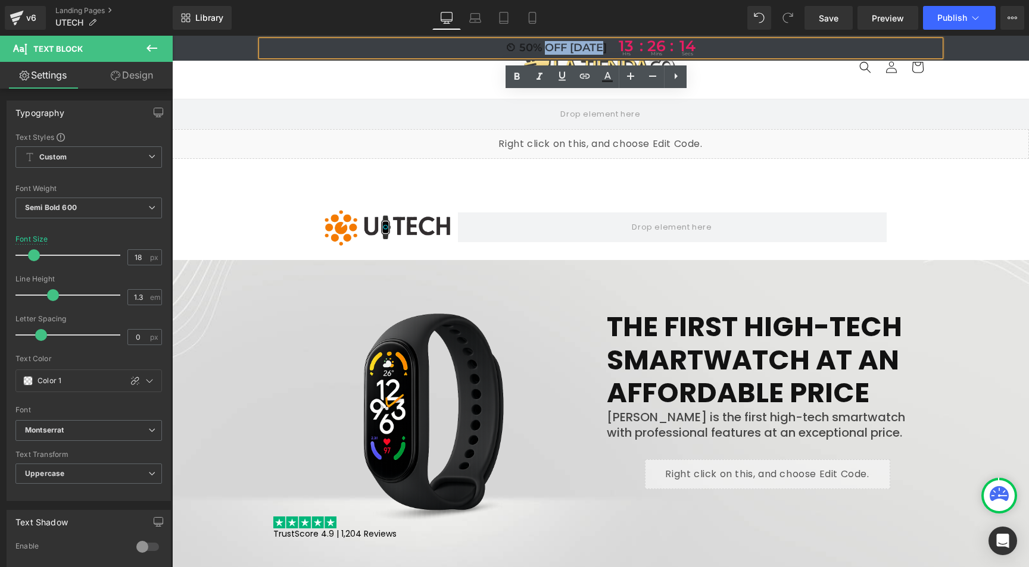
drag, startPoint x: 597, startPoint y: 47, endPoint x: 541, endPoint y: 47, distance: 56.0
click at [541, 47] on p "⏲ 50% OFF TODAY 13 hrs : 26 : mins 14 secs" at bounding box center [600, 47] width 679 height 15
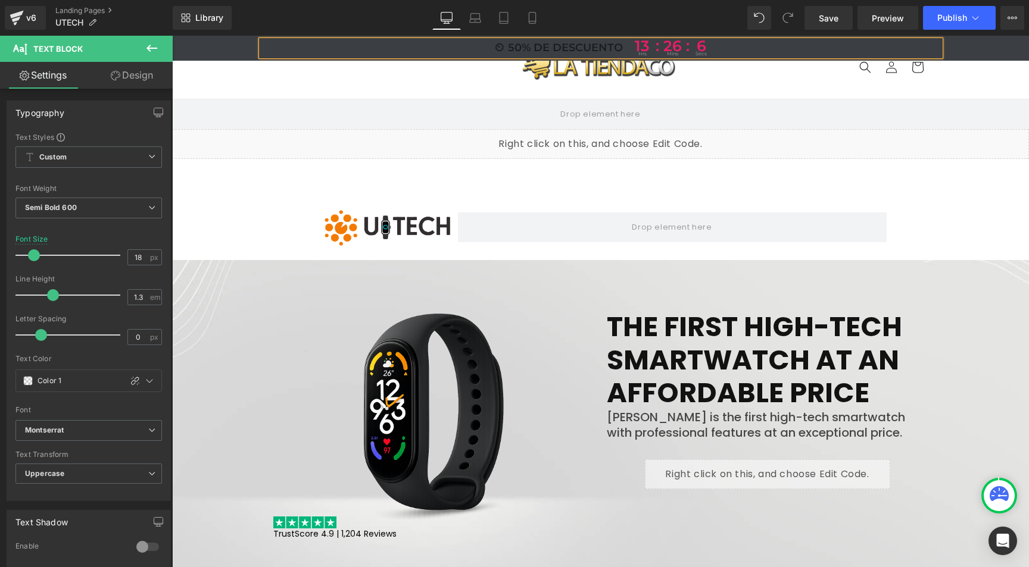
drag, startPoint x: 510, startPoint y: 45, endPoint x: 517, endPoint y: 65, distance: 22.0
click at [510, 45] on p "⏲ 50% DE DESCUENTO 13 hrs : 26 : mins 6 secs" at bounding box center [600, 47] width 679 height 15
click at [511, 45] on p "⏲ 50% DE DESCUENTO 13 hrs : 26 : mins 4 secs" at bounding box center [600, 47] width 679 height 15
drag, startPoint x: 613, startPoint y: 46, endPoint x: 493, endPoint y: 45, distance: 119.7
click at [493, 45] on p "⏲ 60% DE DESCUENTO 13 hrs : 25 : mins 59 secs" at bounding box center [600, 47] width 679 height 15
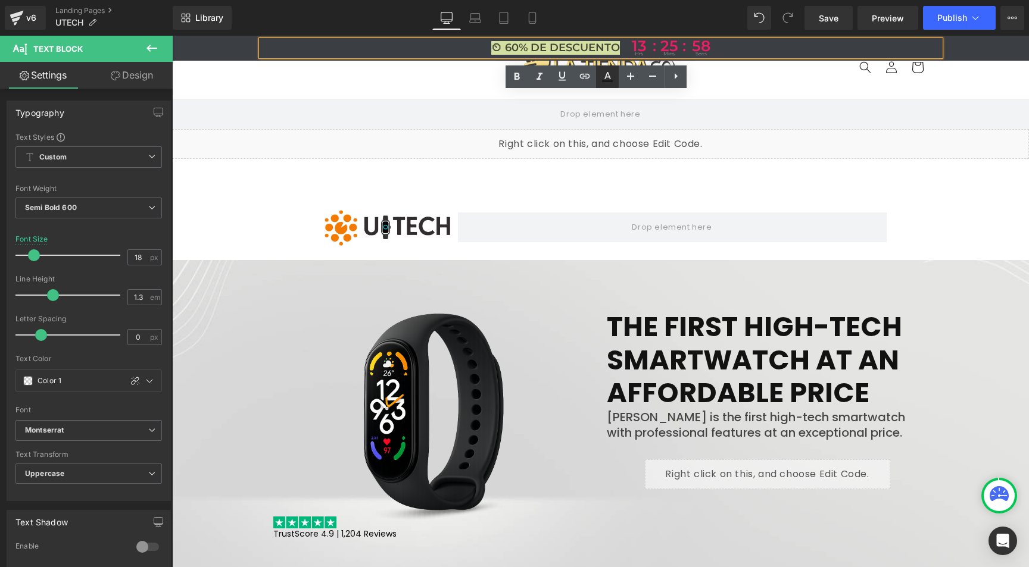
click at [605, 78] on icon at bounding box center [607, 75] width 7 height 7
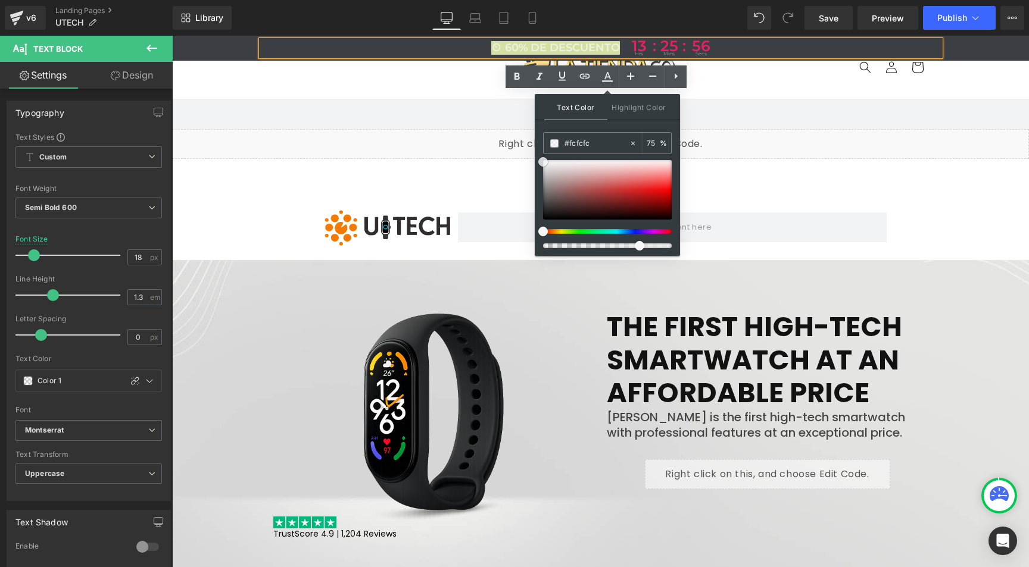
type input "#ffffff"
drag, startPoint x: 543, startPoint y: 166, endPoint x: 536, endPoint y: 158, distance: 10.1
click at [536, 158] on div "Text Color Highlight Color rgba(255, 255, 255, 0.75) #ffffff 75 % transparent t…" at bounding box center [607, 175] width 145 height 162
click at [654, 141] on input "75" at bounding box center [653, 142] width 13 height 13
click at [653, 141] on input "75" at bounding box center [653, 142] width 13 height 13
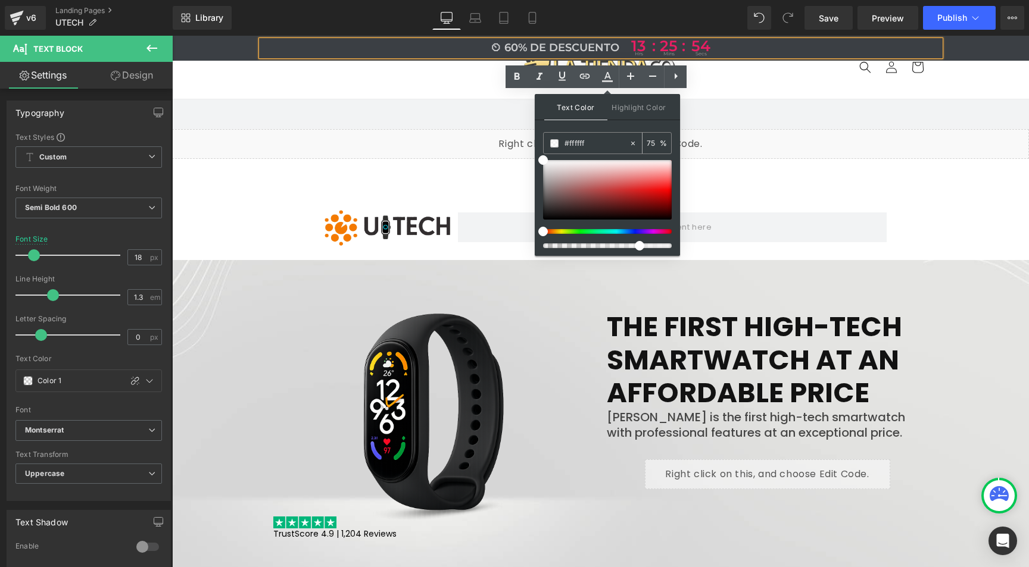
click at [653, 141] on input "75" at bounding box center [653, 142] width 13 height 13
type input "100"
click at [172, 36] on div "50px" at bounding box center [172, 36] width 0 height 0
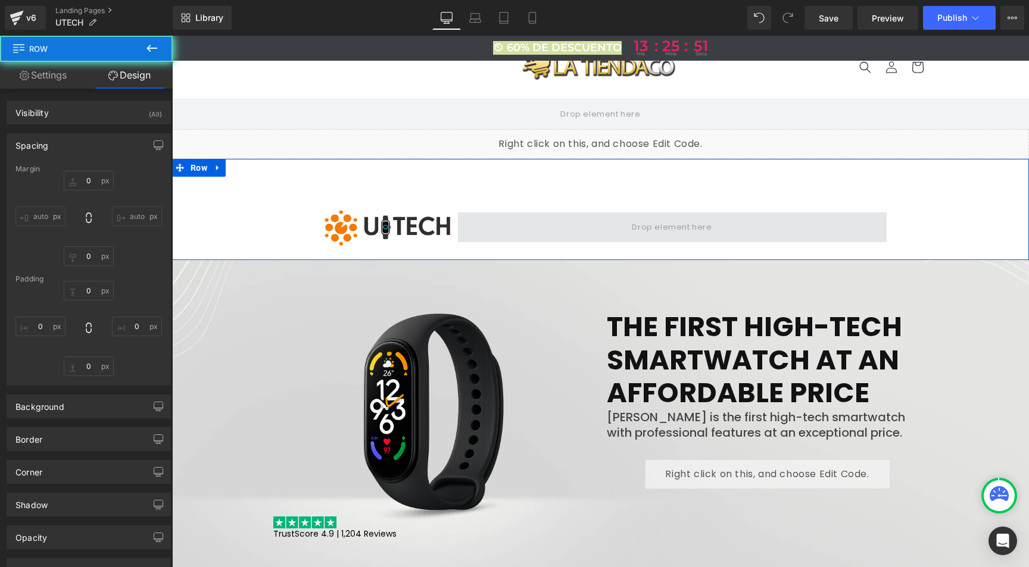
type input "0"
type input "50"
type input "0"
type input "10"
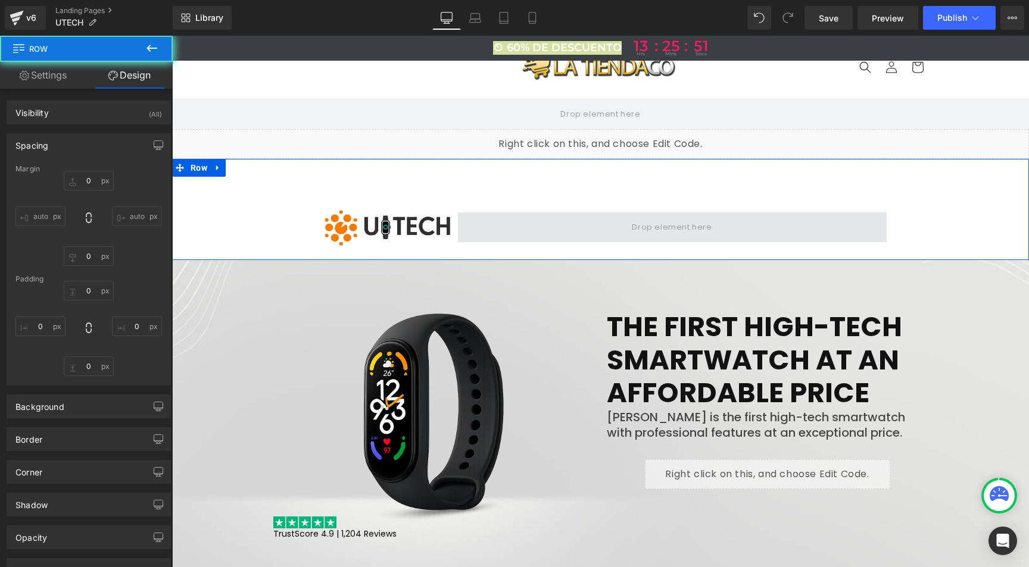
type input "0"
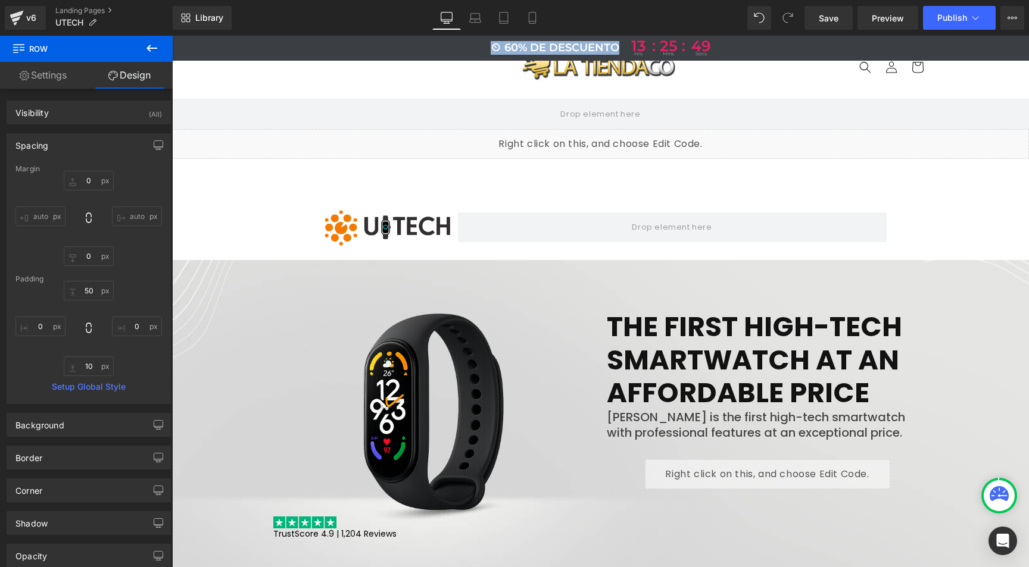
click at [411, 89] on header "Búsqueda Búsqueda Iniciar sesión Carrito" at bounding box center [601, 67] width 715 height 63
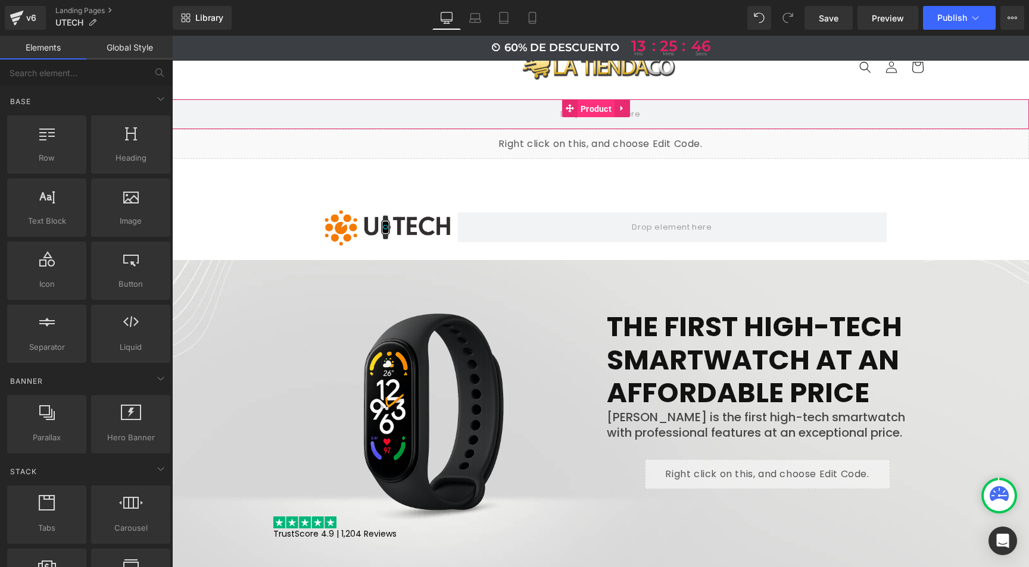
click at [601, 108] on span "Product" at bounding box center [596, 109] width 37 height 18
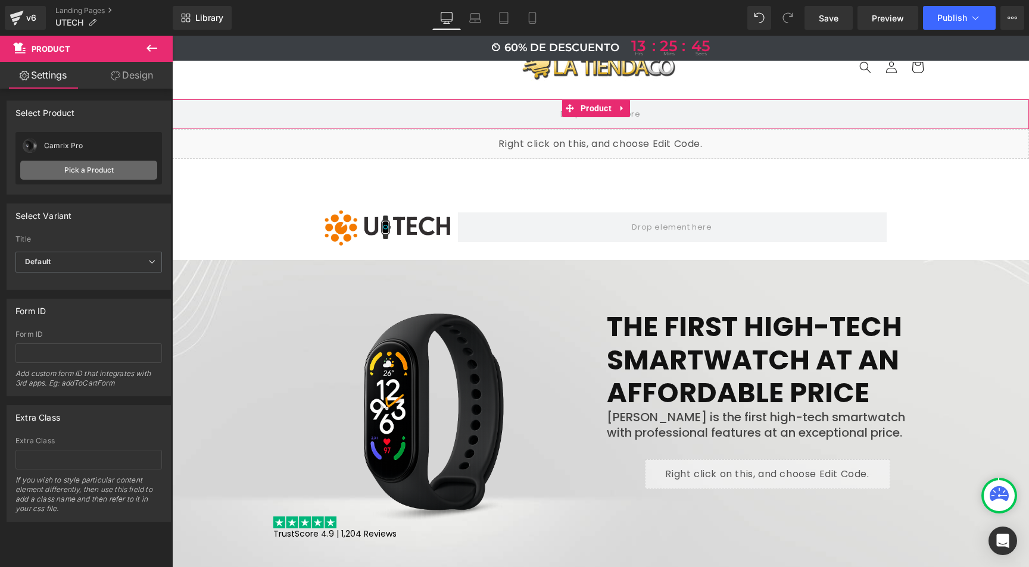
click at [88, 166] on link "Pick a Product" at bounding box center [88, 170] width 137 height 19
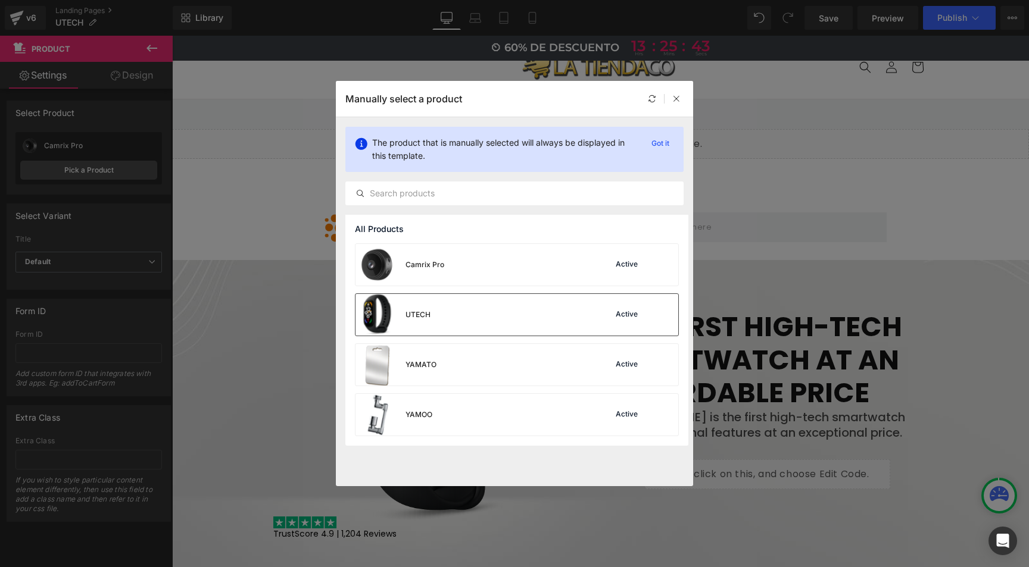
click at [463, 319] on div "UTECH Active" at bounding box center [516, 315] width 323 height 42
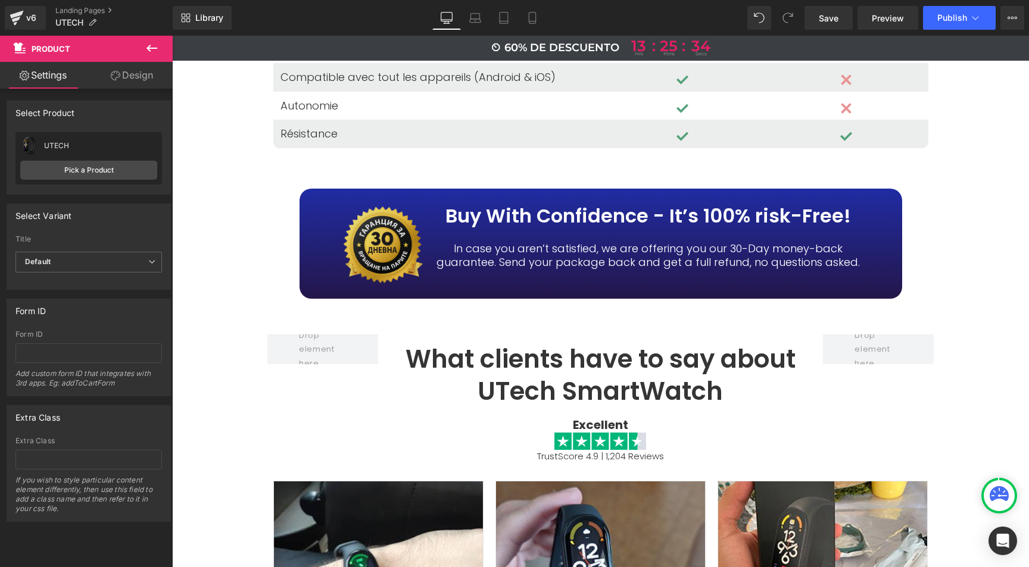
scroll to position [3663, 0]
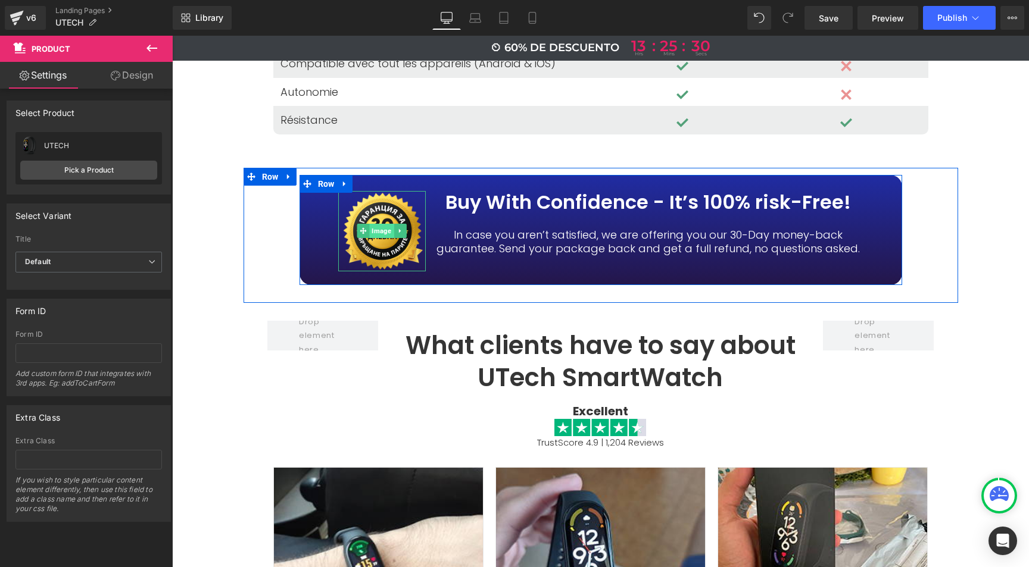
click at [376, 224] on span "Image" at bounding box center [382, 231] width 24 height 14
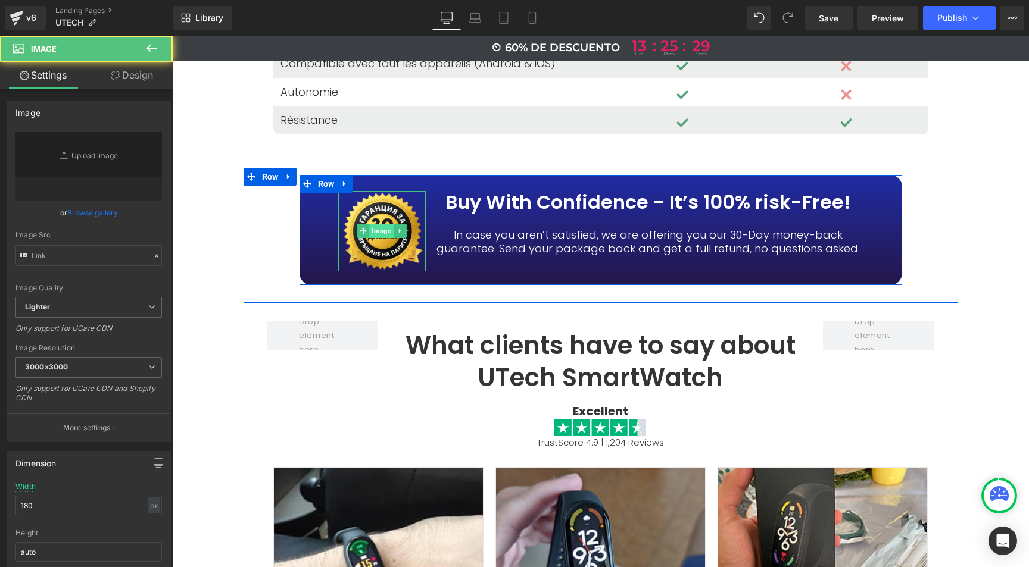
type input "https://ucarecdn.com/f593ef11-2c0a-4e7a-8640-14e25d138e26/-/format/auto/-/previ…"
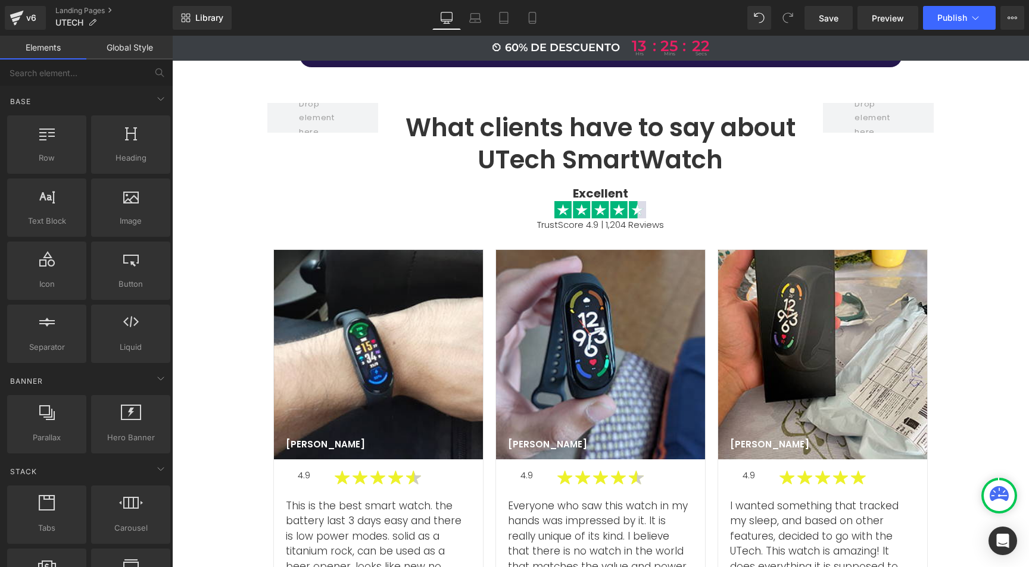
scroll to position [3870, 0]
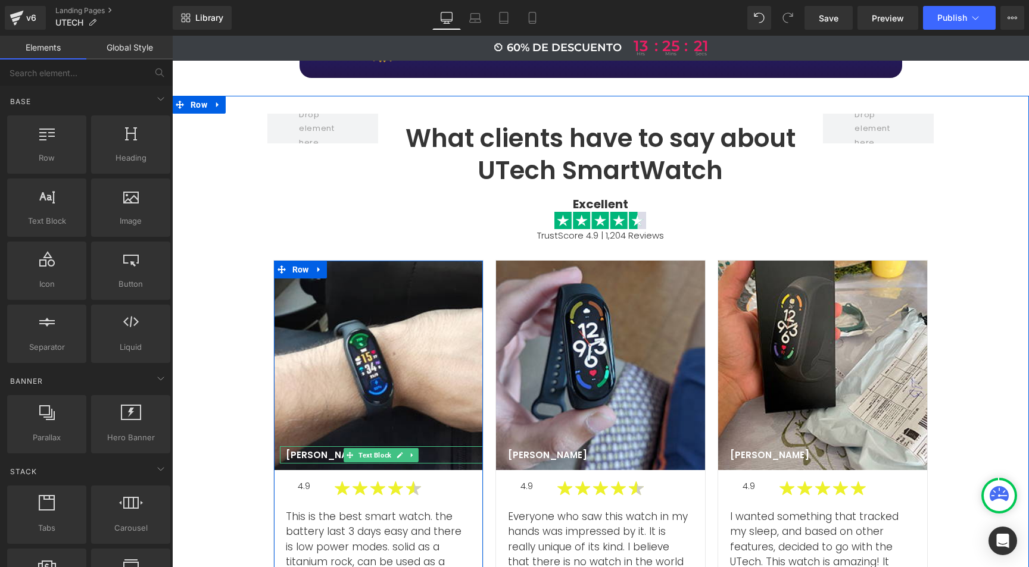
click at [298, 450] on p "Michael A" at bounding box center [325, 456] width 79 height 12
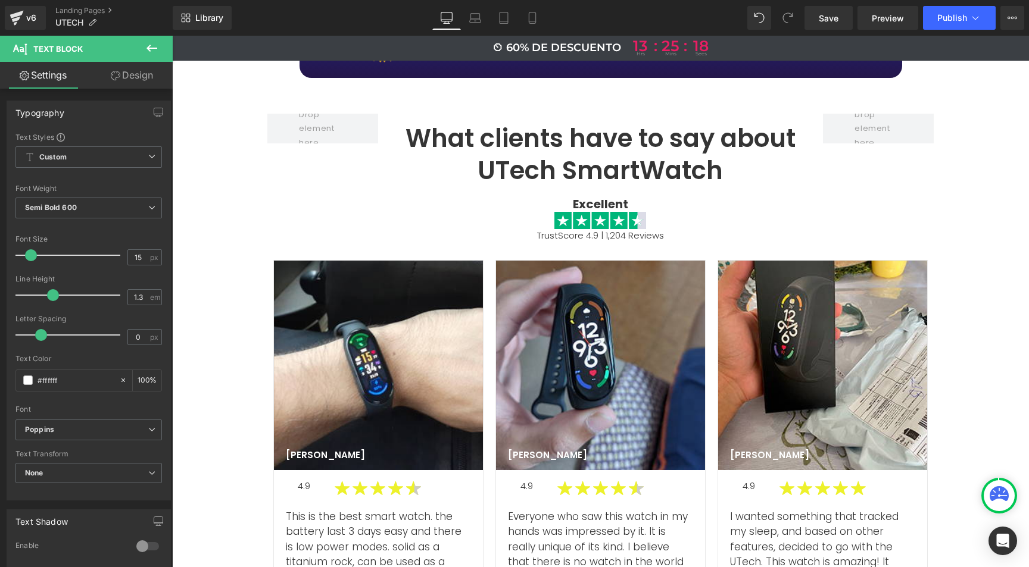
click at [146, 83] on link "Design" at bounding box center [132, 75] width 86 height 27
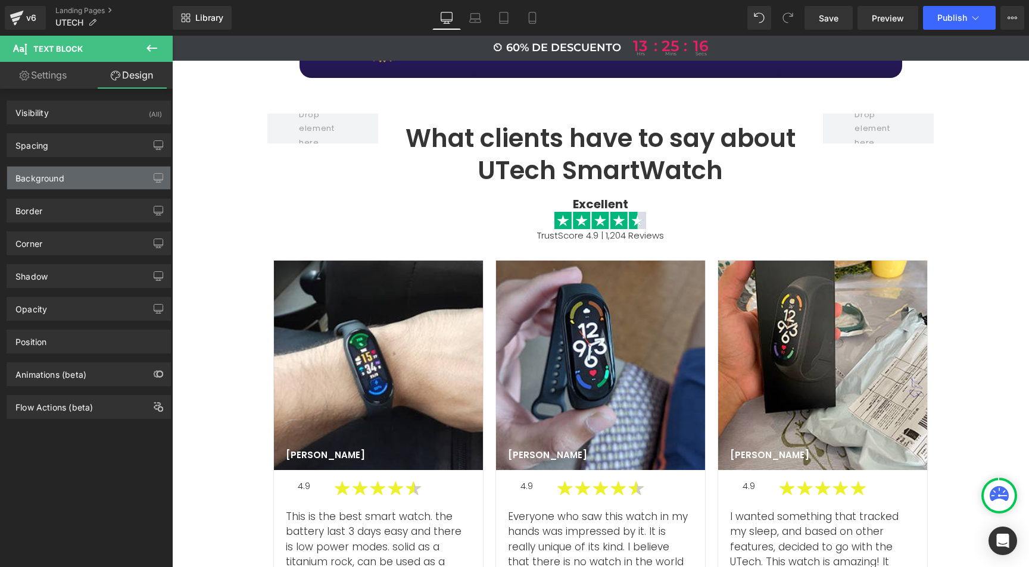
click at [64, 180] on div "Background" at bounding box center [88, 178] width 163 height 23
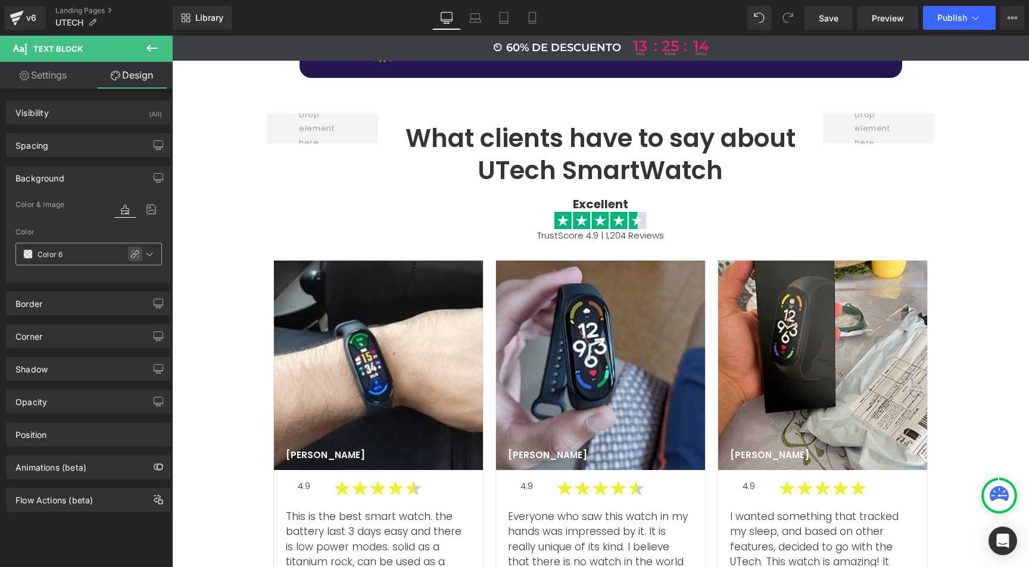
click at [130, 251] on icon at bounding box center [135, 254] width 10 height 10
type input "#000000"
type input "0"
click at [25, 254] on icon at bounding box center [29, 255] width 10 height 10
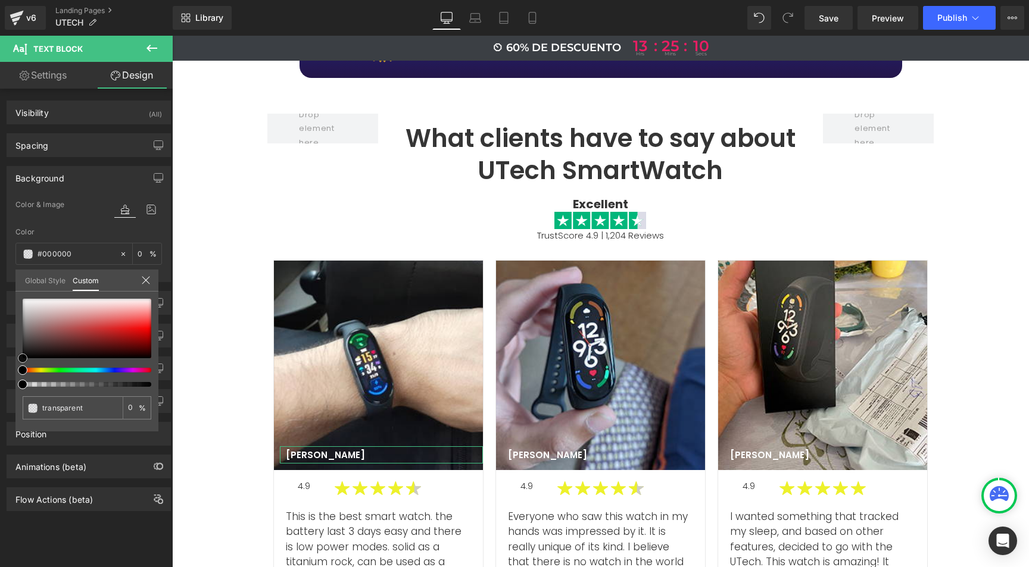
type input "#a89d9d"
type input "100"
type input "#a89d9d"
type input "100"
click at [31, 320] on div at bounding box center [87, 329] width 129 height 60
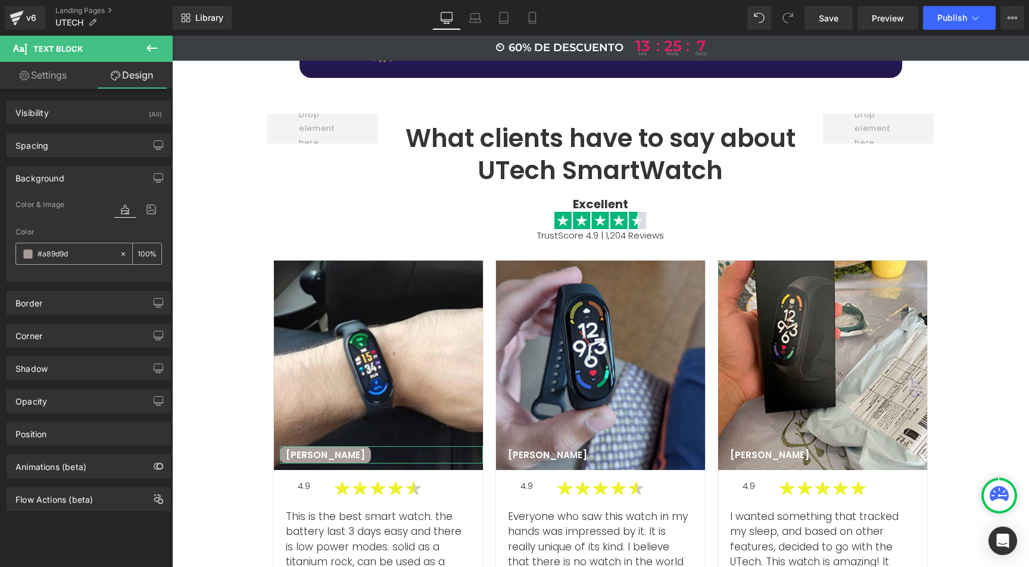
click at [51, 248] on input "#a89d9d" at bounding box center [76, 254] width 76 height 13
click at [53, 252] on input "#a89d9d" at bounding box center [76, 254] width 76 height 13
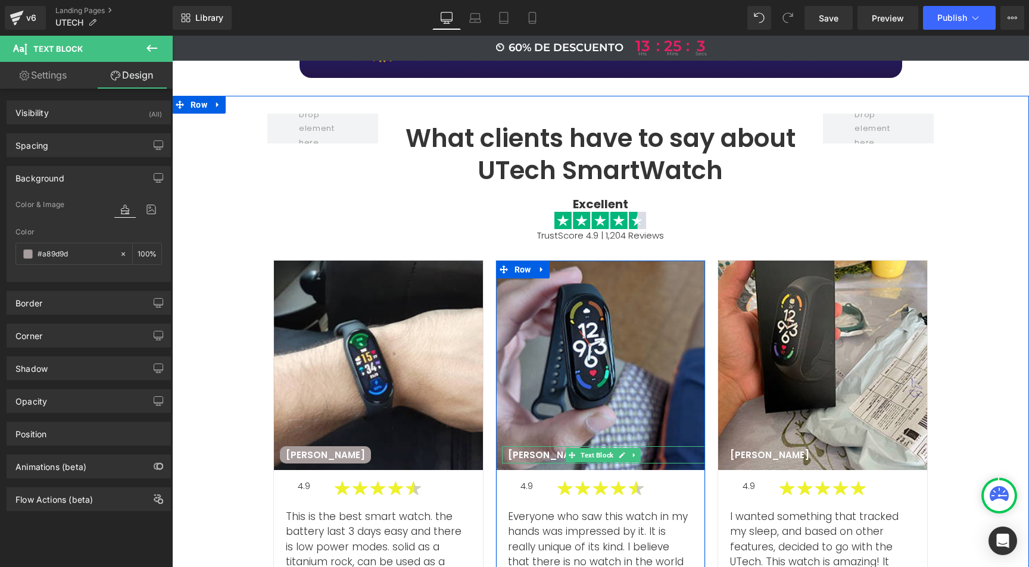
click at [523, 450] on p "Nelson P" at bounding box center [547, 456] width 79 height 12
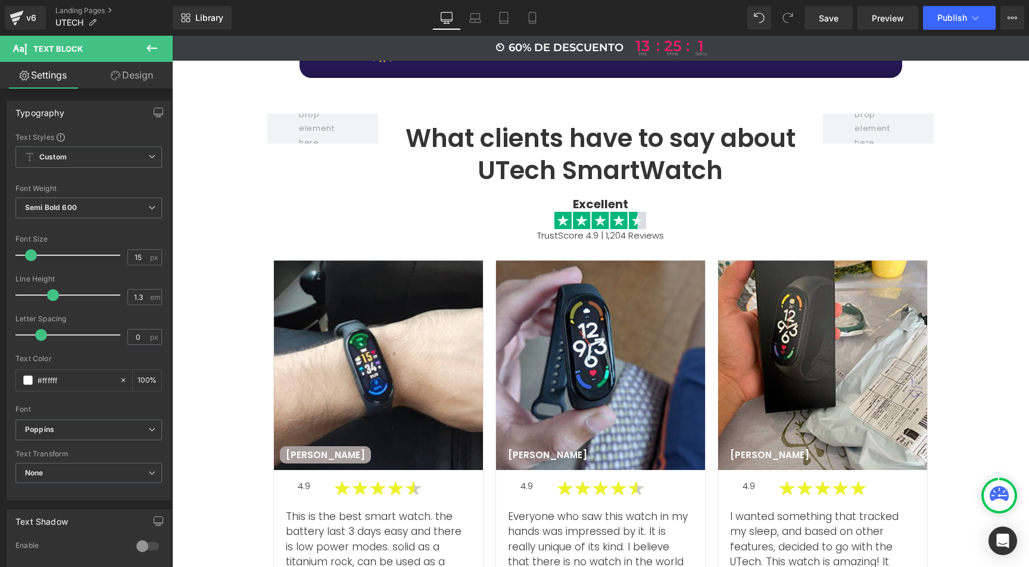
click at [145, 80] on link "Design" at bounding box center [132, 75] width 86 height 27
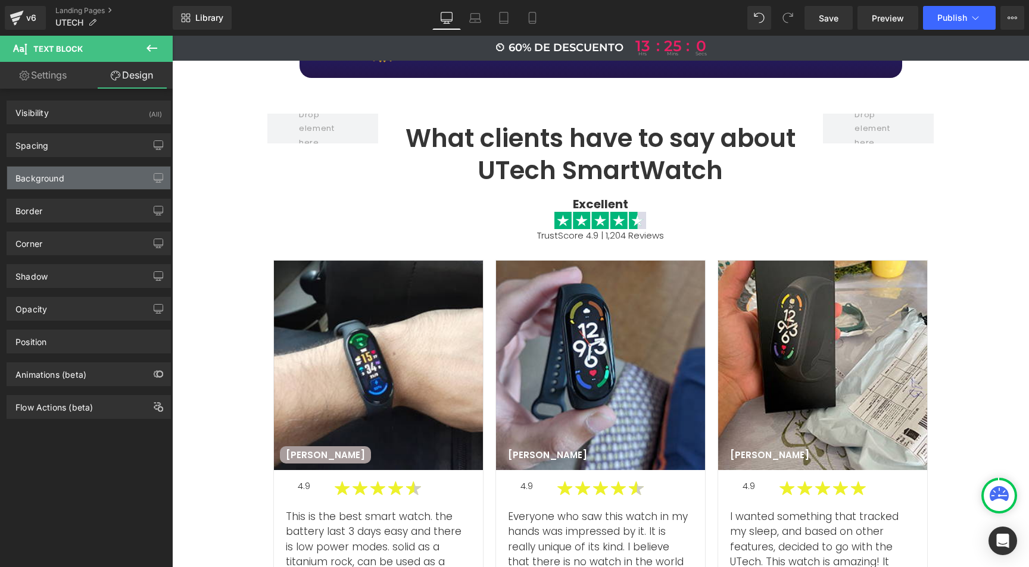
click at [38, 179] on div "Background" at bounding box center [39, 175] width 49 height 17
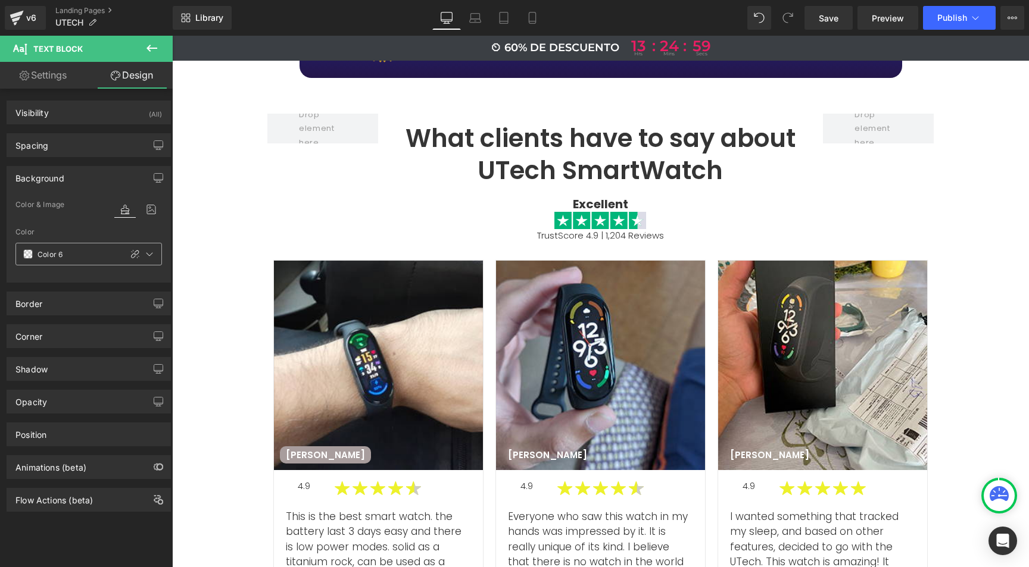
click at [121, 258] on div at bounding box center [141, 254] width 40 height 21
click at [130, 256] on icon at bounding box center [135, 254] width 10 height 10
type input "#000000"
type input "0"
click at [61, 251] on input "#000000" at bounding box center [76, 254] width 76 height 13
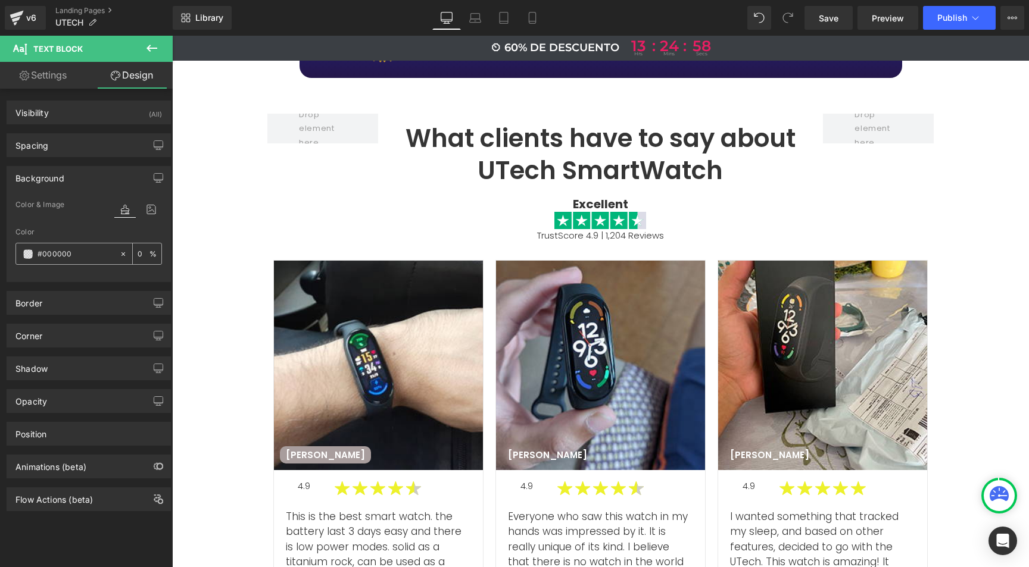
click at [61, 251] on input "#000000" at bounding box center [76, 254] width 76 height 13
paste input "a89d9d"
type input "#a89d9d"
type input "100"
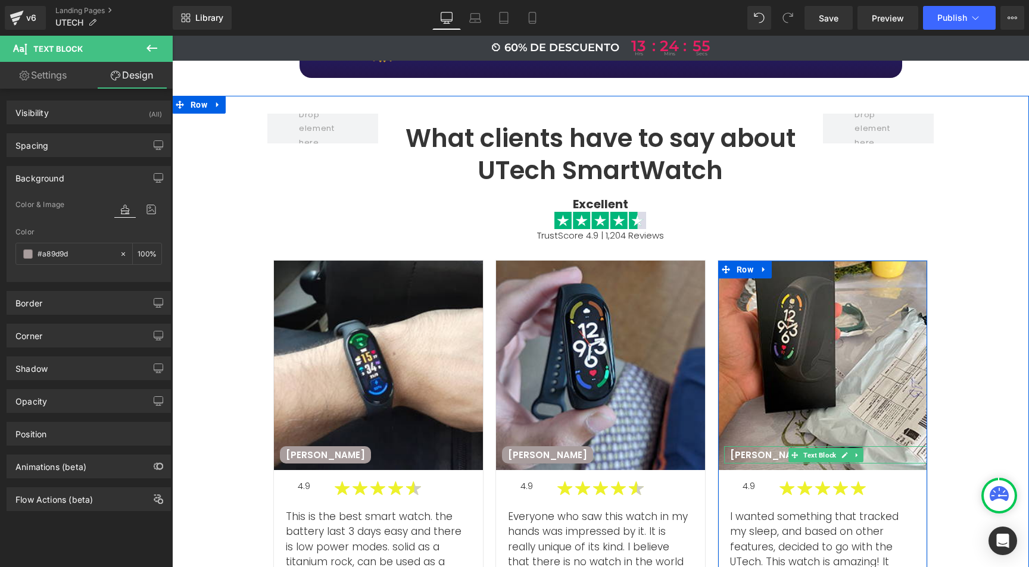
click at [738, 450] on p "Paul L" at bounding box center [769, 456] width 79 height 12
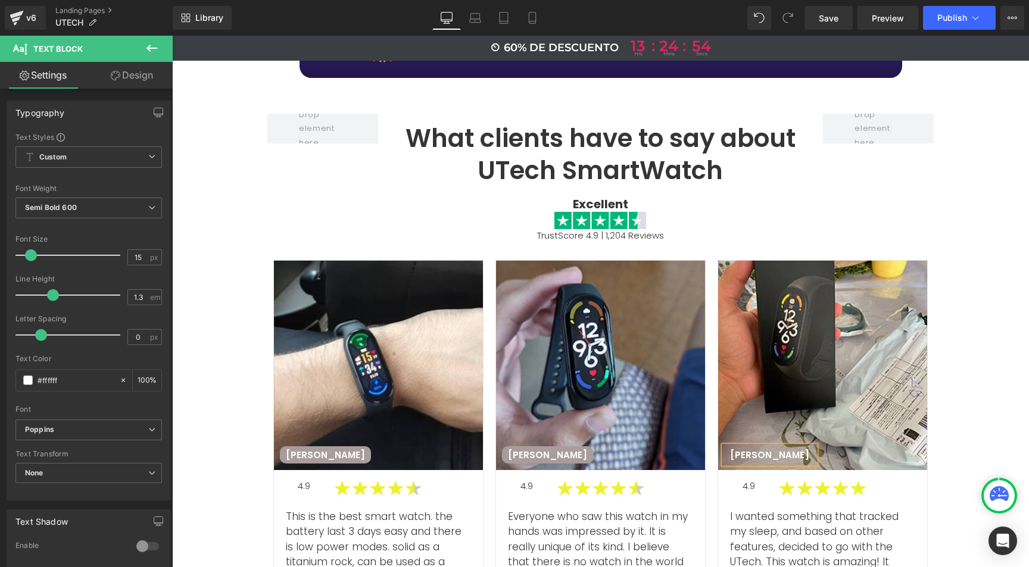
click at [156, 68] on link "Design" at bounding box center [132, 75] width 86 height 27
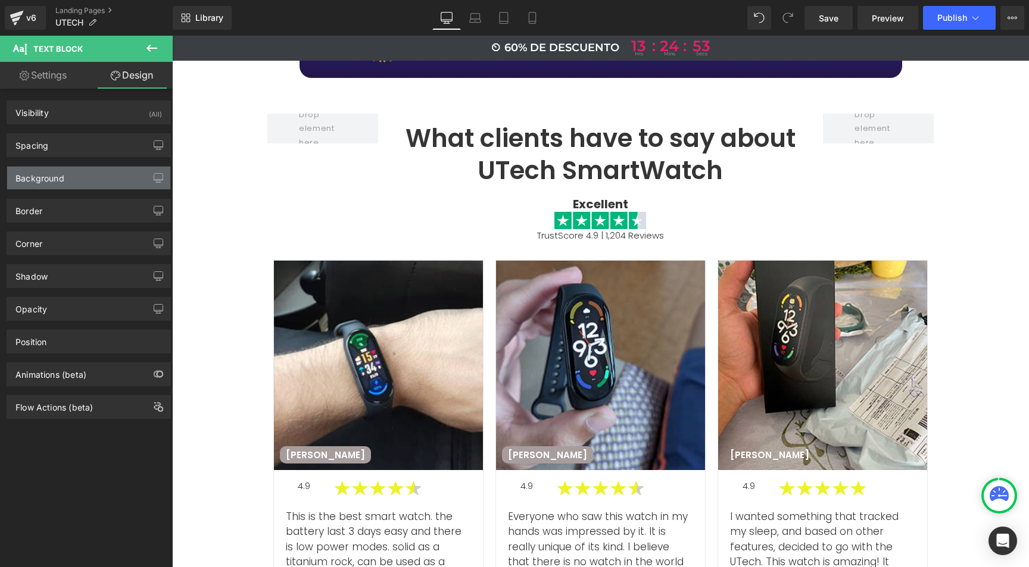
click at [70, 171] on div "Background" at bounding box center [88, 178] width 163 height 23
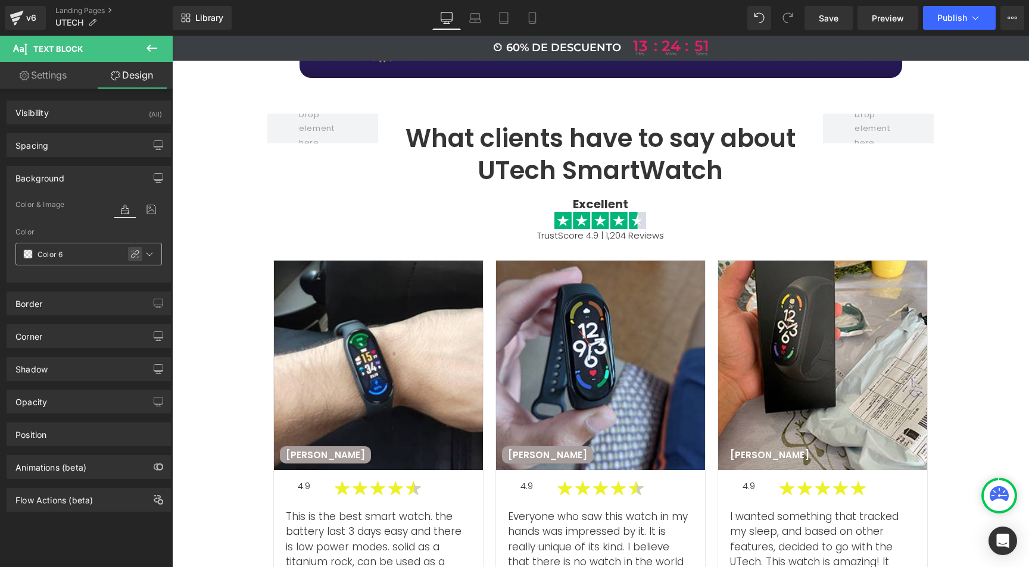
click at [130, 251] on icon at bounding box center [135, 254] width 10 height 10
type input "#000000"
type input "0"
click at [55, 248] on input "#000000" at bounding box center [76, 254] width 76 height 13
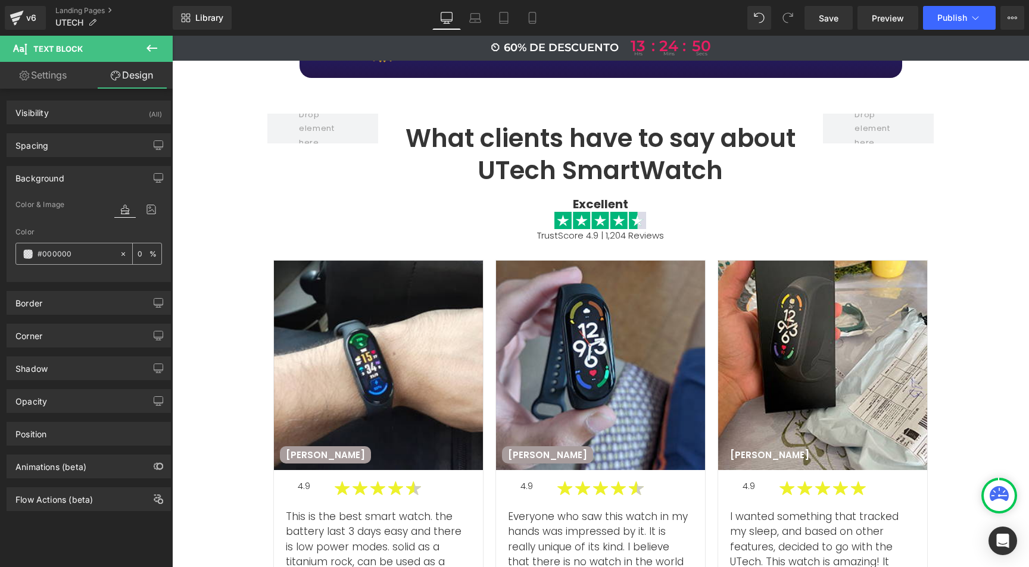
click at [55, 248] on input "#000000" at bounding box center [76, 254] width 76 height 13
paste input "a89d9d"
type input "#a89d9d"
type input "100"
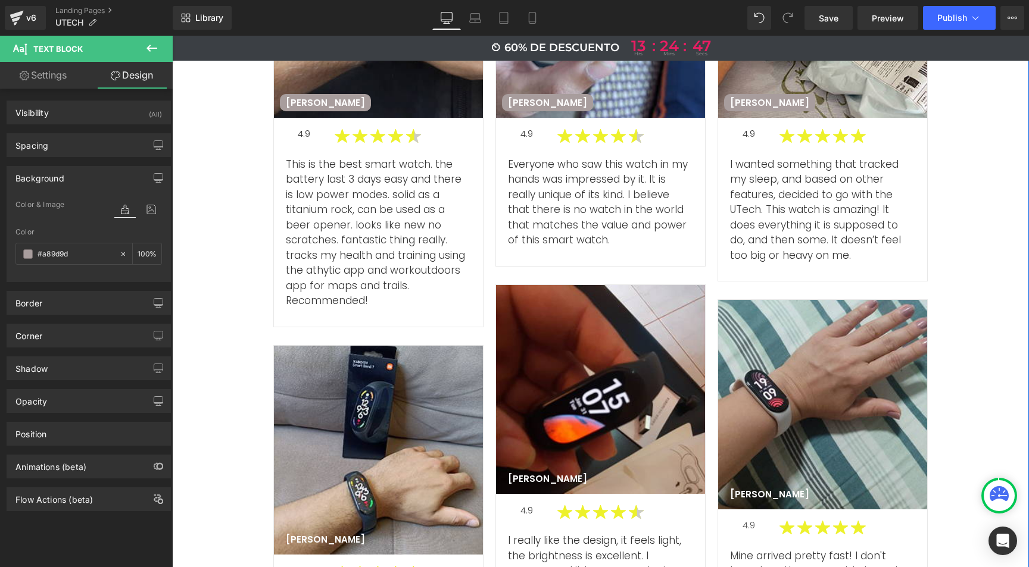
scroll to position [4380, 0]
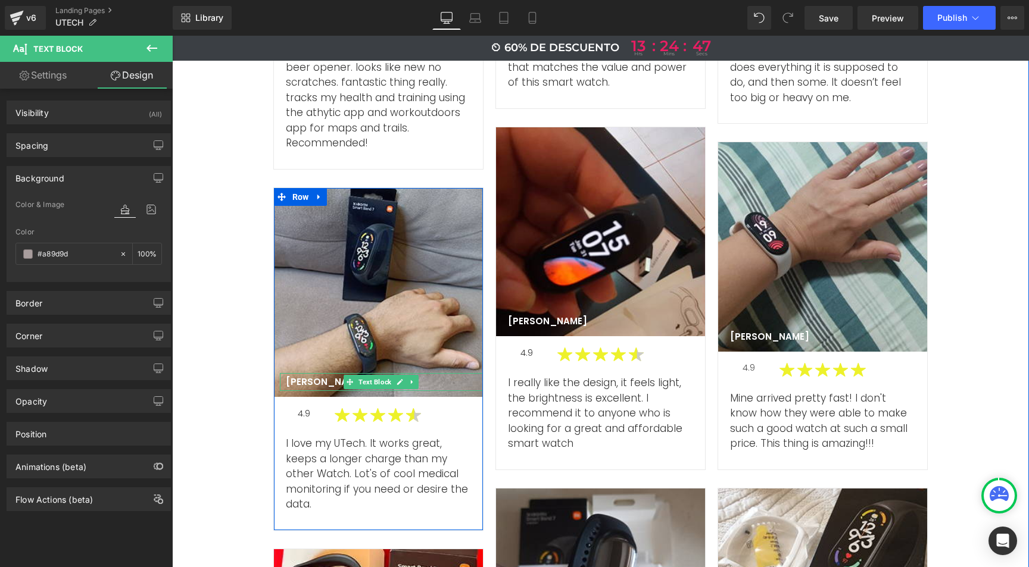
click at [304, 376] on p "Fernando A" at bounding box center [325, 382] width 79 height 12
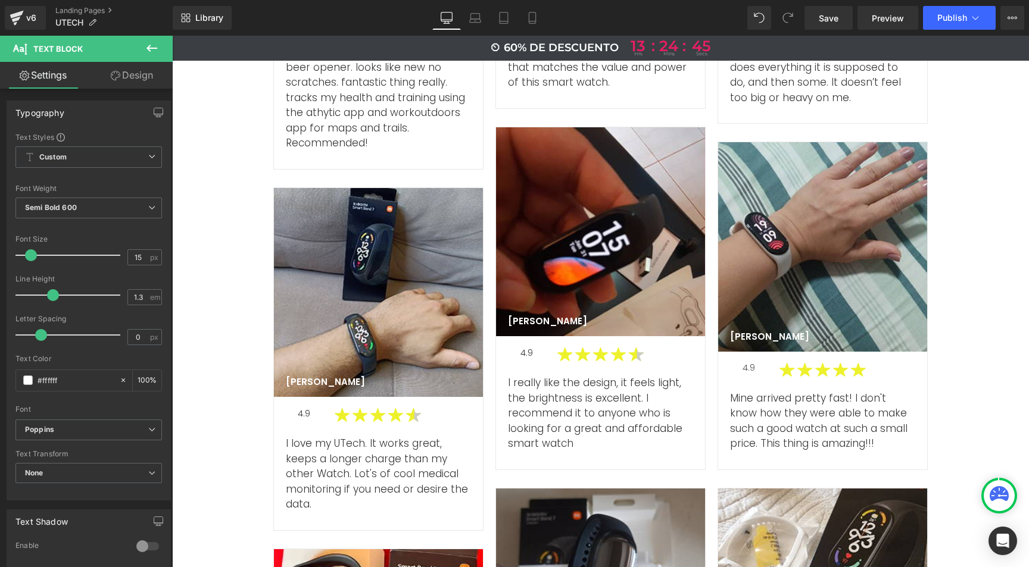
click at [146, 80] on link "Design" at bounding box center [132, 75] width 86 height 27
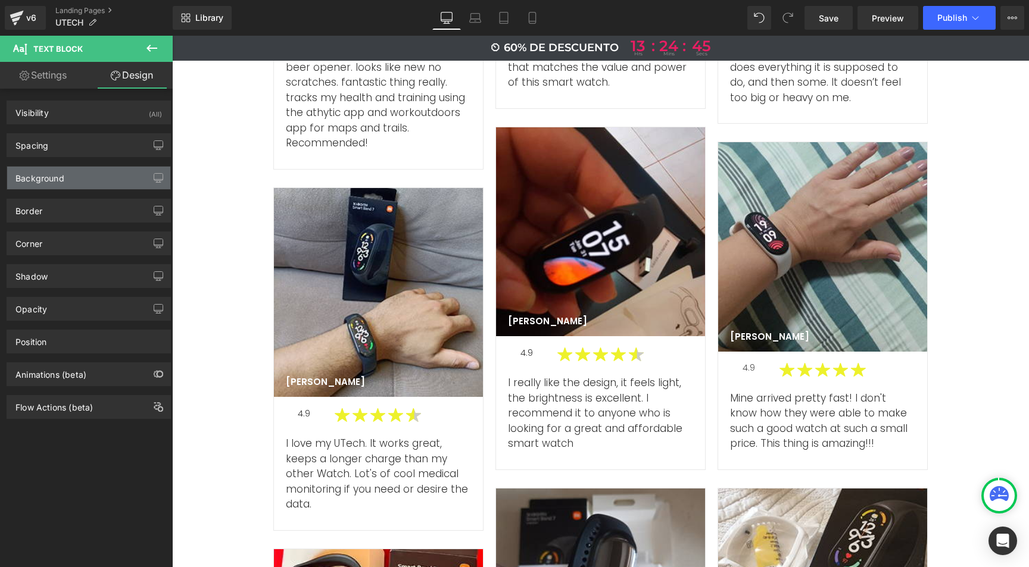
click at [52, 177] on div "Background" at bounding box center [39, 175] width 49 height 17
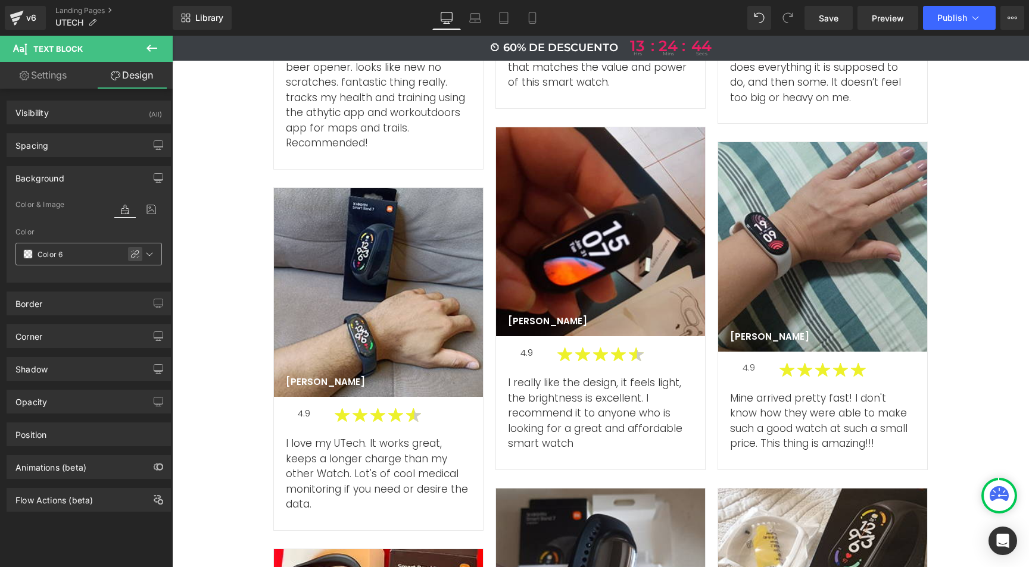
click at [130, 253] on icon at bounding box center [135, 254] width 10 height 10
type input "#000000"
type input "0"
click at [64, 258] on input "#000000" at bounding box center [76, 254] width 76 height 13
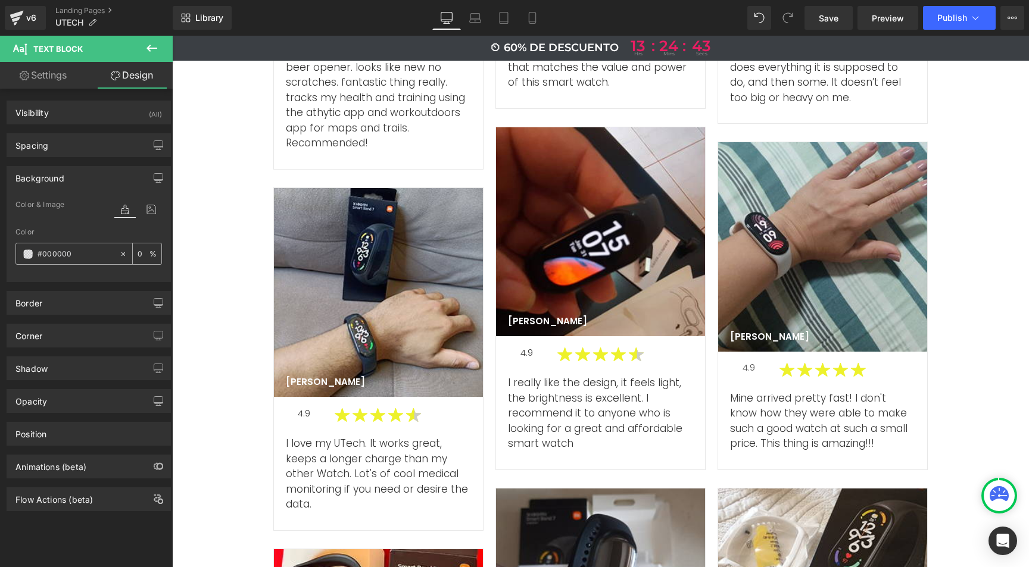
click at [64, 258] on input "#000000" at bounding box center [76, 254] width 76 height 13
paste input "a89d9d"
type input "#a89d9d"
type input "100"
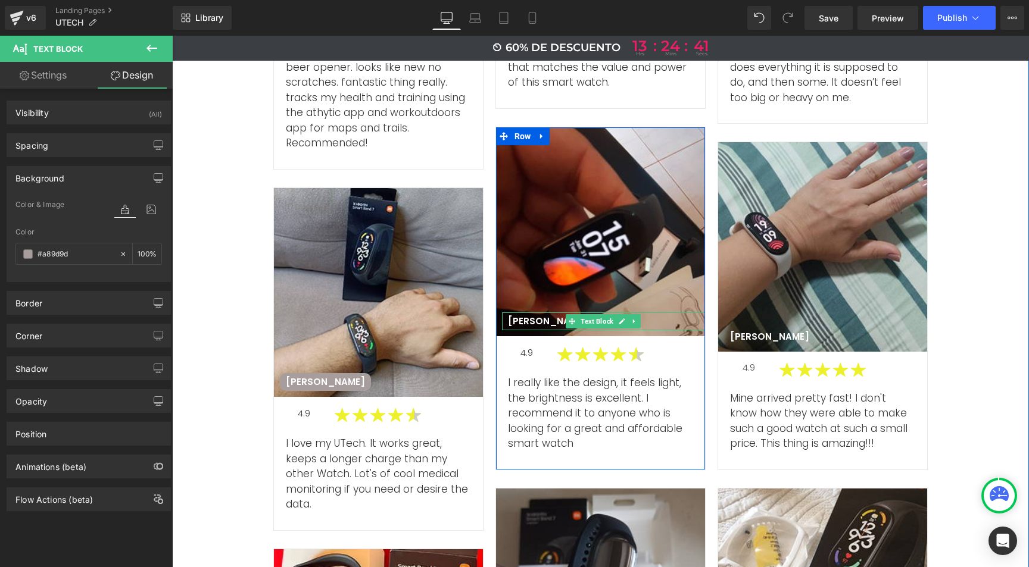
click at [520, 316] on p "Susan R" at bounding box center [547, 322] width 79 height 12
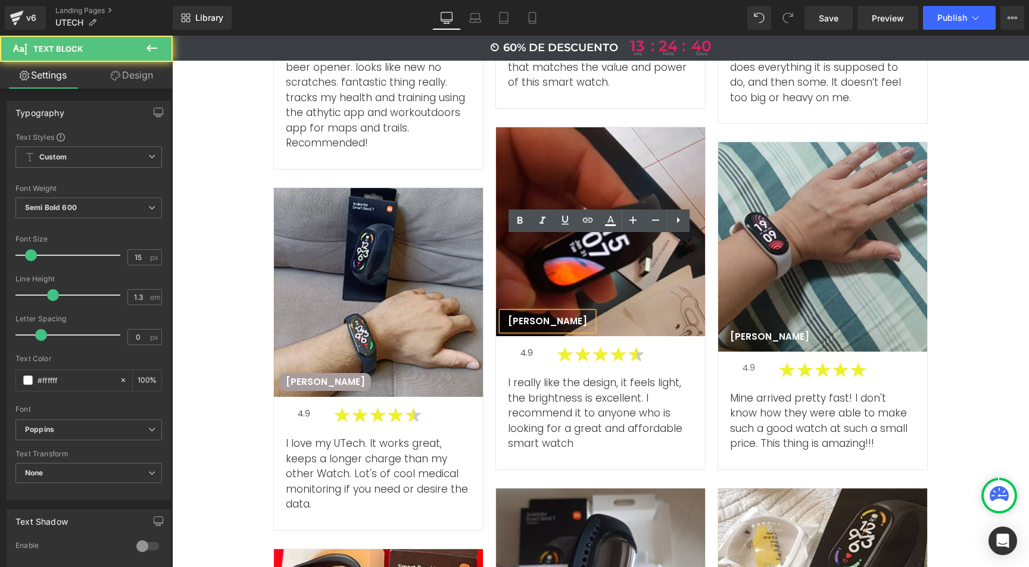
click at [531, 316] on p "Susan R" at bounding box center [547, 322] width 79 height 12
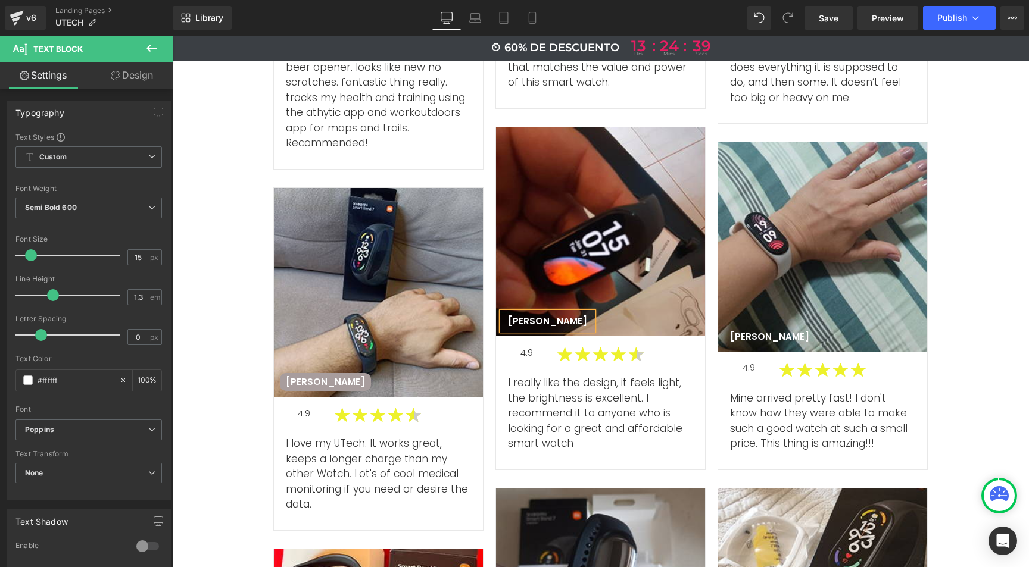
drag, startPoint x: 146, startPoint y: 77, endPoint x: 101, endPoint y: 114, distance: 58.4
click at [146, 77] on link "Design" at bounding box center [132, 75] width 86 height 27
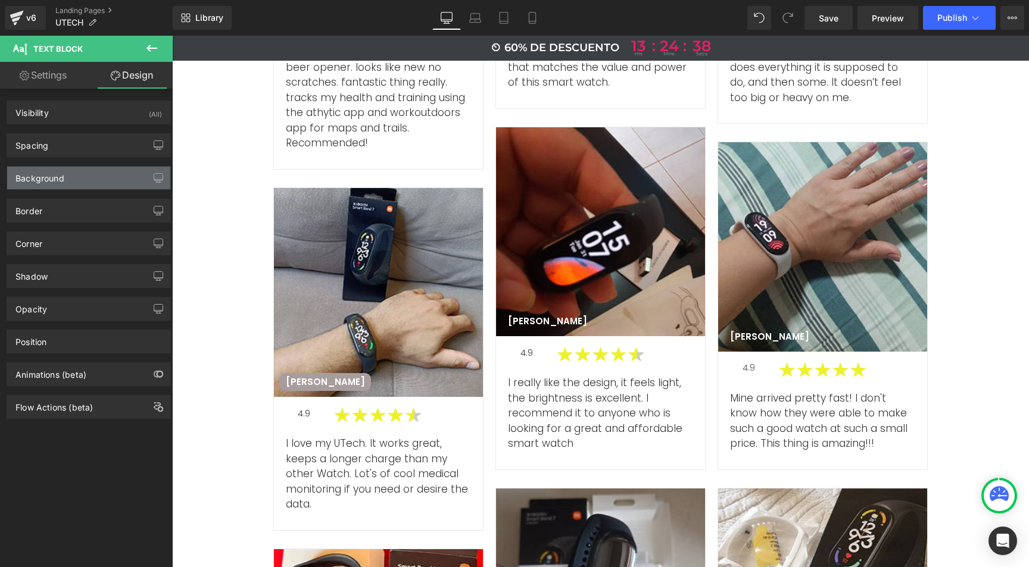
click at [45, 171] on div "Background" at bounding box center [39, 175] width 49 height 17
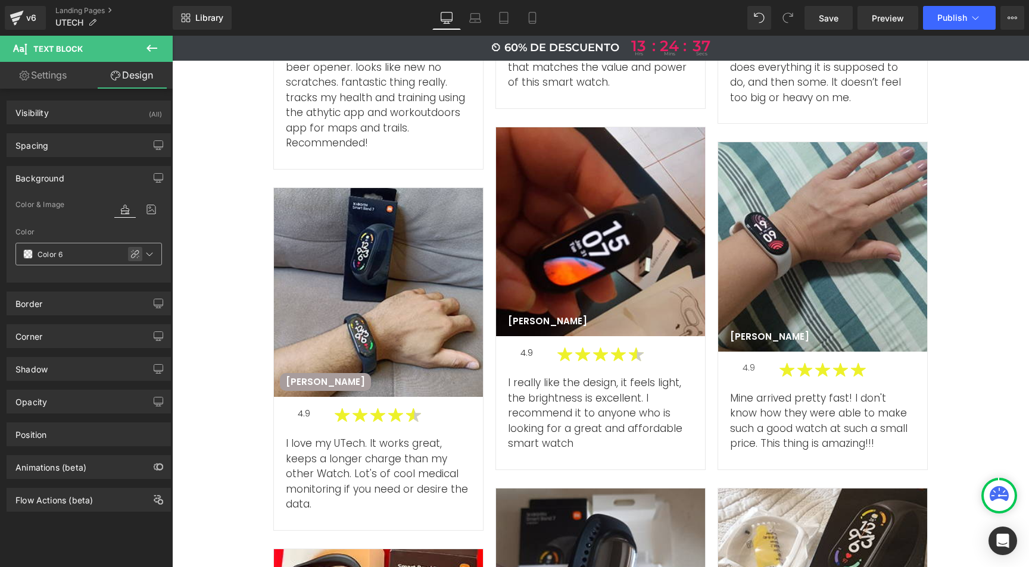
click at [130, 255] on icon at bounding box center [135, 254] width 10 height 10
type input "#000000"
type input "0"
click at [43, 255] on input "#000000" at bounding box center [76, 254] width 76 height 13
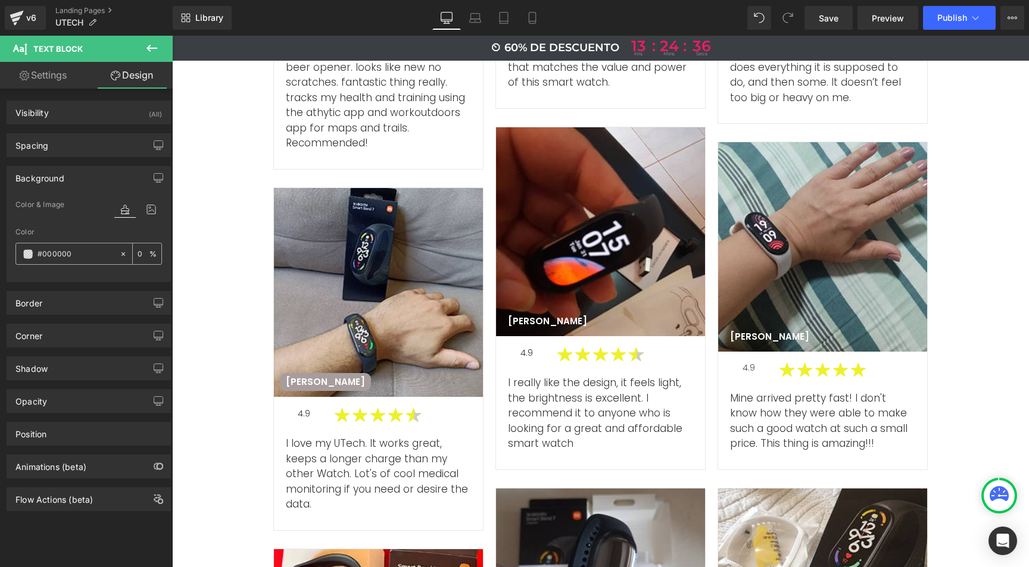
click at [43, 255] on input "#000000" at bounding box center [76, 254] width 76 height 13
paste input "a89d9d"
type input "#a89d9d"
type input "100"
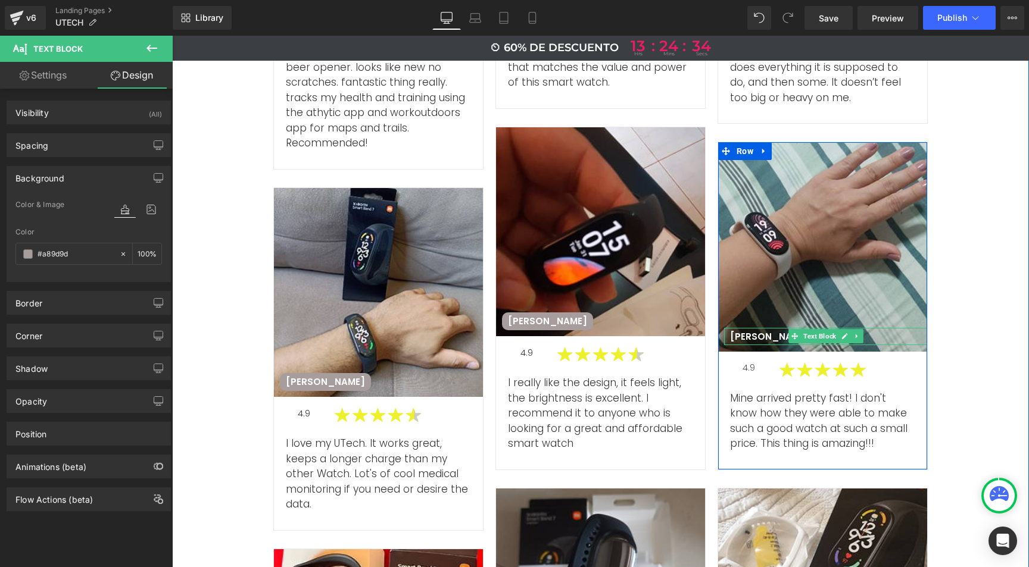
click at [731, 331] on p "Ellen L" at bounding box center [769, 337] width 79 height 12
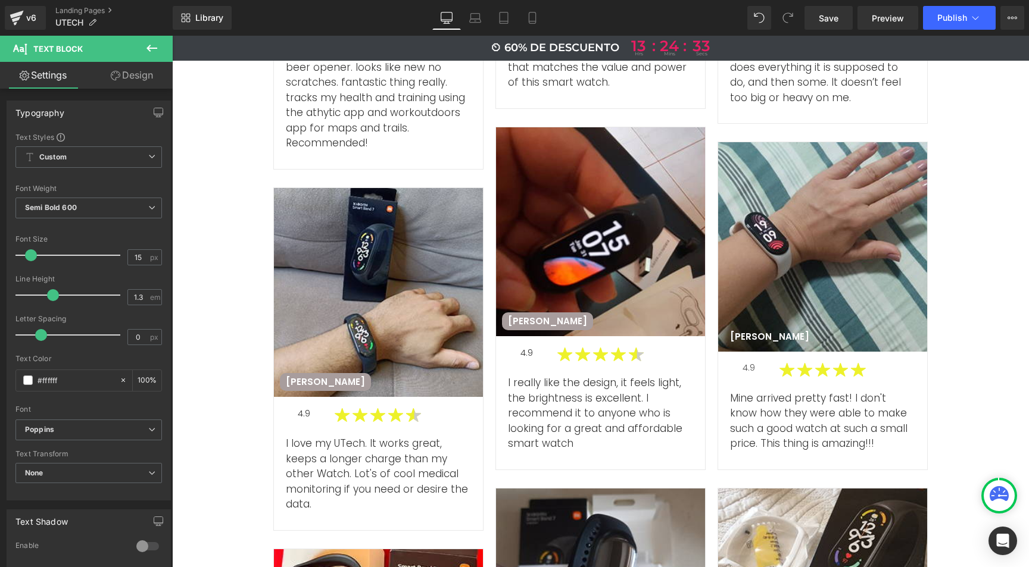
click at [126, 76] on link "Design" at bounding box center [132, 75] width 86 height 27
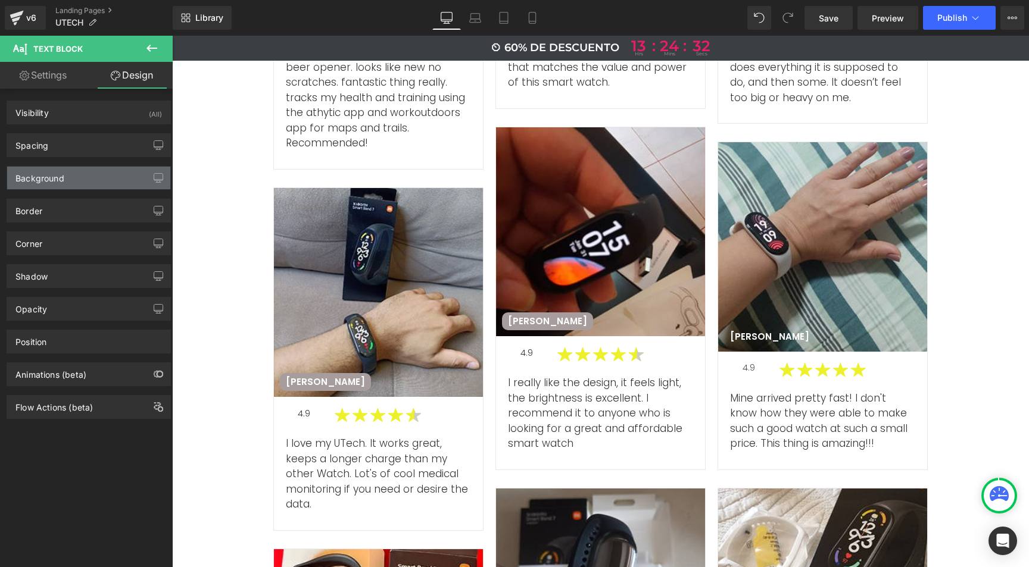
click at [56, 177] on div "Background" at bounding box center [39, 175] width 49 height 17
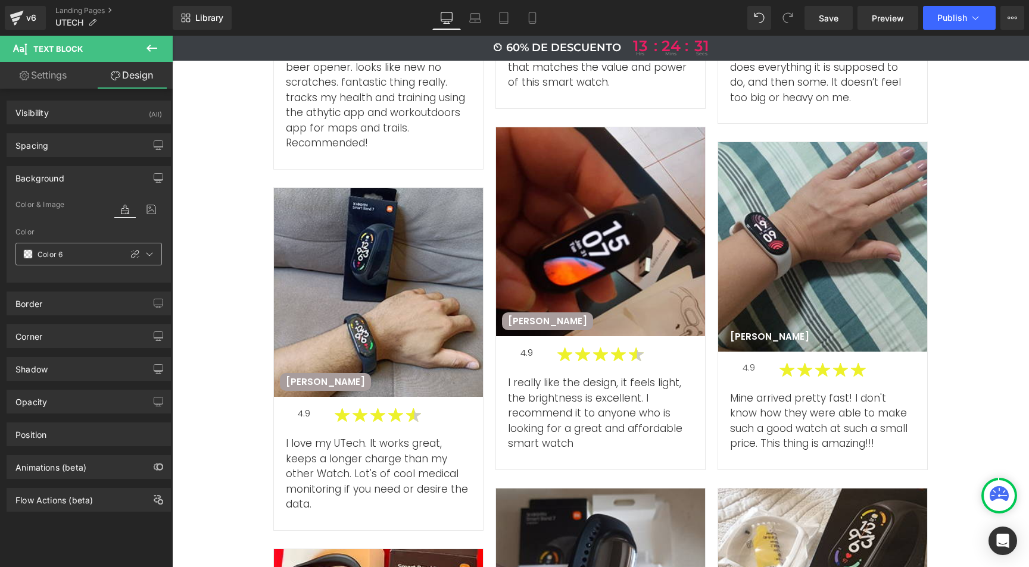
drag, startPoint x: 126, startPoint y: 254, endPoint x: 91, endPoint y: 256, distance: 35.2
click at [130, 254] on icon at bounding box center [135, 254] width 10 height 10
type input "#000000"
type input "0"
click at [62, 250] on input "#000000" at bounding box center [76, 254] width 76 height 13
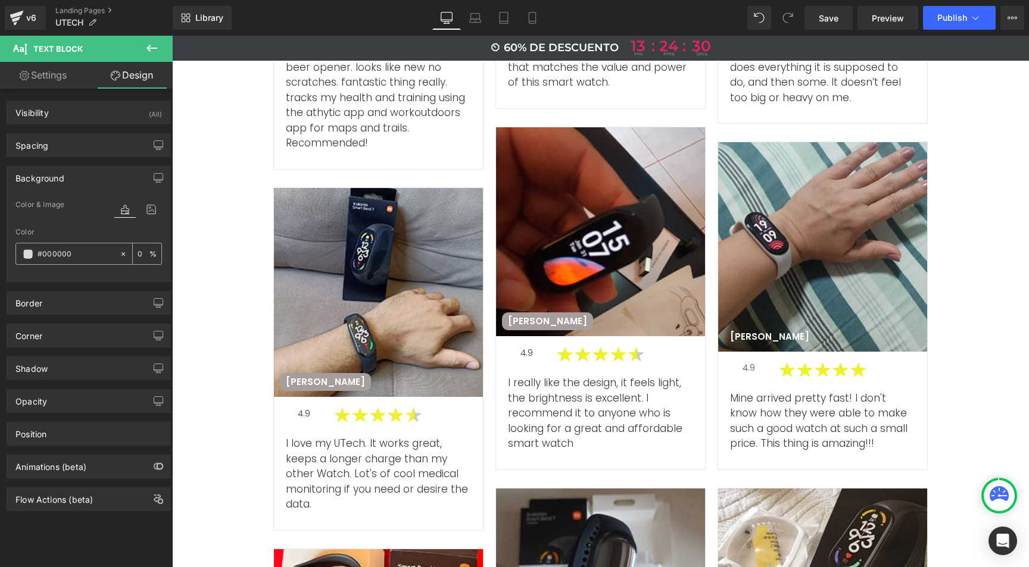
click at [62, 250] on input "#000000" at bounding box center [76, 254] width 76 height 13
paste input "a89d9d"
type input "#a89d9d"
type input "100"
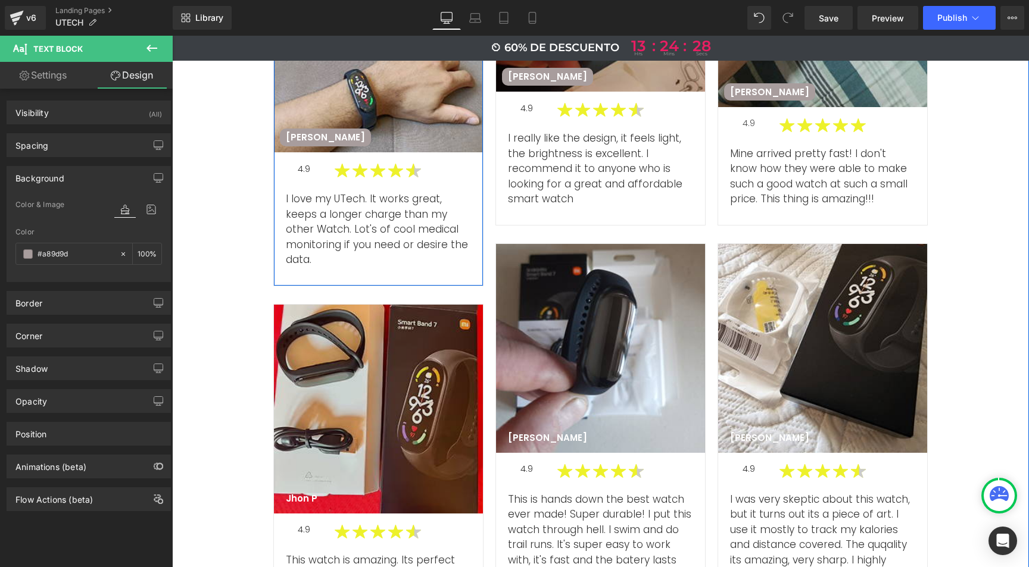
scroll to position [4631, 0]
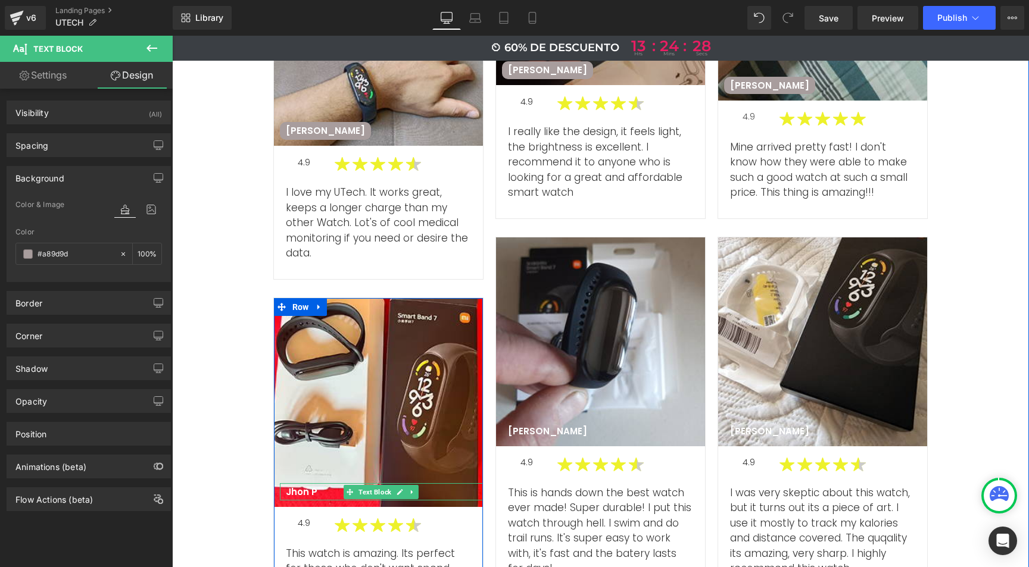
click at [295, 486] on p "Jhon P" at bounding box center [302, 492] width 32 height 12
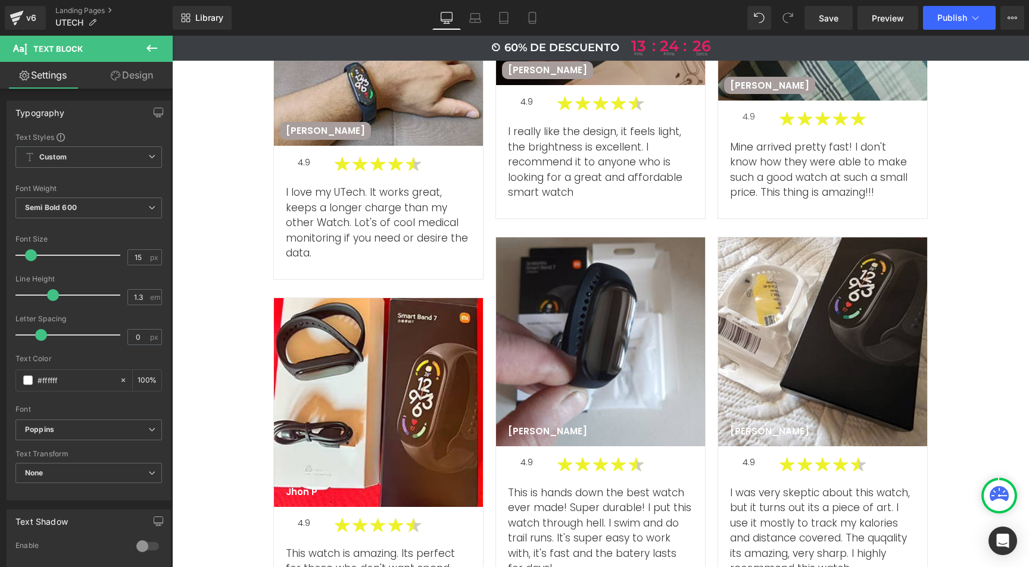
click at [139, 79] on link "Design" at bounding box center [132, 75] width 86 height 27
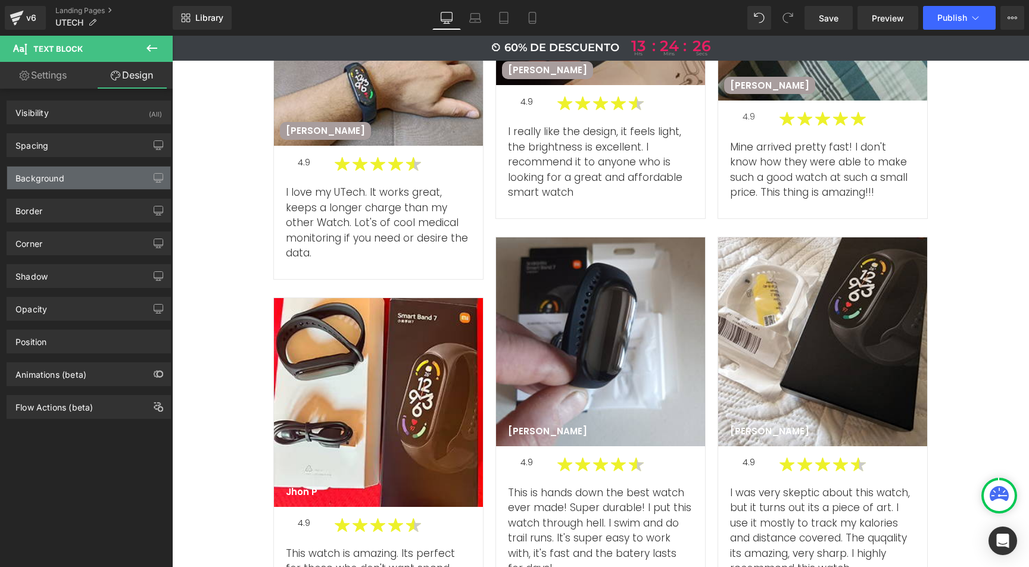
click at [57, 180] on div "Background" at bounding box center [39, 175] width 49 height 17
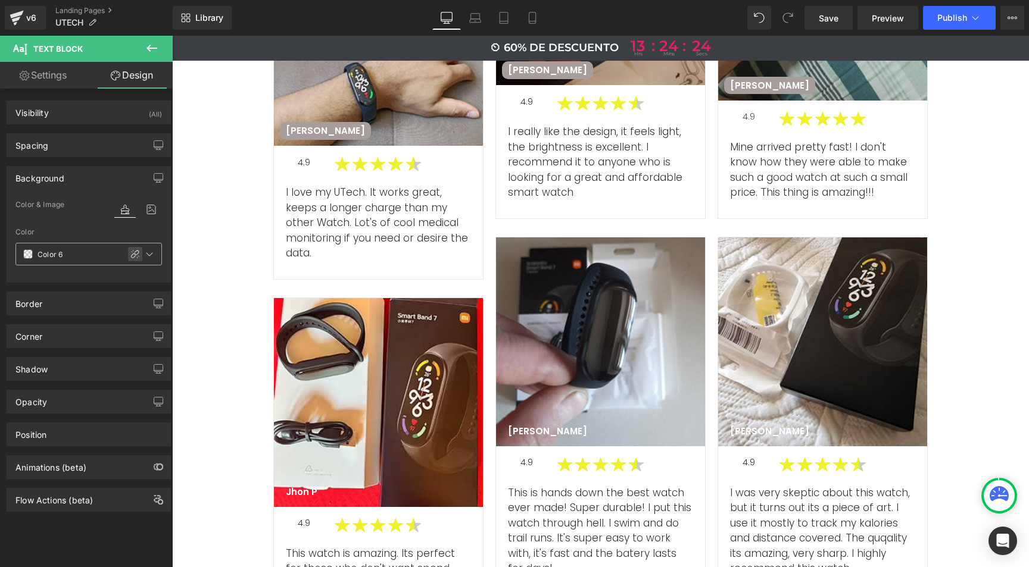
click at [130, 251] on icon at bounding box center [135, 254] width 10 height 10
type input "#000000"
type input "0"
click at [71, 256] on input "#000000" at bounding box center [76, 254] width 76 height 13
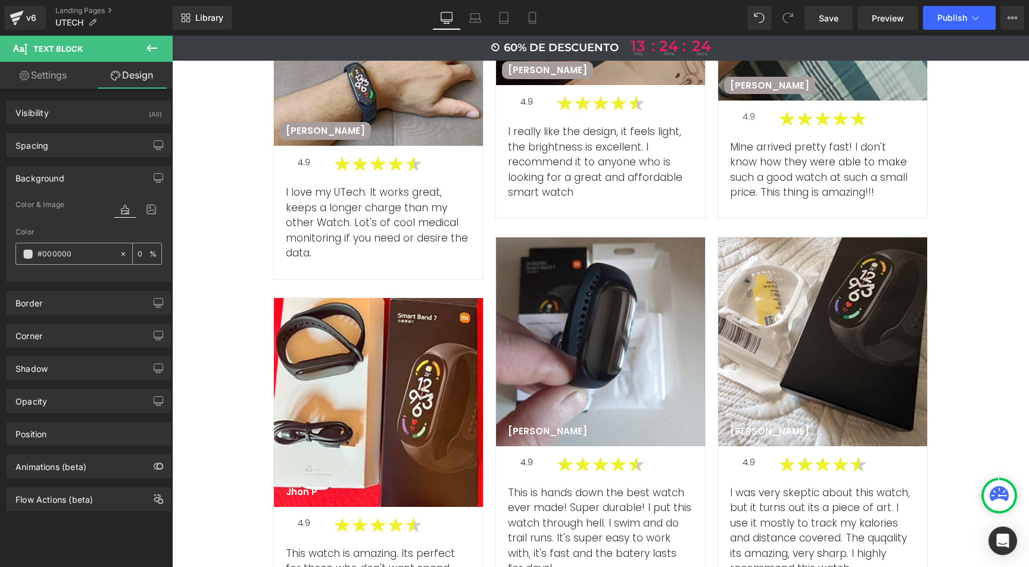
click at [71, 256] on input "#000000" at bounding box center [76, 254] width 76 height 13
paste input "a89d9d"
type input "#a89d9d"
type input "100"
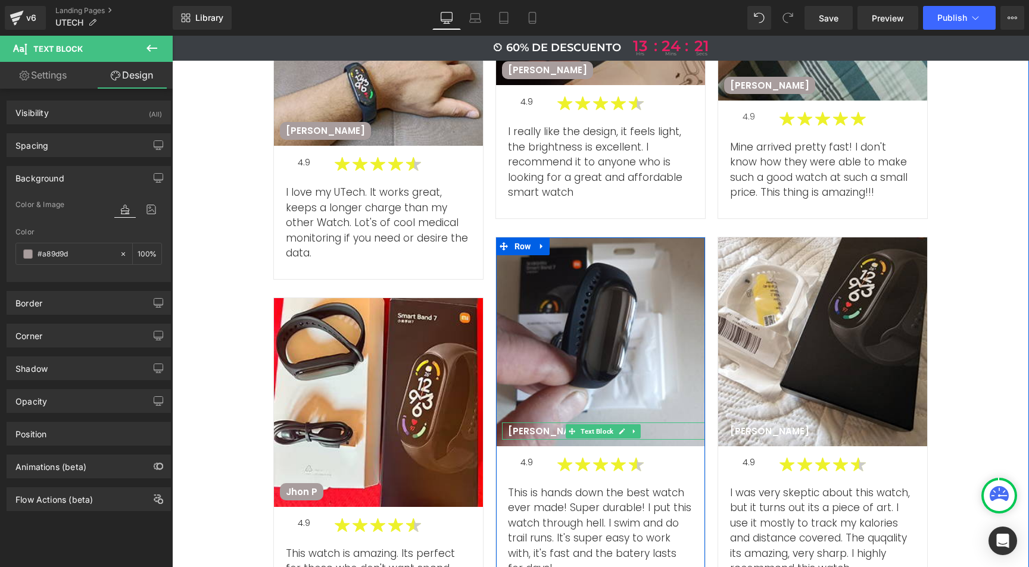
click at [522, 426] on p "Mark D" at bounding box center [547, 432] width 79 height 12
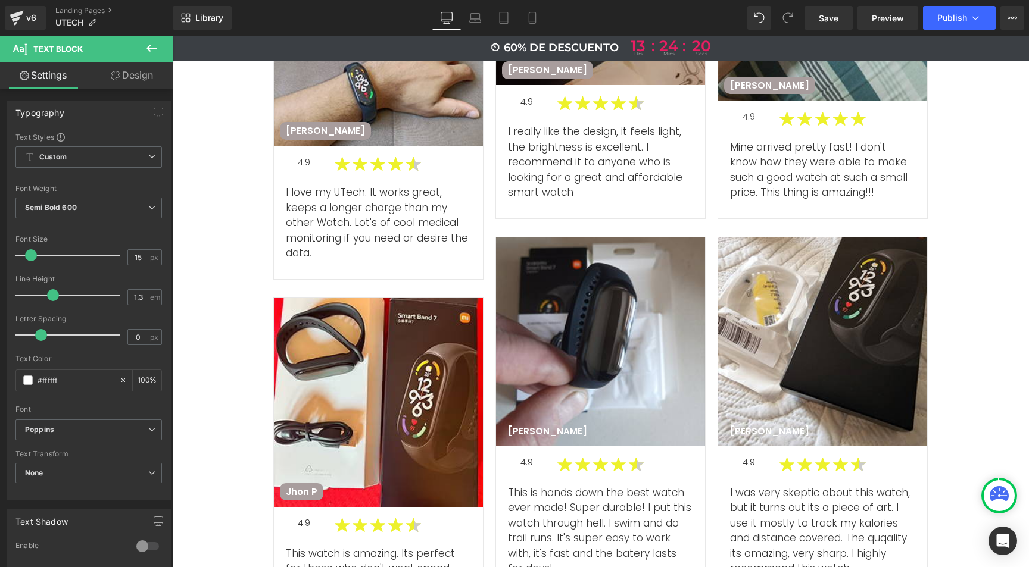
drag, startPoint x: 149, startPoint y: 74, endPoint x: 74, endPoint y: 163, distance: 116.2
click at [149, 75] on link "Design" at bounding box center [132, 75] width 86 height 27
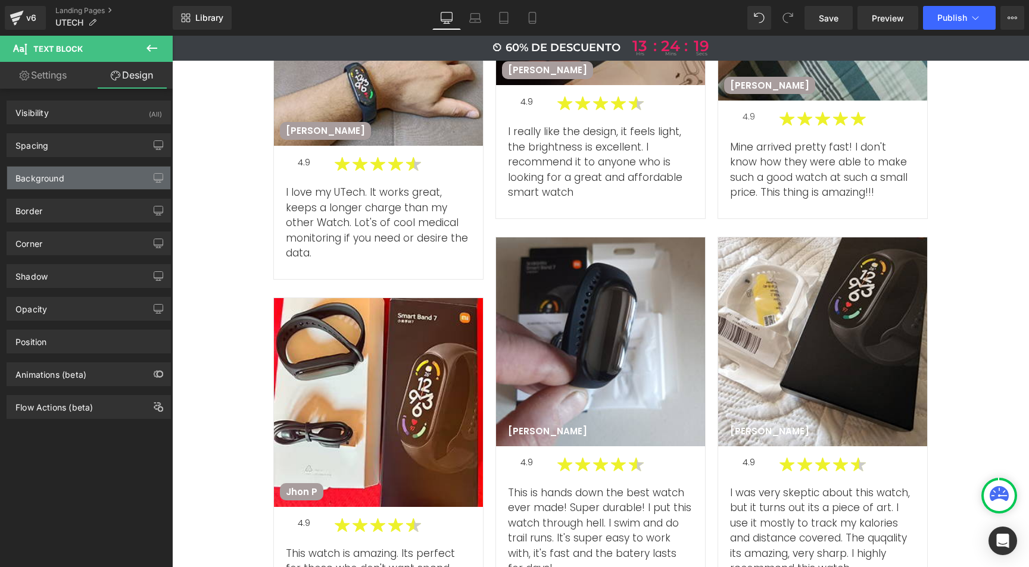
click at [127, 177] on div "Background" at bounding box center [88, 178] width 163 height 23
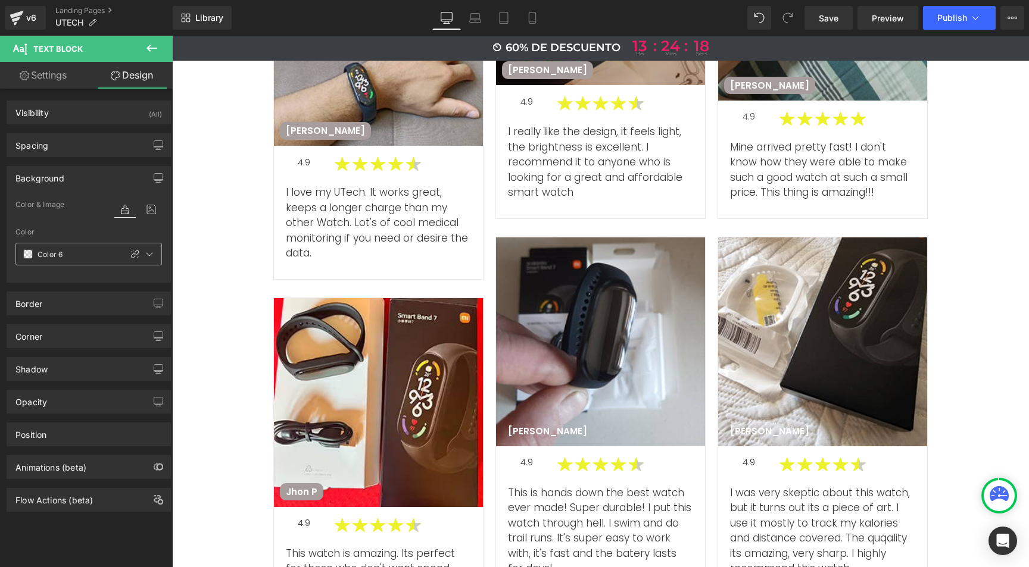
click at [131, 255] on icon at bounding box center [135, 254] width 8 height 8
type input "#000000"
type input "0"
click at [61, 254] on input "#000000" at bounding box center [76, 254] width 76 height 13
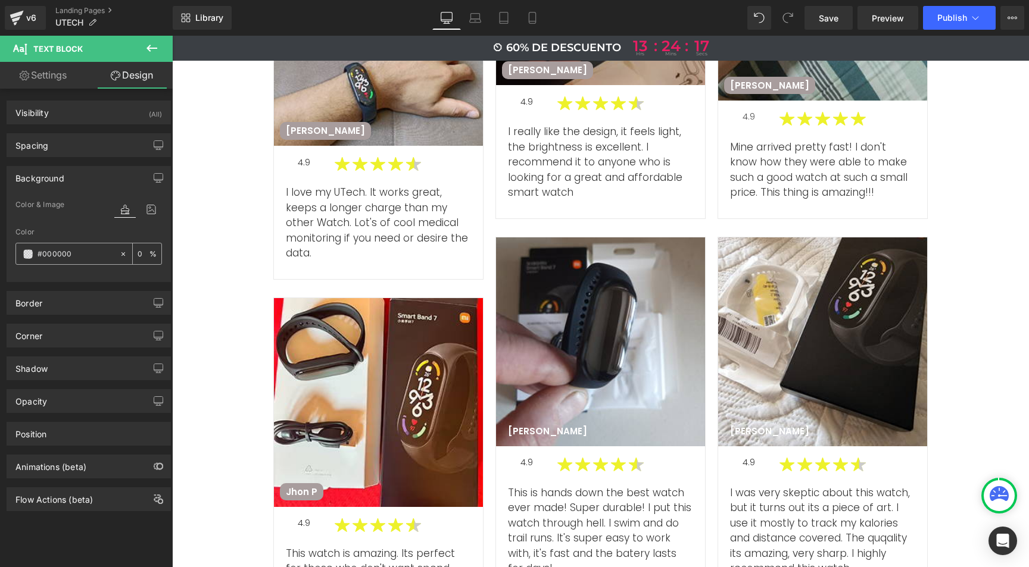
click at [61, 254] on input "#000000" at bounding box center [76, 254] width 76 height 13
paste input "a89d9d"
type input "#a89d9d"
type input "100"
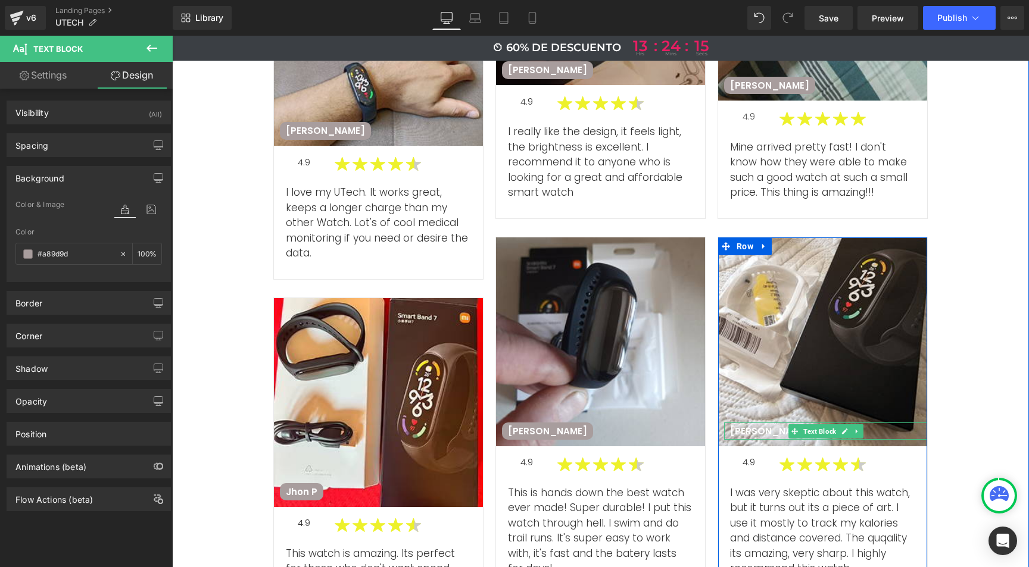
click at [741, 426] on p "Miguel F" at bounding box center [769, 432] width 79 height 12
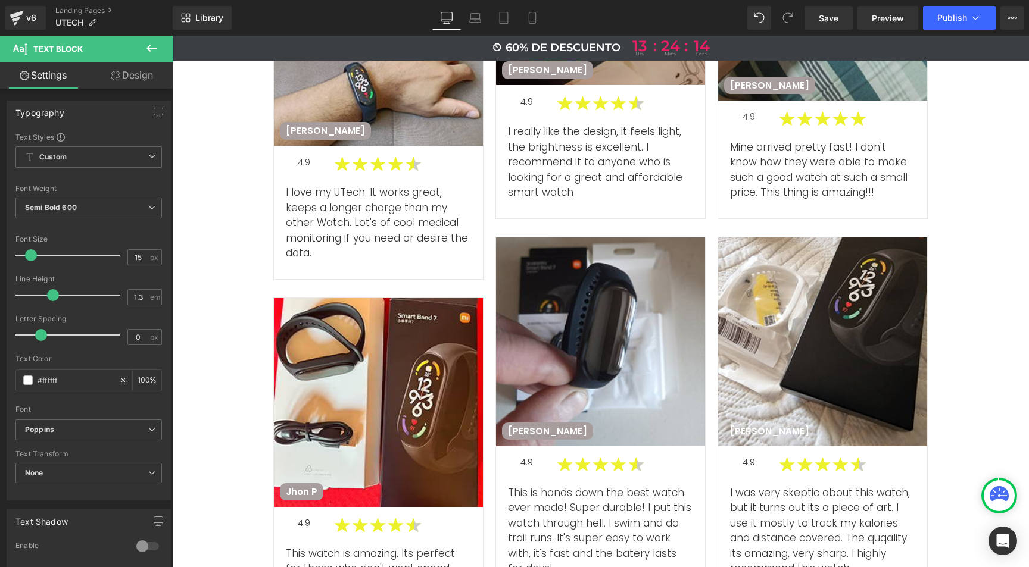
click at [145, 82] on link "Design" at bounding box center [132, 75] width 86 height 27
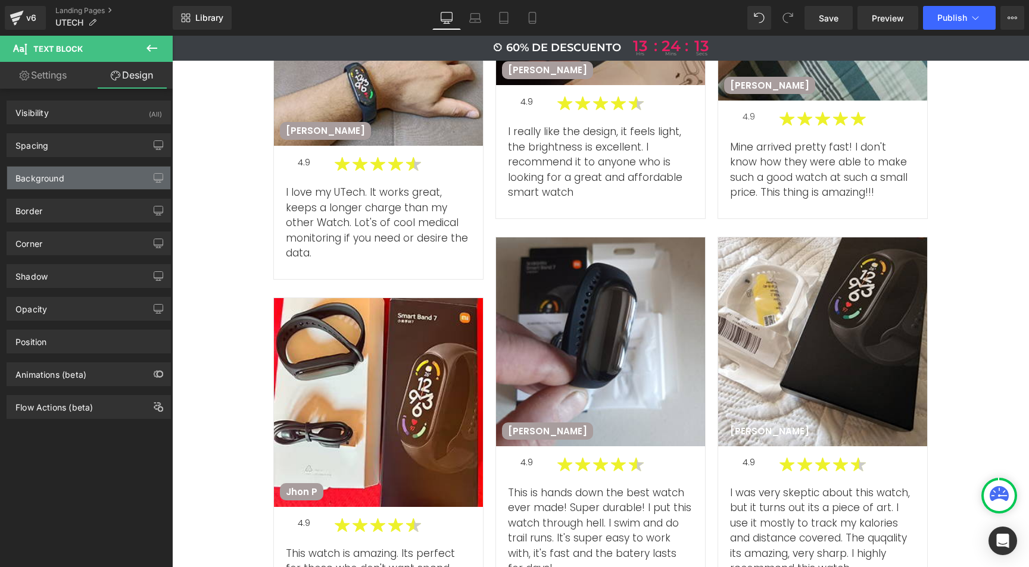
click at [37, 176] on div "Background" at bounding box center [39, 175] width 49 height 17
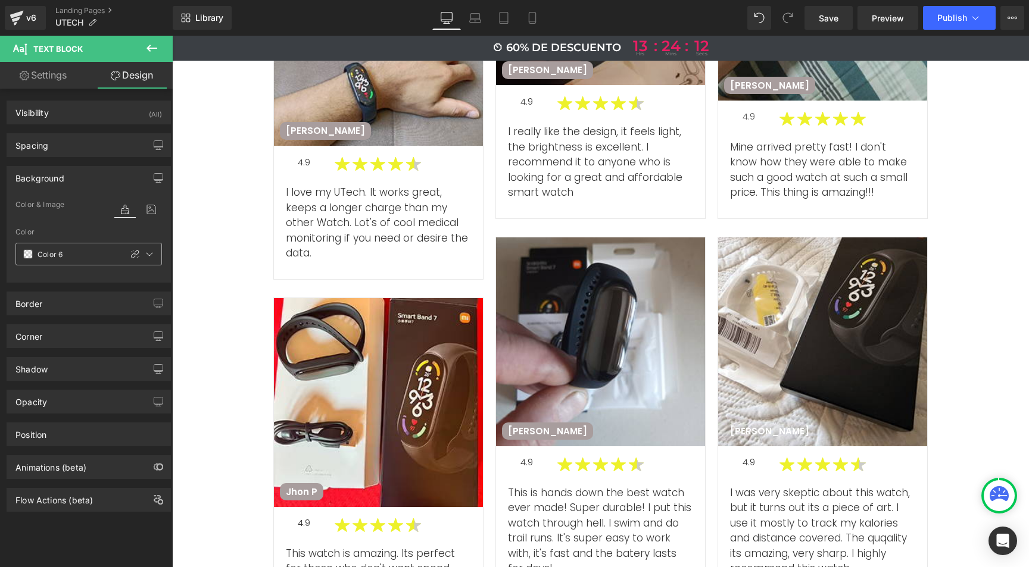
drag, startPoint x: 125, startPoint y: 255, endPoint x: 63, endPoint y: 258, distance: 62.0
click at [128, 256] on div at bounding box center [135, 254] width 14 height 14
type input "#000000"
type input "0"
click at [49, 257] on input "#000000" at bounding box center [76, 254] width 76 height 13
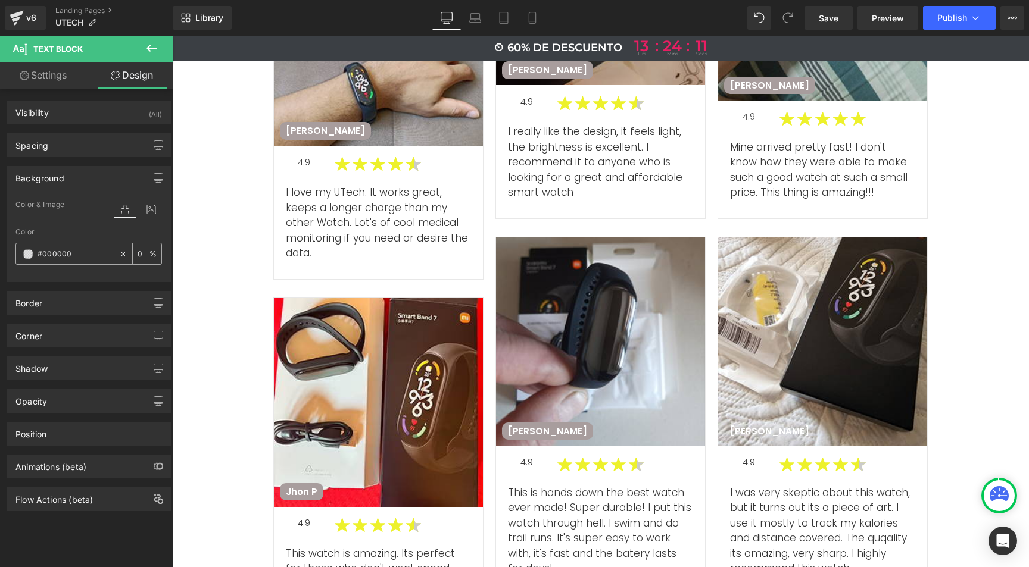
click at [49, 257] on input "#000000" at bounding box center [76, 254] width 76 height 13
paste input "a89d9d"
type input "#a89d9d"
type input "100"
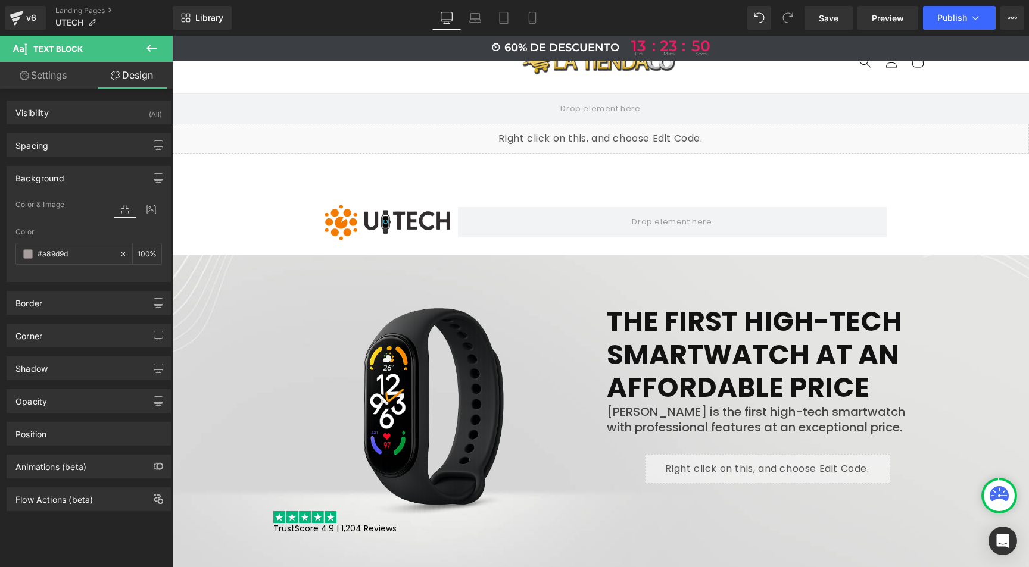
scroll to position [0, 0]
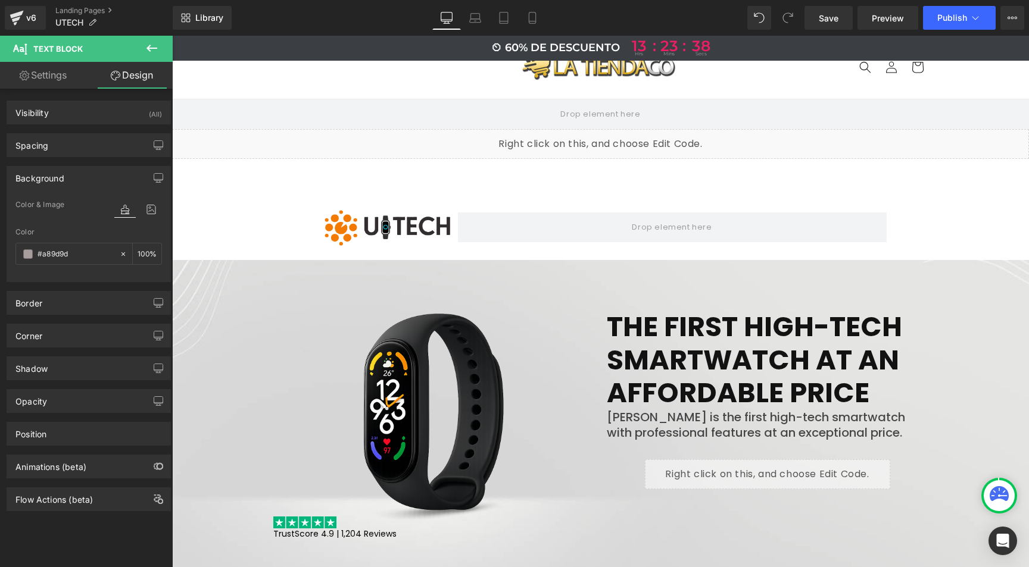
type input "#a89d9d"
click at [821, 21] on span "Save" at bounding box center [829, 18] width 20 height 13
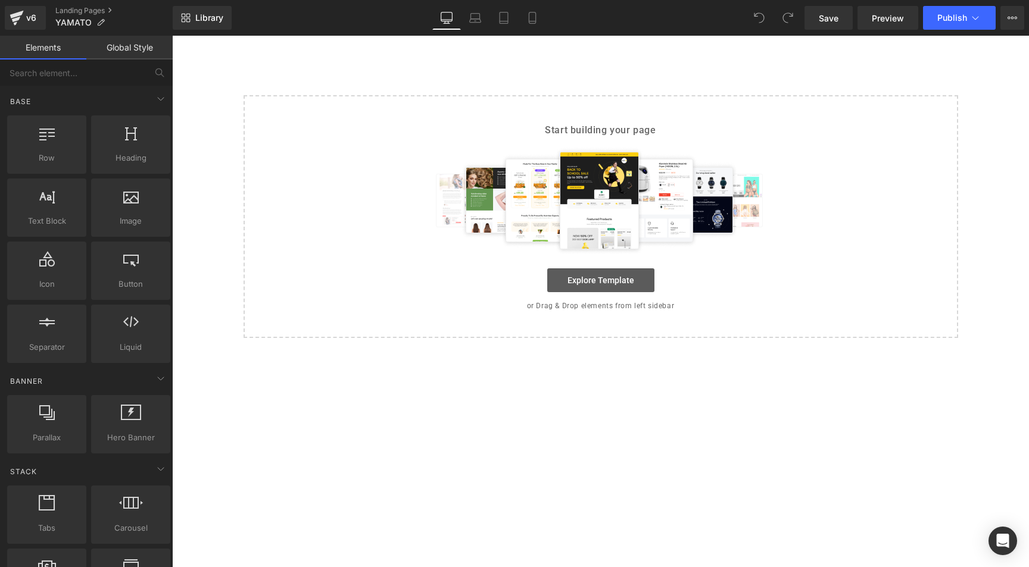
click at [614, 284] on link "Explore Template" at bounding box center [600, 281] width 107 height 24
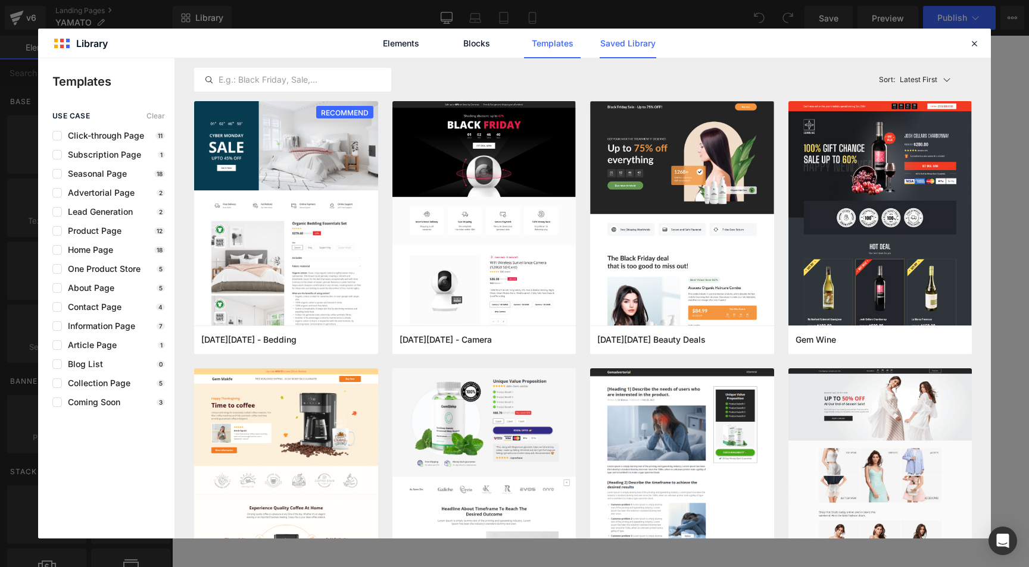
click at [630, 45] on link "Saved Library" at bounding box center [628, 44] width 57 height 30
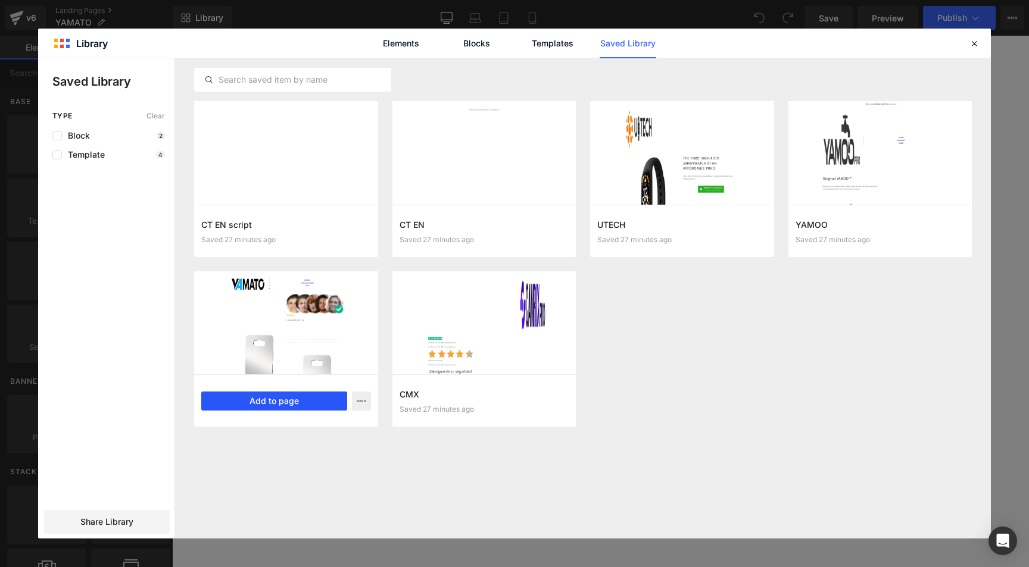
click at [266, 403] on button "Add to page" at bounding box center [274, 401] width 146 height 19
